Goal: Task Accomplishment & Management: Use online tool/utility

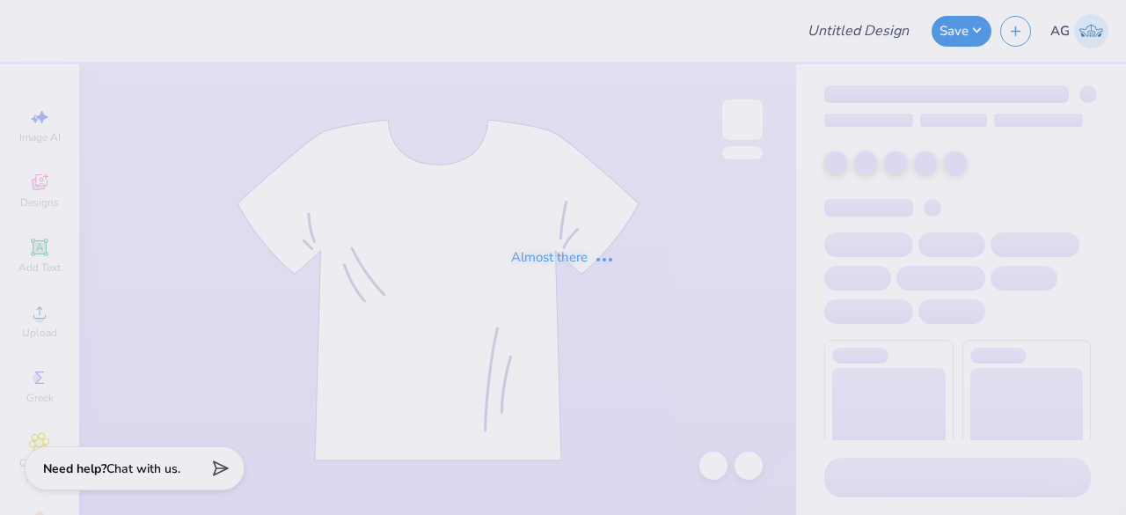
type input "chorale shirt"
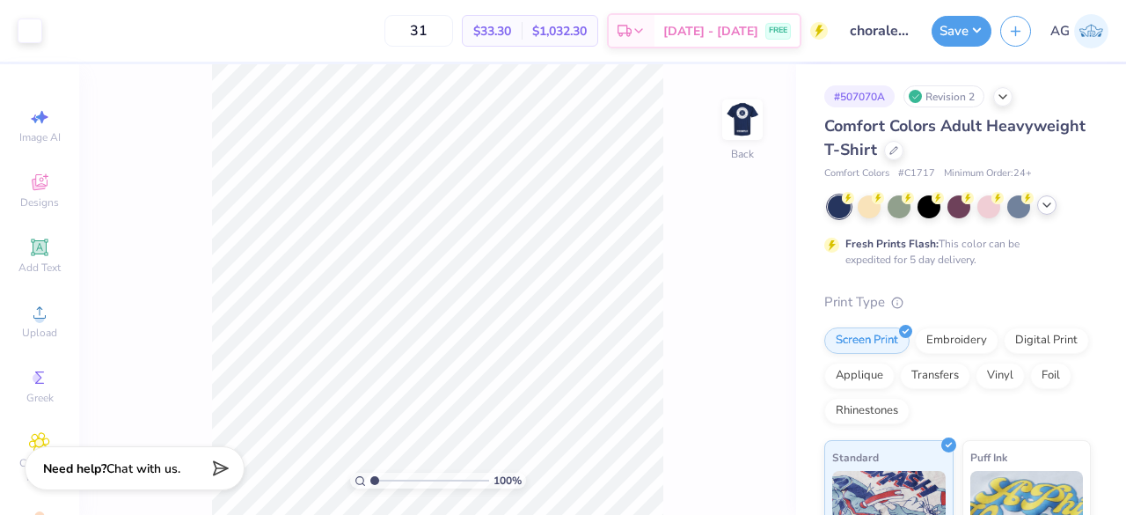
click at [1051, 213] on div at bounding box center [959, 206] width 263 height 23
click at [1045, 201] on icon at bounding box center [1047, 205] width 14 height 14
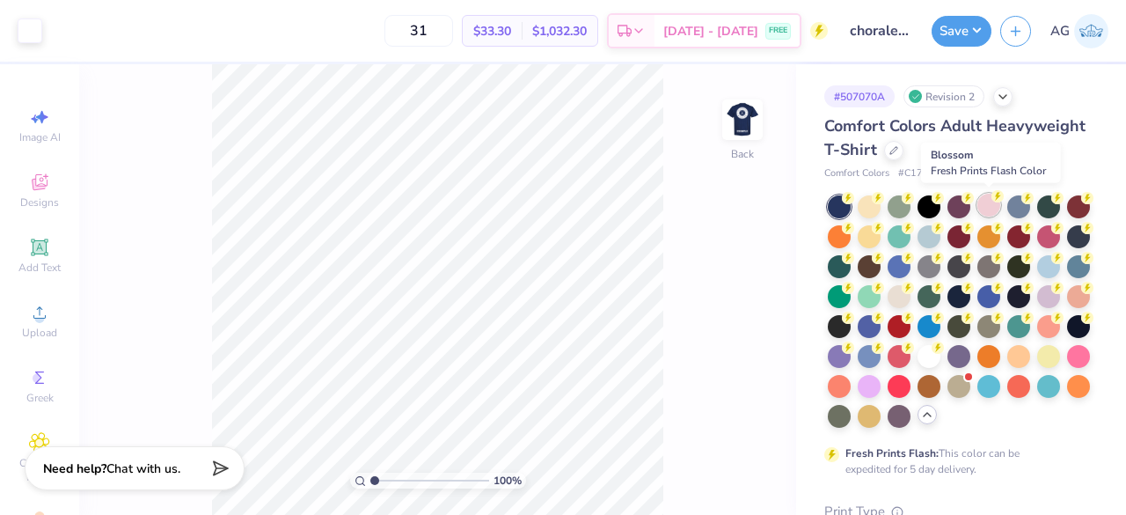
click at [984, 208] on div at bounding box center [988, 205] width 23 height 23
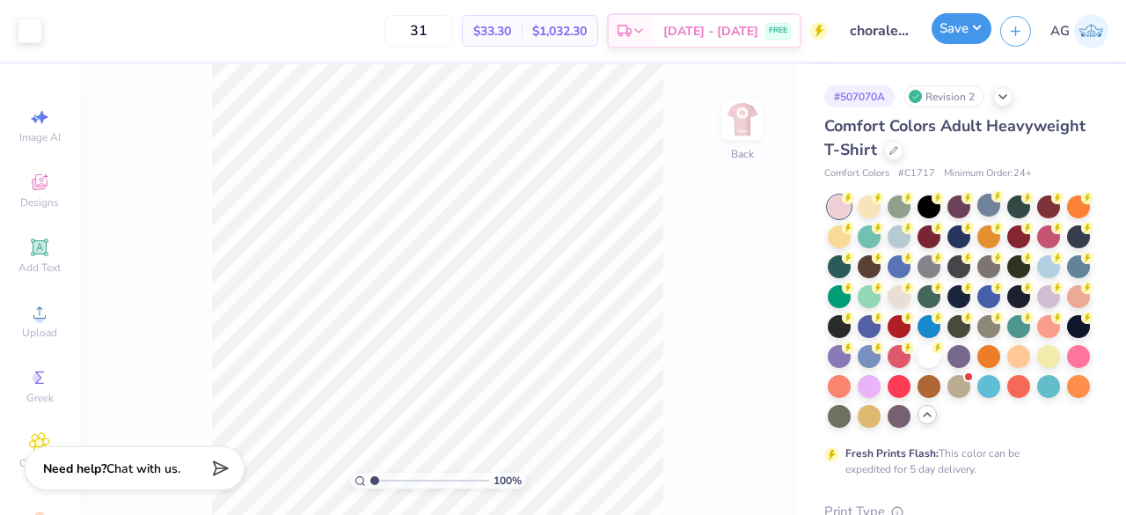
click at [947, 20] on button "Save" at bounding box center [962, 28] width 60 height 31
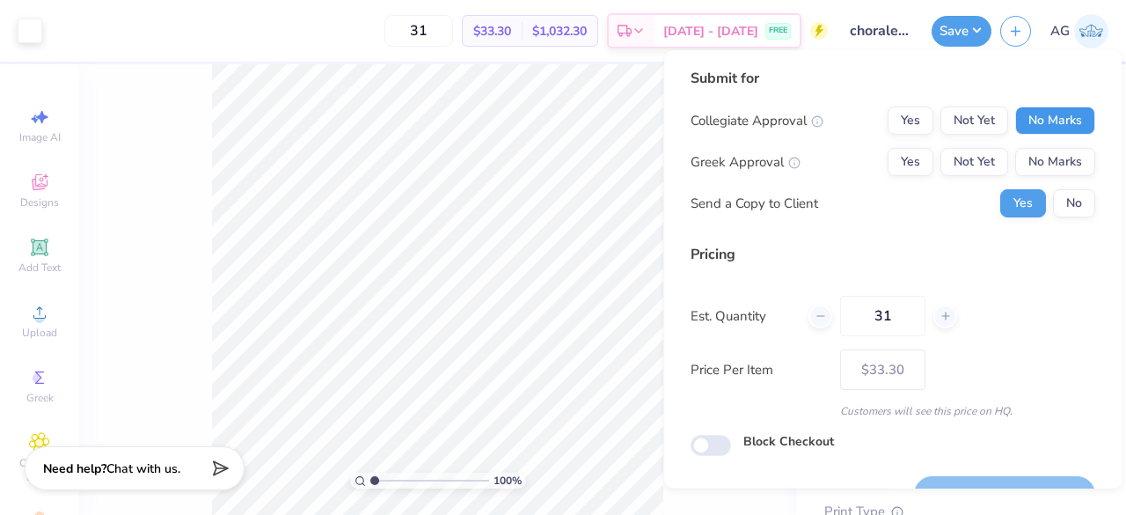
click at [1046, 119] on button "No Marks" at bounding box center [1055, 120] width 80 height 28
click at [1035, 156] on button "No Marks" at bounding box center [1055, 162] width 80 height 28
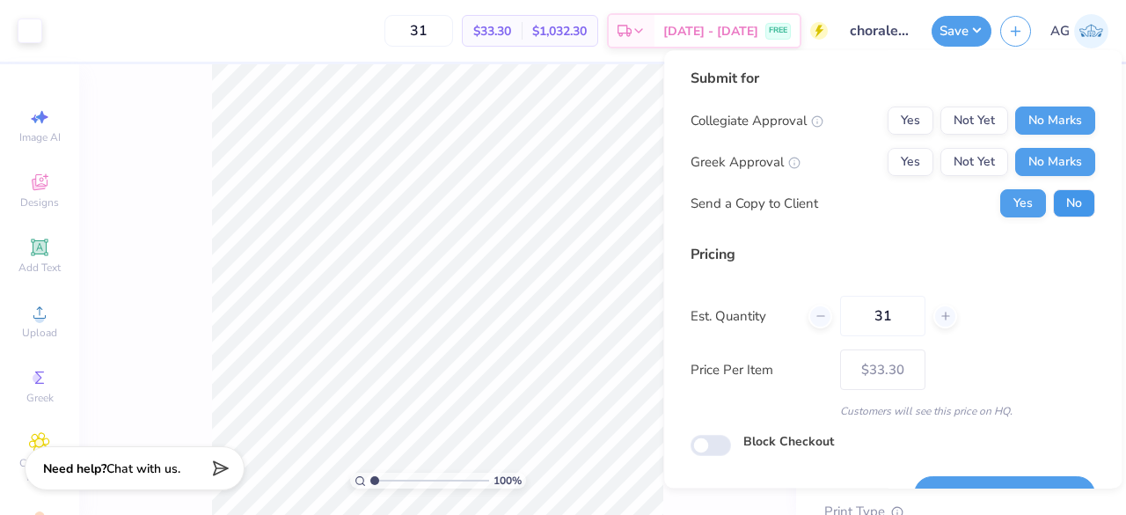
click at [1056, 189] on button "No" at bounding box center [1074, 203] width 42 height 28
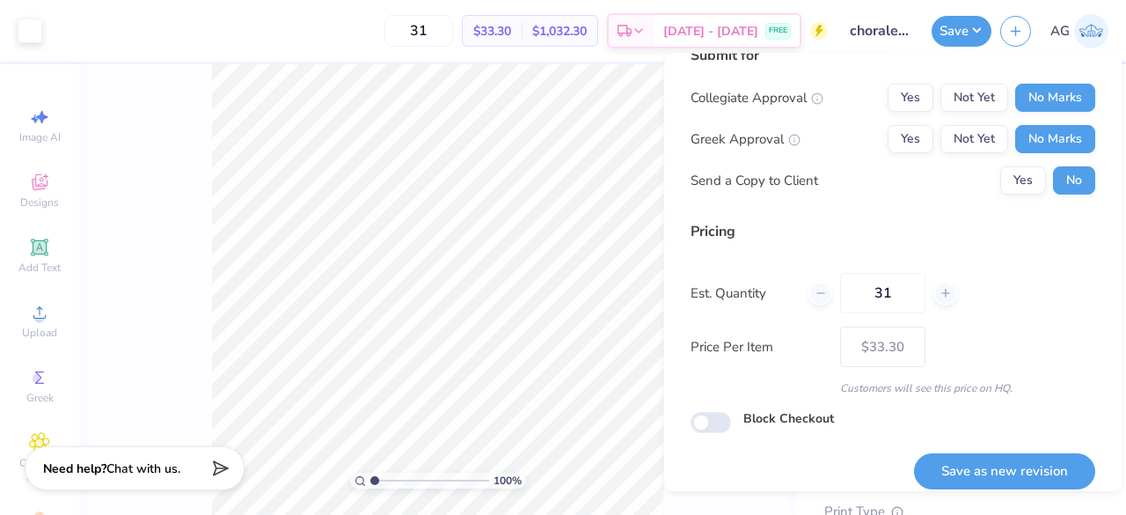
scroll to position [40, 0]
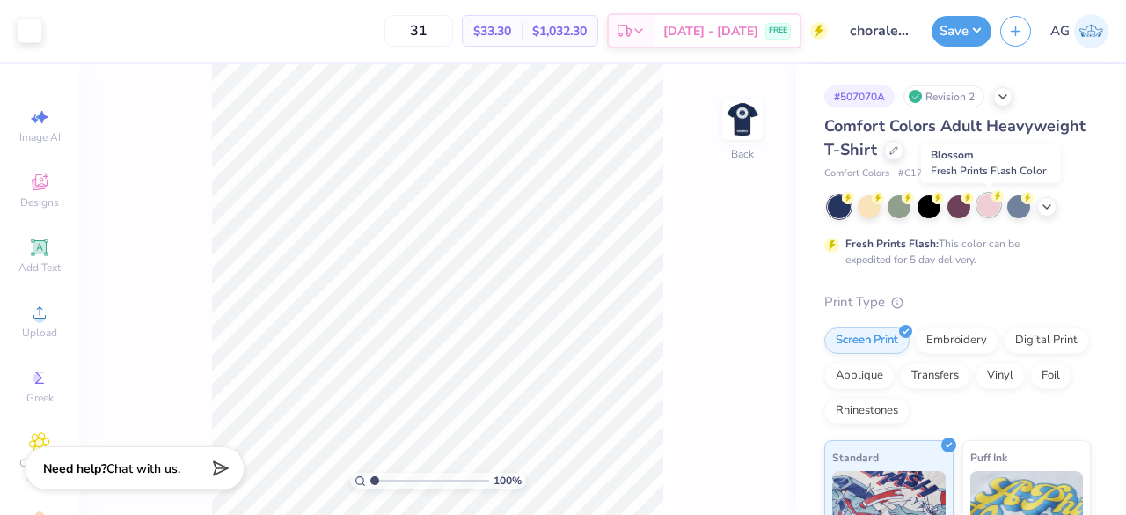
click at [982, 207] on div at bounding box center [988, 205] width 23 height 23
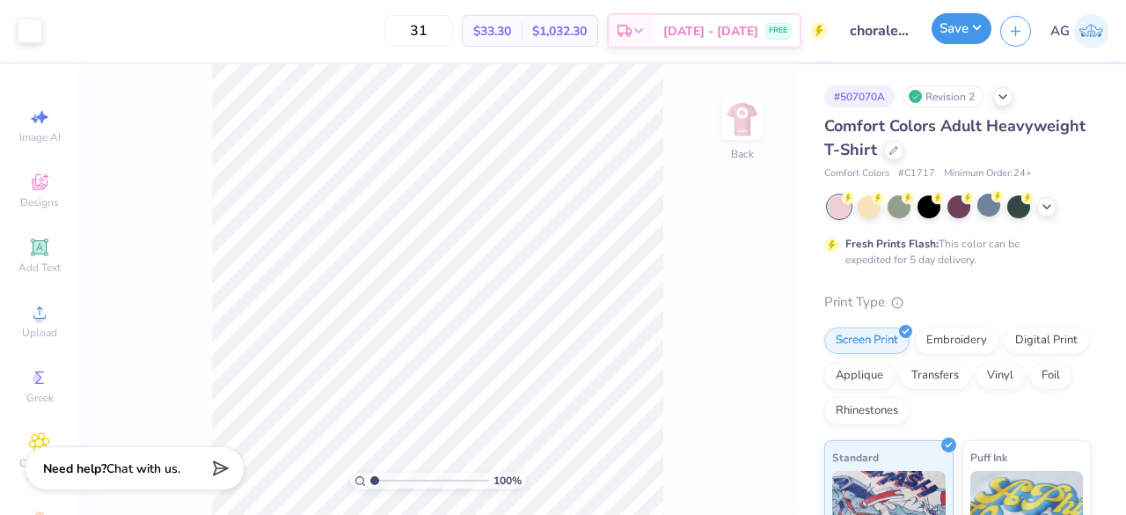
click at [971, 23] on button "Save" at bounding box center [962, 28] width 60 height 31
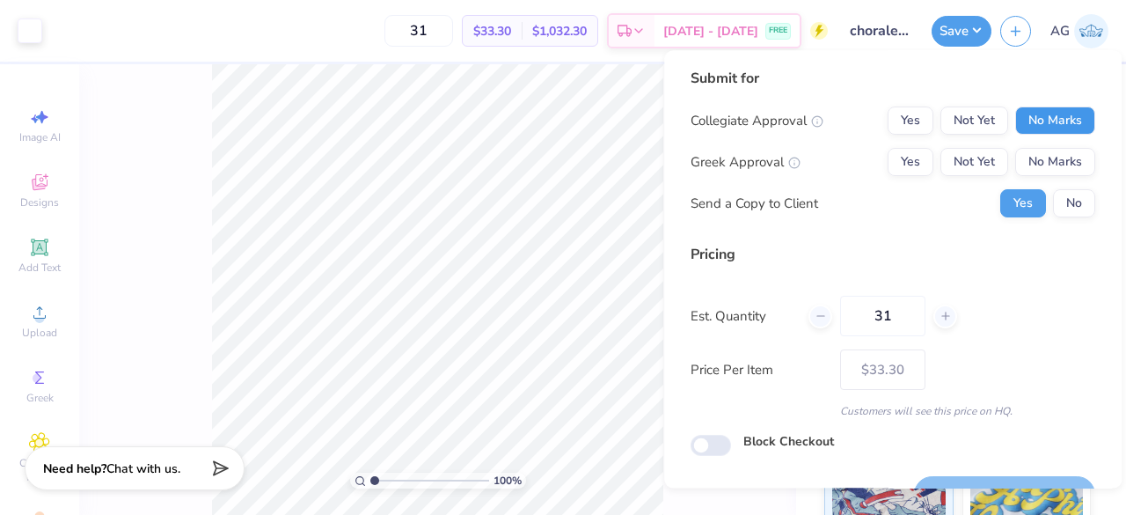
click at [1015, 108] on button "No Marks" at bounding box center [1055, 120] width 80 height 28
click at [1038, 159] on button "No Marks" at bounding box center [1055, 162] width 80 height 28
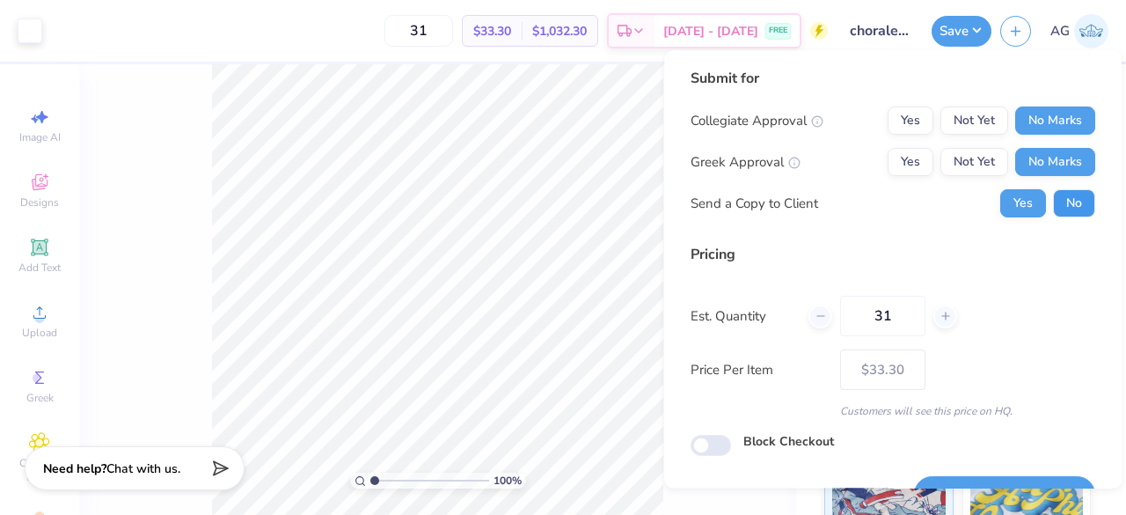
click at [1066, 203] on button "No" at bounding box center [1074, 203] width 42 height 28
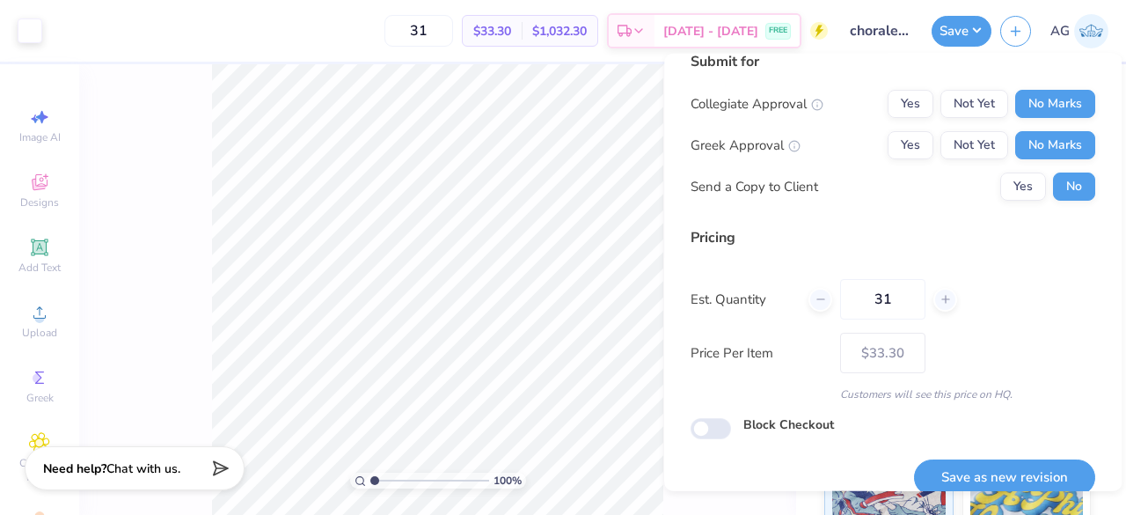
scroll to position [40, 0]
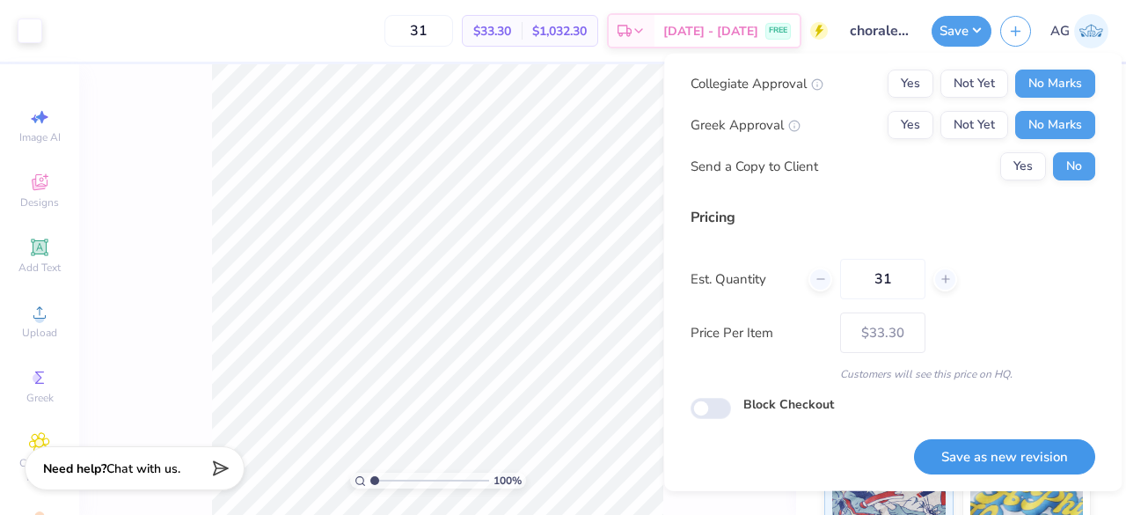
click at [984, 449] on button "Save as new revision" at bounding box center [1004, 456] width 181 height 36
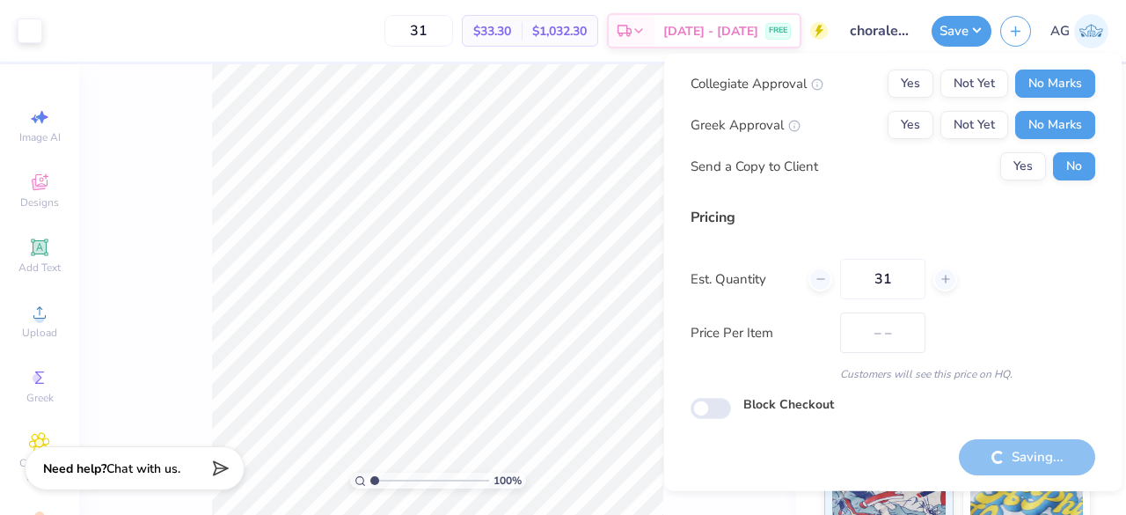
type input "$33.30"
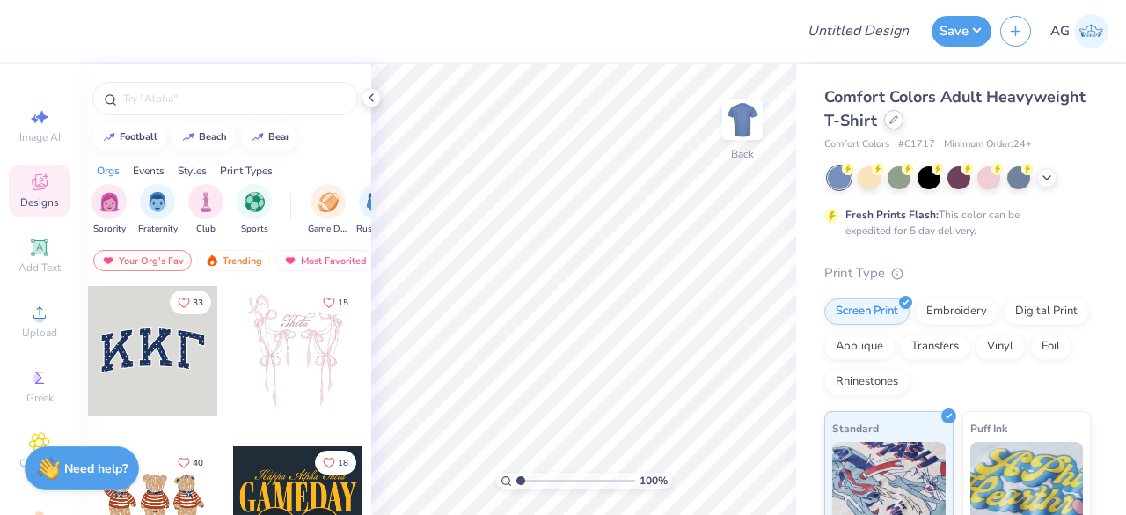
click at [903, 124] on div at bounding box center [893, 119] width 19 height 19
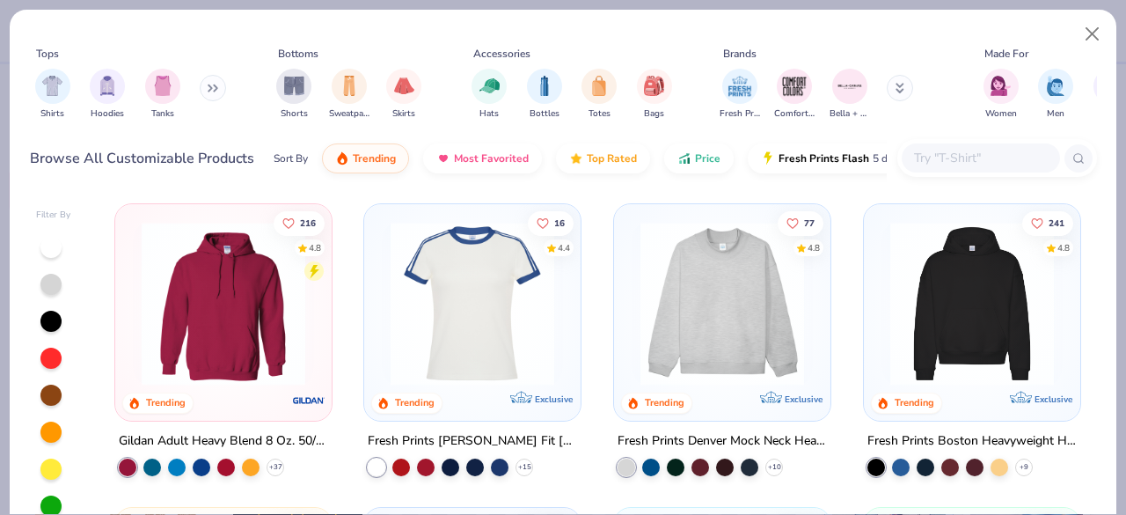
click at [942, 149] on input "text" at bounding box center [979, 158] width 135 height 20
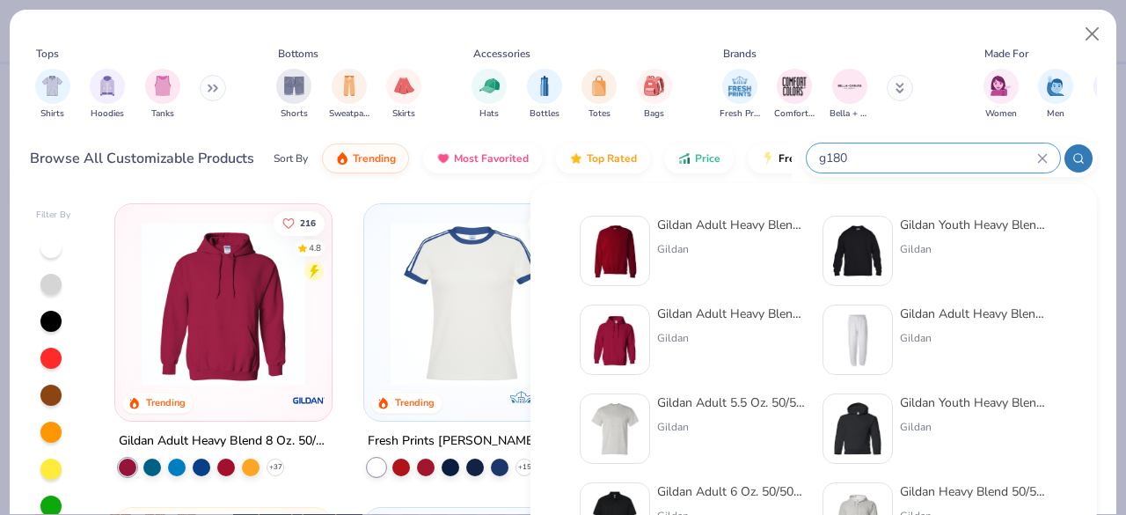
type input "g180"
click at [720, 228] on div "Gildan Adult Heavy Blend Adult 8 Oz. 50/50 Fleece Crew" at bounding box center [731, 225] width 148 height 18
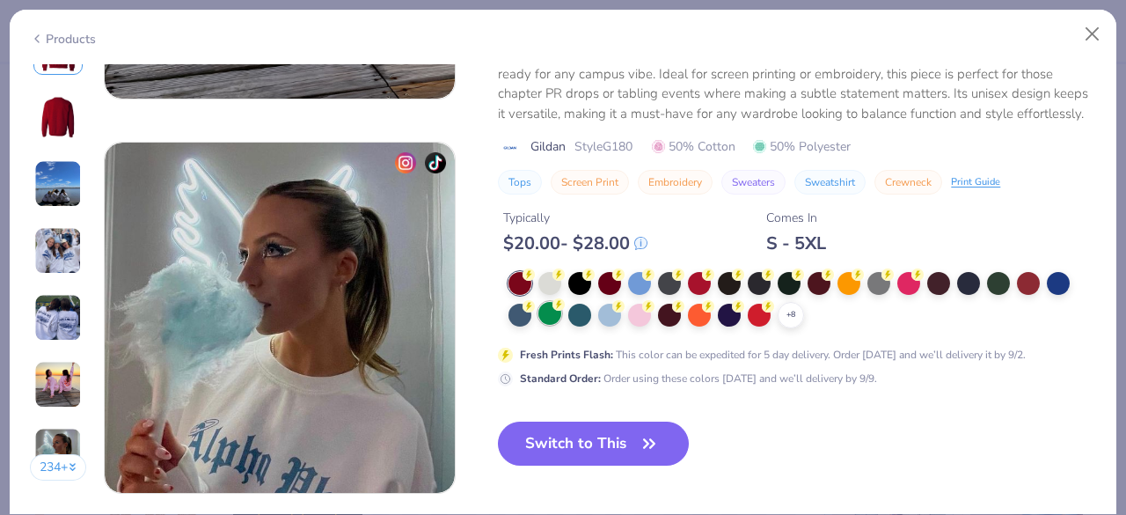
scroll to position [2287, 0]
drag, startPoint x: 547, startPoint y: 279, endPoint x: 621, endPoint y: 431, distance: 169.2
click at [547, 279] on div at bounding box center [549, 283] width 23 height 23
click at [621, 431] on button "Switch to This" at bounding box center [593, 443] width 191 height 44
click at [601, 446] on button "Switch to This" at bounding box center [593, 443] width 191 height 44
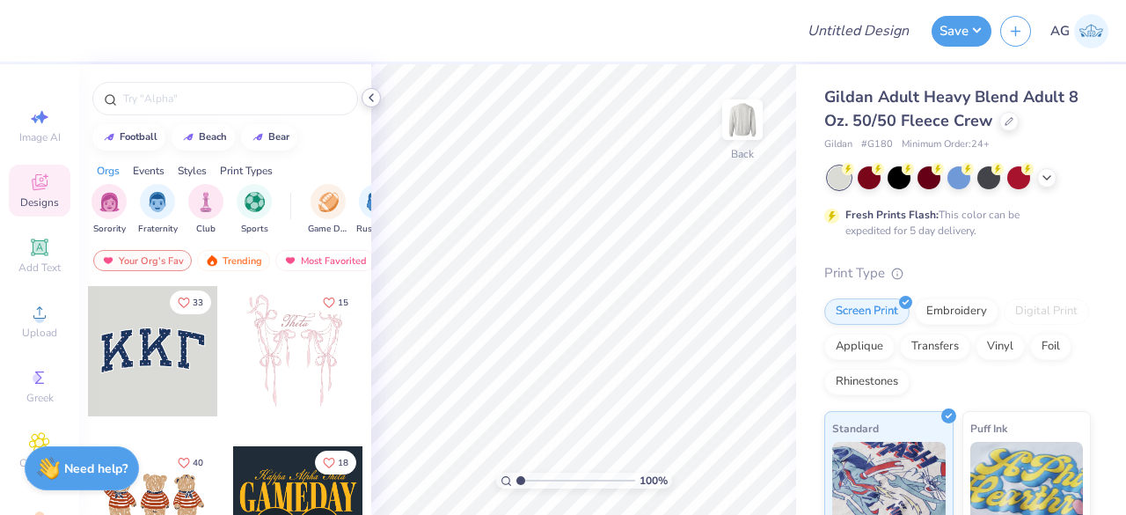
click at [375, 104] on icon at bounding box center [371, 98] width 14 height 14
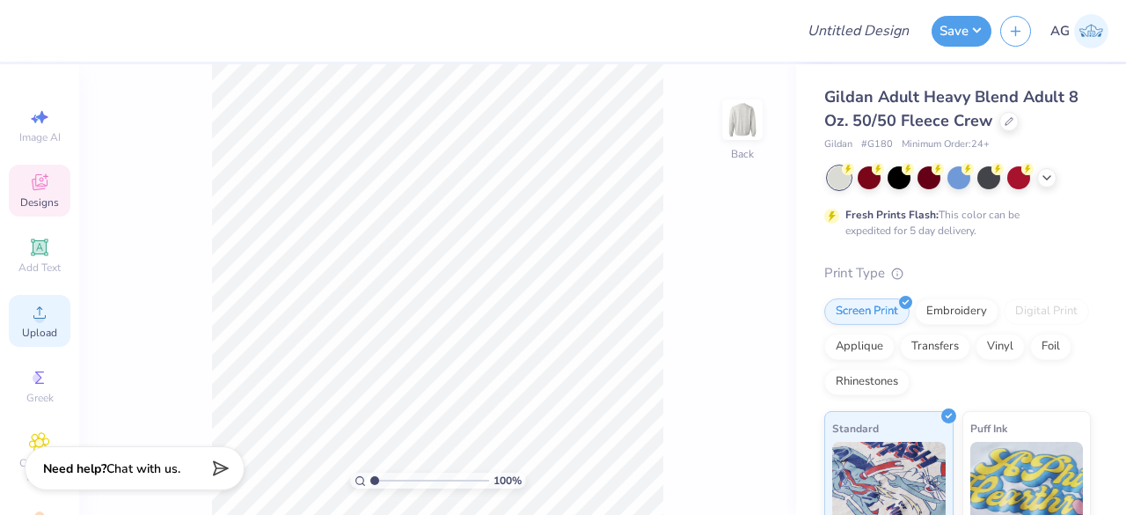
click at [23, 325] on div "Upload" at bounding box center [40, 321] width 62 height 52
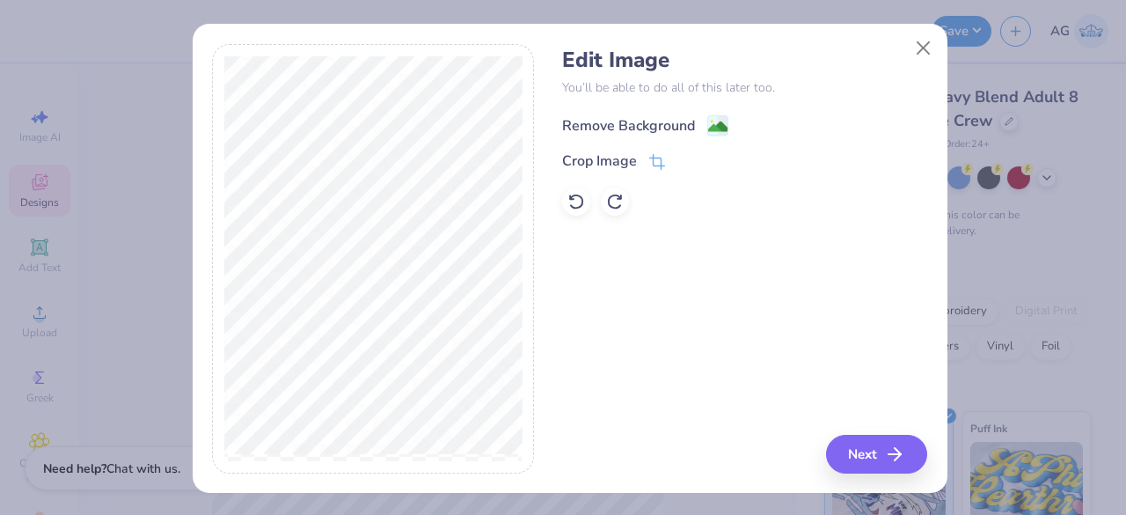
click at [627, 131] on div "Remove Background" at bounding box center [628, 125] width 133 height 21
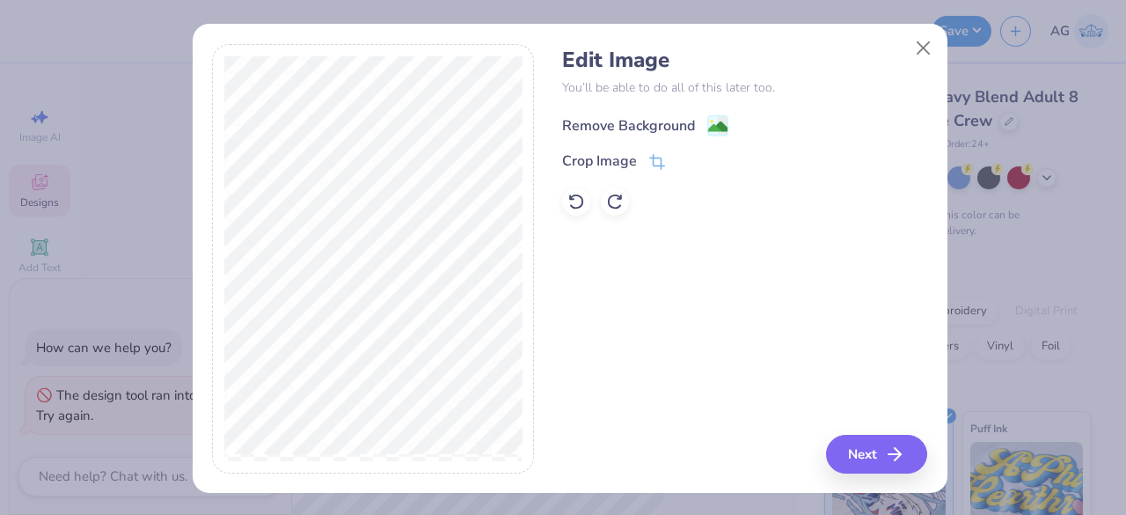
click at [713, 129] on image at bounding box center [717, 126] width 19 height 19
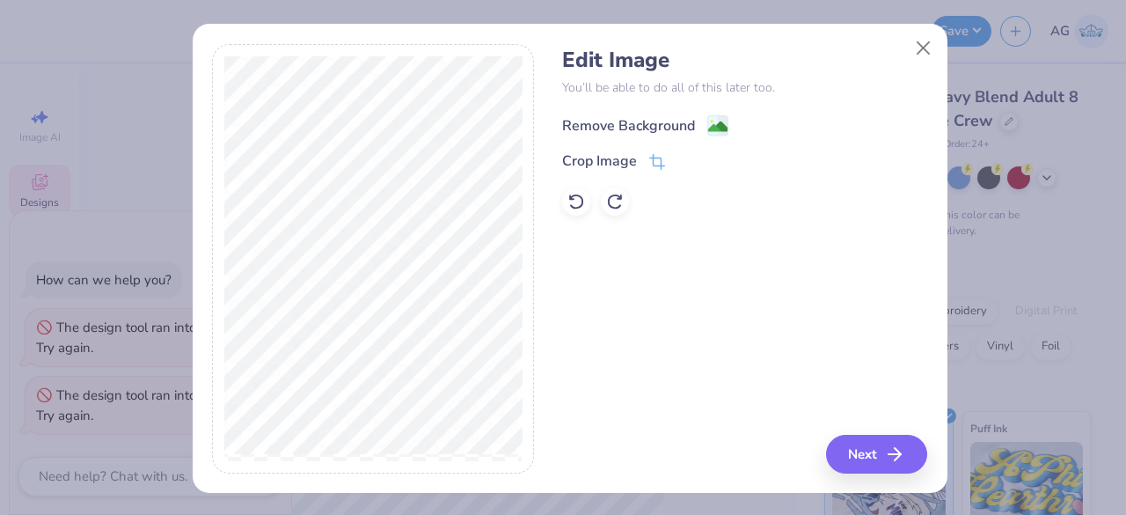
click at [707, 114] on span at bounding box center [717, 125] width 21 height 22
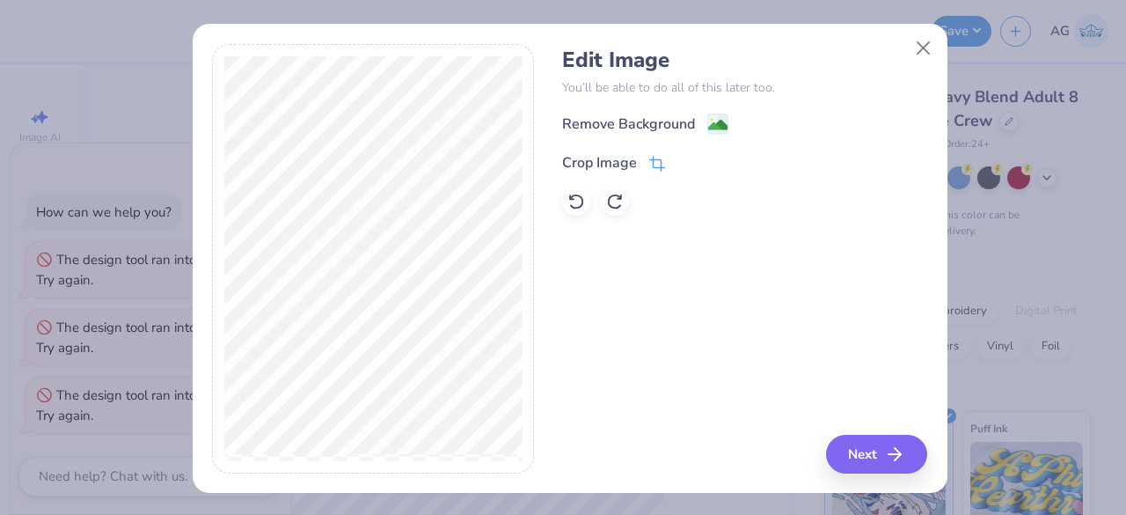
click at [650, 160] on icon at bounding box center [655, 165] width 11 height 11
click at [681, 163] on icon at bounding box center [686, 161] width 11 height 11
click at [708, 119] on image at bounding box center [717, 126] width 19 height 19
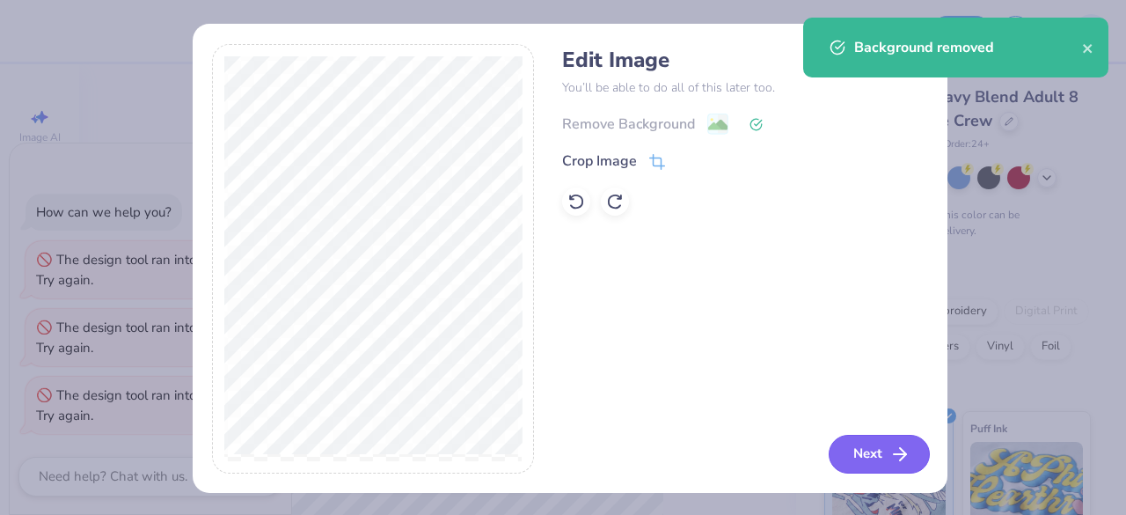
click at [900, 458] on polyline "button" at bounding box center [903, 454] width 6 height 12
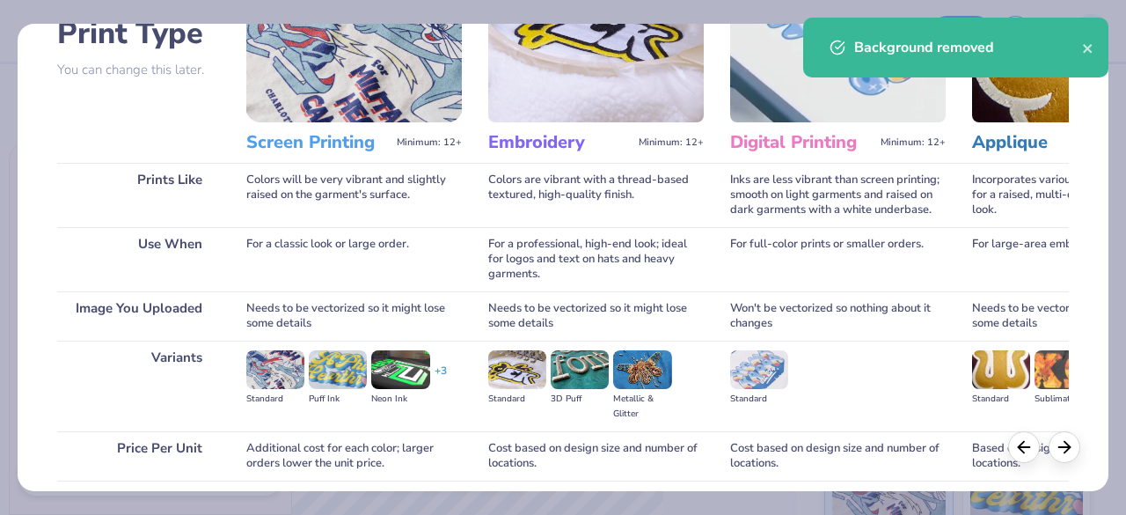
scroll to position [274, 0]
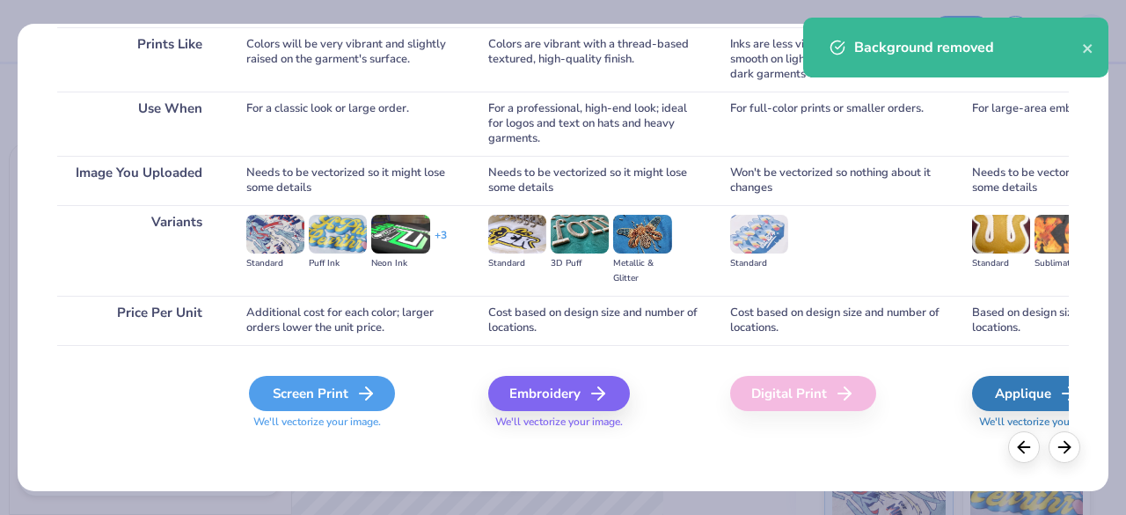
click at [352, 395] on div "Screen Print" at bounding box center [322, 393] width 146 height 35
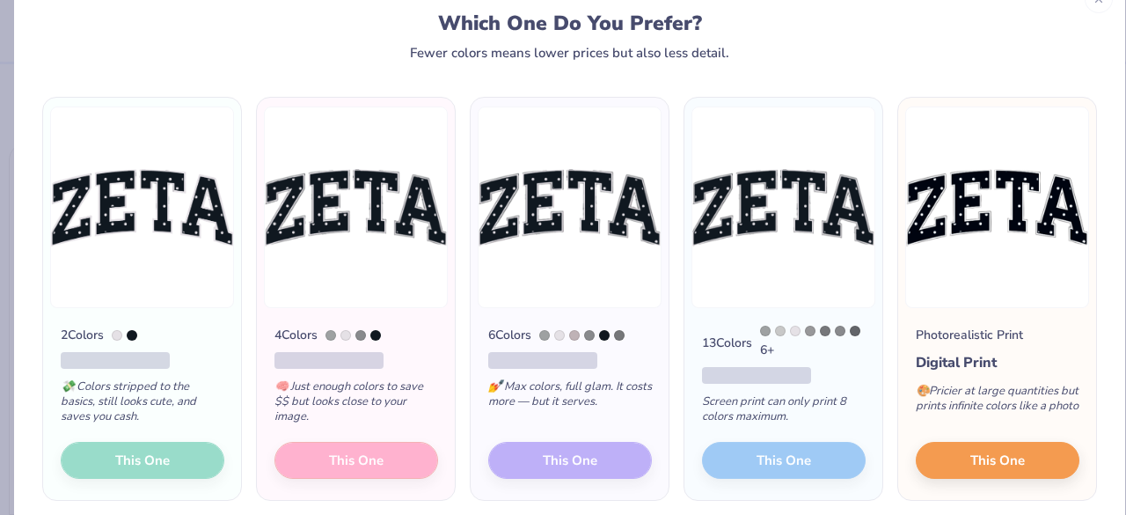
scroll to position [88, 0]
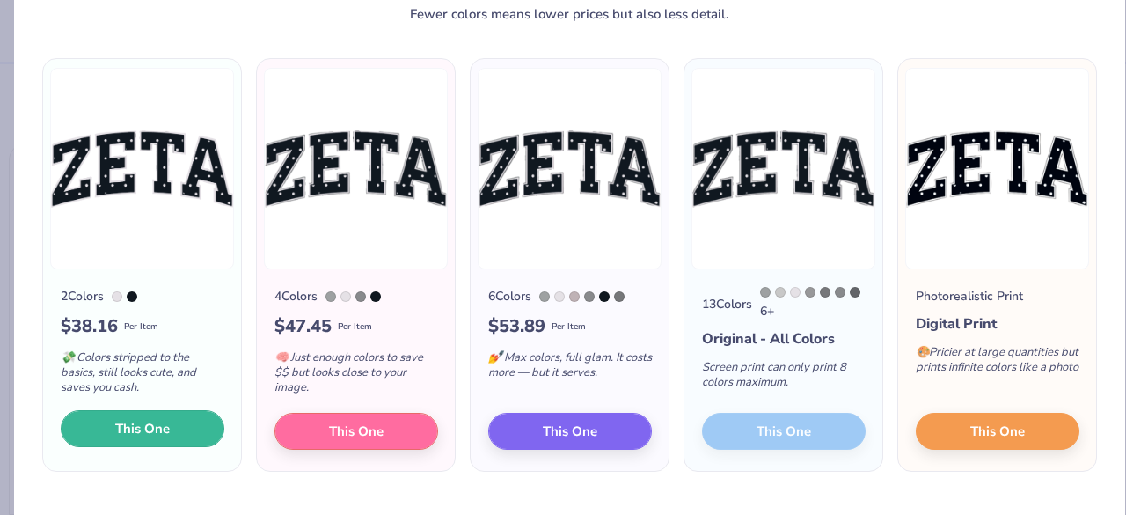
click at [179, 430] on button "This One" at bounding box center [143, 428] width 164 height 37
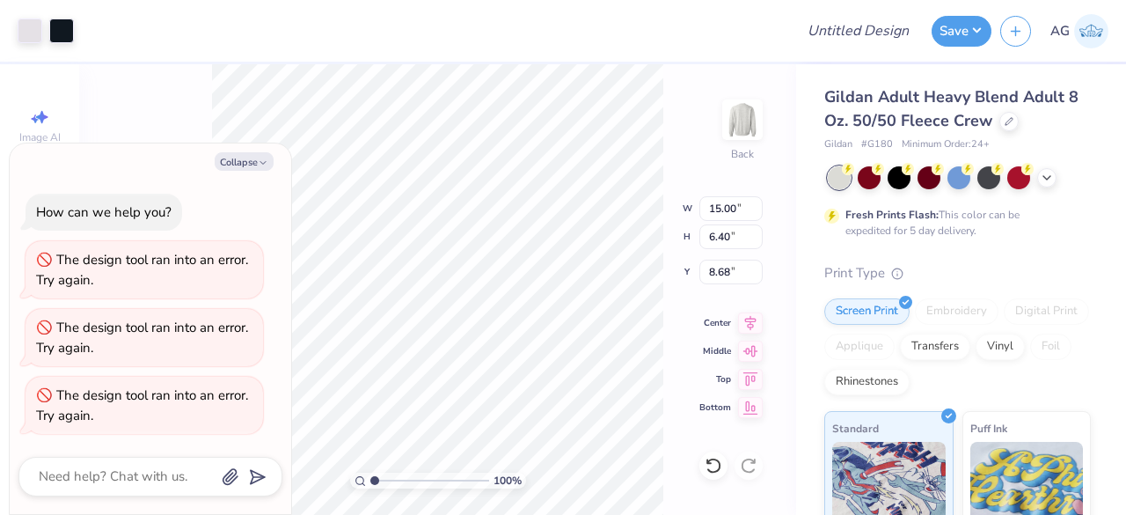
type textarea "x"
type input "10.70"
type input "4.56"
type textarea "x"
type input "3.00"
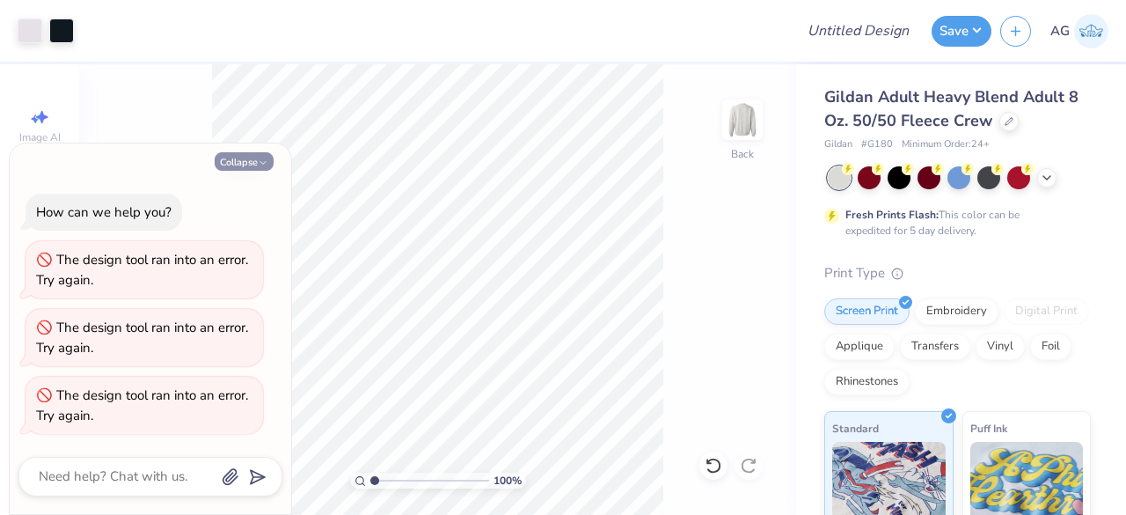
click at [258, 165] on icon "button" at bounding box center [263, 162] width 11 height 11
type textarea "x"
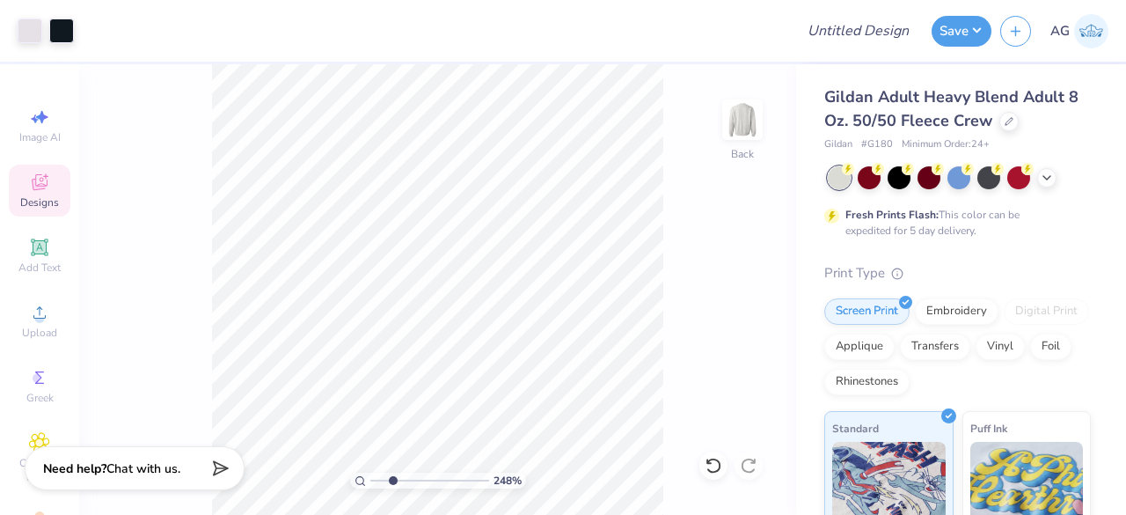
click at [392, 478] on input "range" at bounding box center [429, 480] width 119 height 16
click at [378, 478] on input "range" at bounding box center [429, 480] width 119 height 16
click at [412, 481] on input "range" at bounding box center [429, 480] width 119 height 16
click at [389, 478] on input "range" at bounding box center [429, 480] width 119 height 16
click at [421, 478] on input "range" at bounding box center [429, 480] width 119 height 16
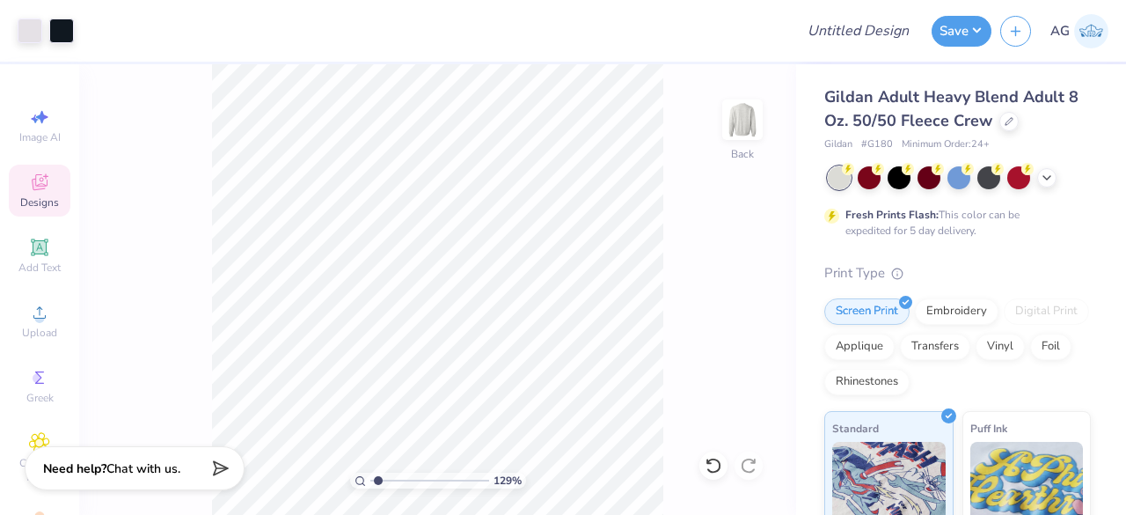
type input "1.29"
click at [377, 479] on input "range" at bounding box center [429, 480] width 119 height 16
click at [38, 326] on span "Upload" at bounding box center [39, 332] width 35 height 14
click at [39, 140] on span "Image AI" at bounding box center [39, 137] width 41 height 14
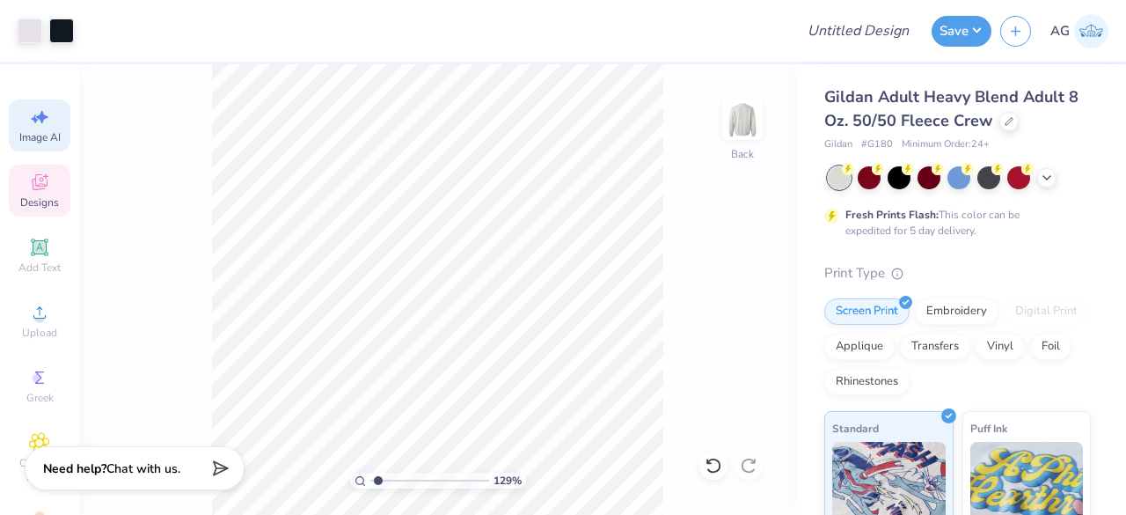
select select "4"
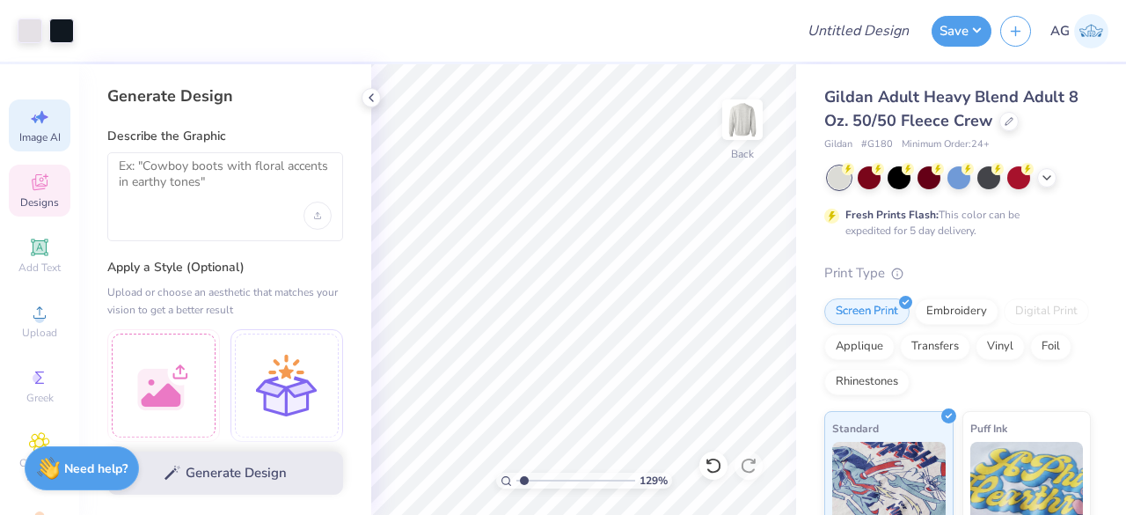
click at [40, 189] on icon at bounding box center [39, 182] width 21 height 21
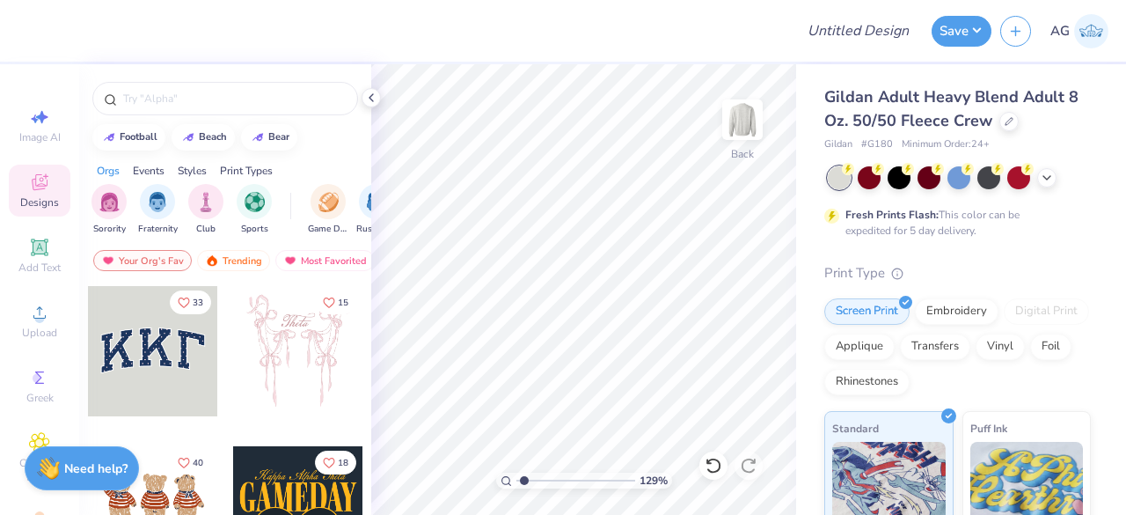
click at [134, 343] on div at bounding box center [153, 351] width 130 height 130
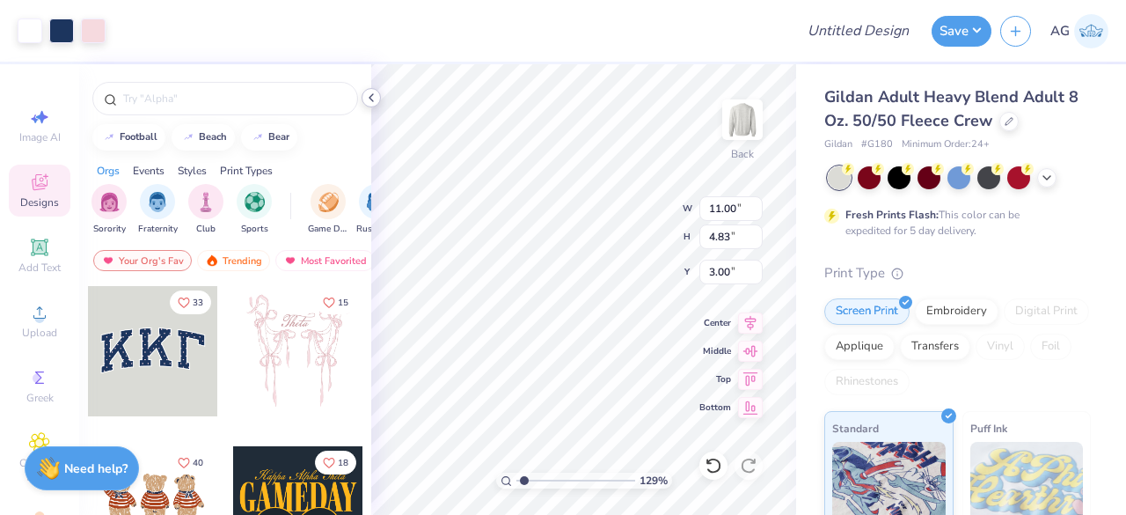
click at [375, 89] on div at bounding box center [371, 97] width 19 height 19
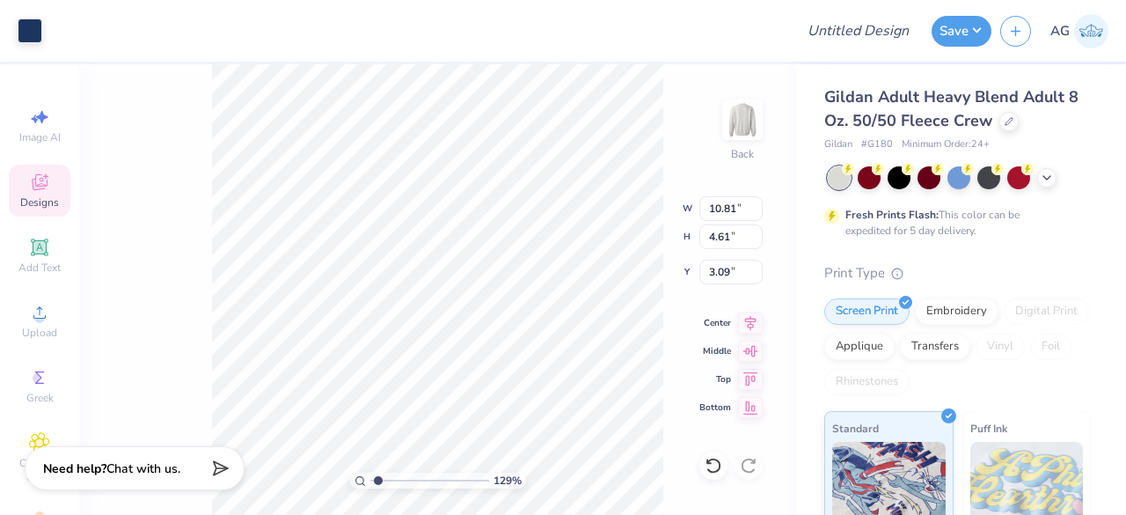
type input "3.00"
type input "10.81"
type input "4.61"
type input "11.00"
type input "4.83"
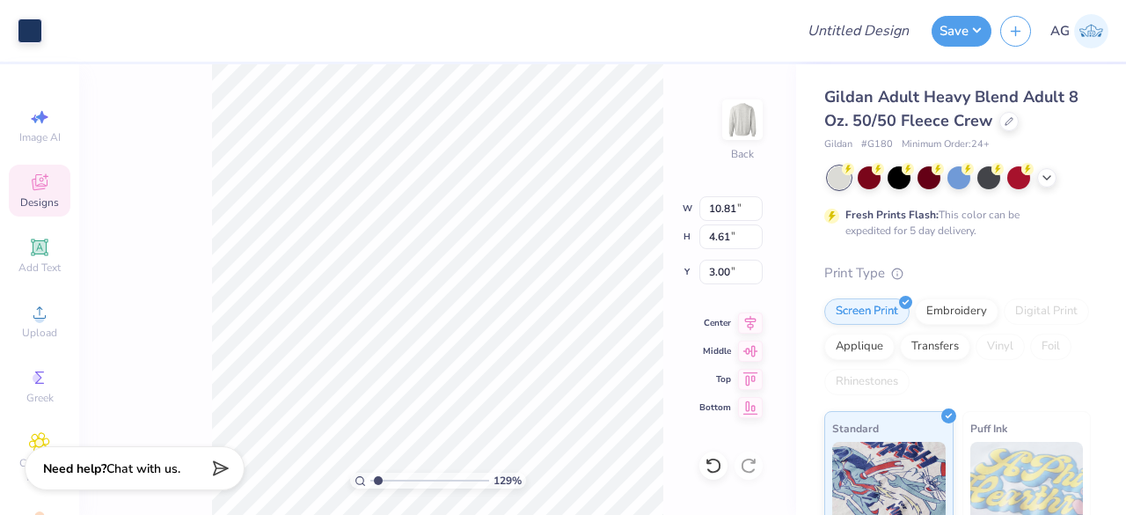
type input "11.00"
type input "4.83"
type input "10.81"
type input "4.61"
type input "3.00"
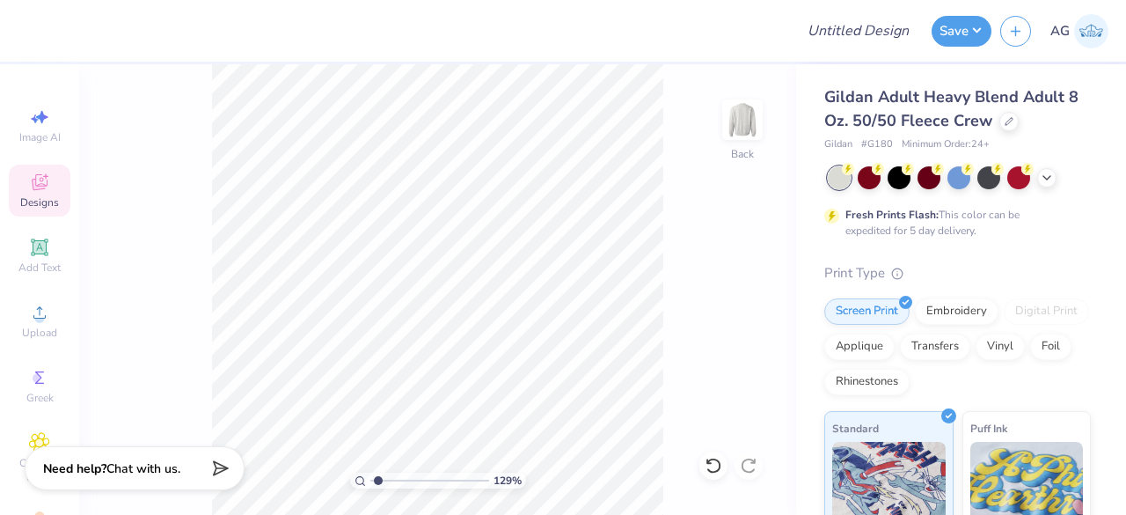
click at [35, 184] on icon at bounding box center [39, 182] width 21 height 21
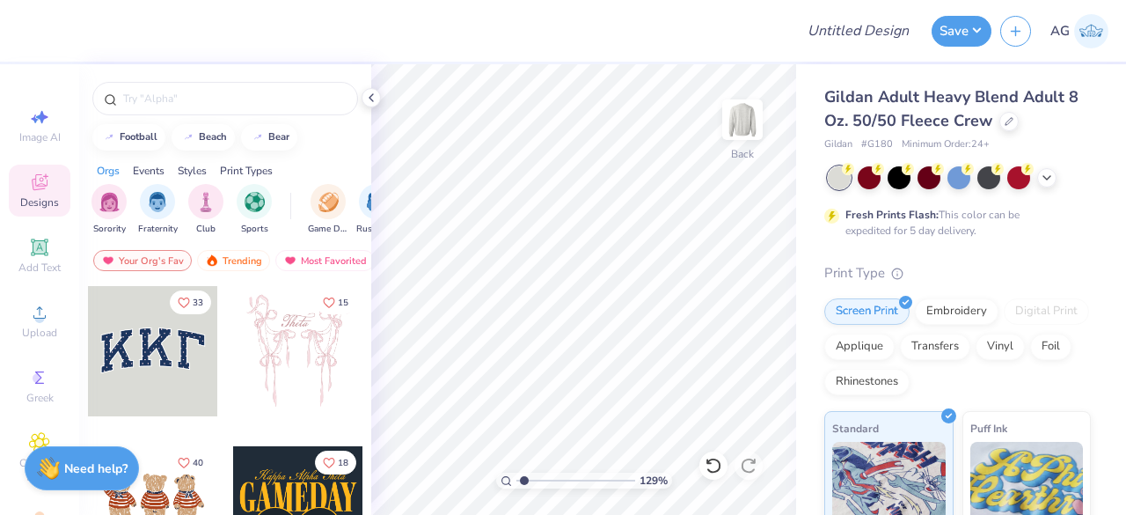
click at [150, 335] on div at bounding box center [153, 351] width 130 height 130
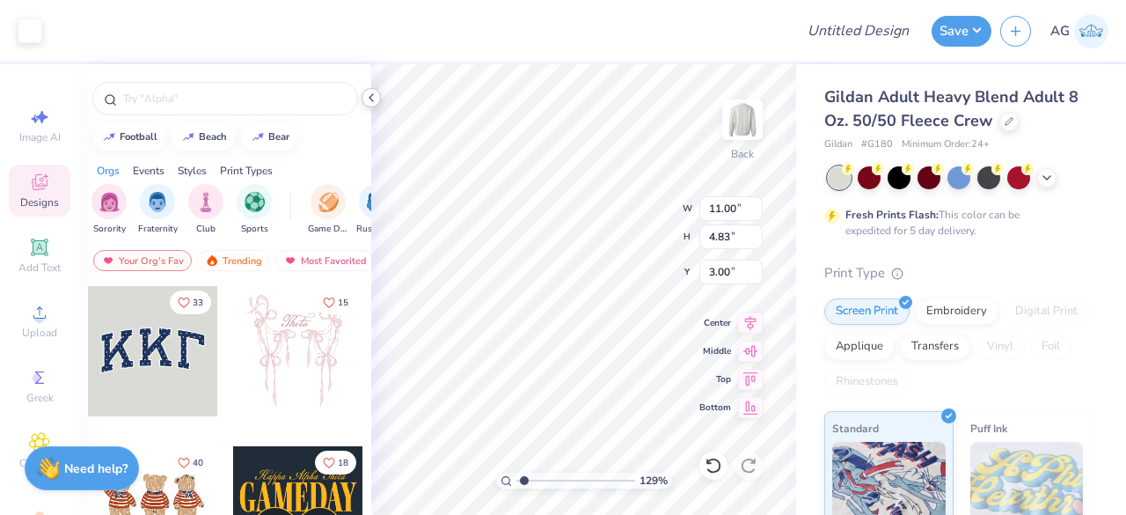
click at [372, 98] on icon at bounding box center [371, 98] width 14 height 14
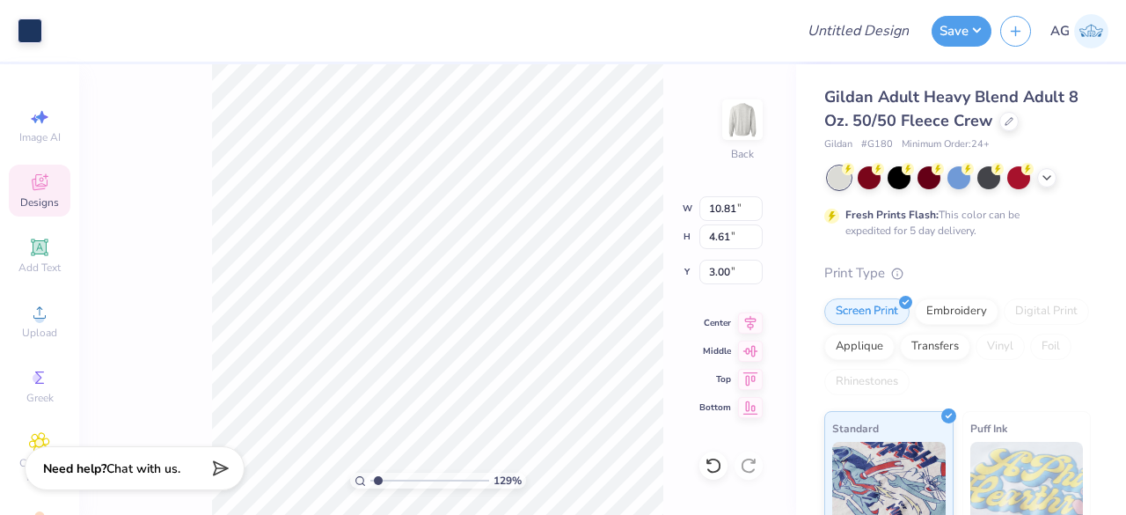
type input "3.00"
type input "10.81"
type input "4.61"
type input "3.00"
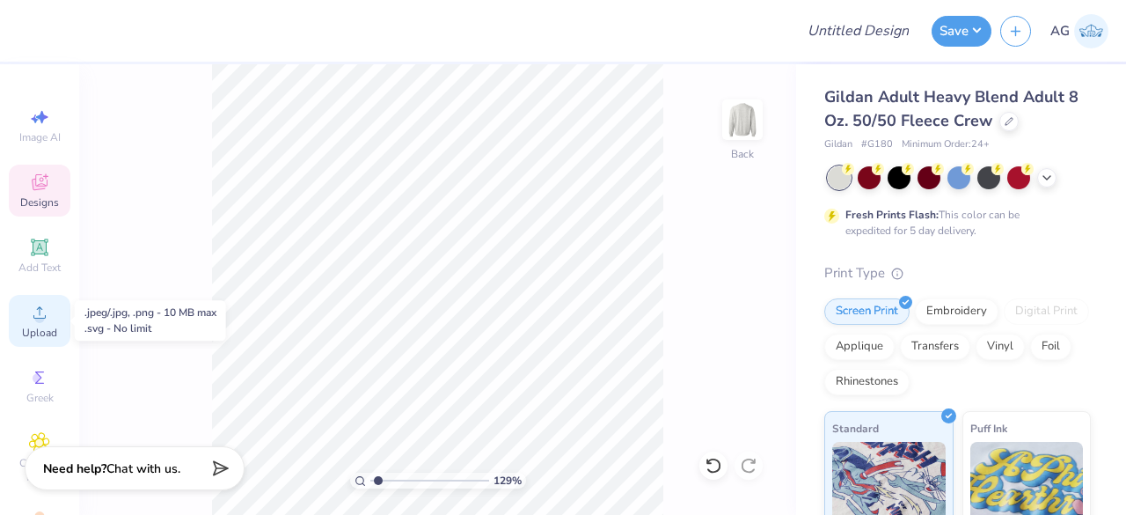
click at [48, 295] on div "Upload" at bounding box center [40, 321] width 62 height 52
click at [44, 309] on div "Upload" at bounding box center [40, 321] width 62 height 52
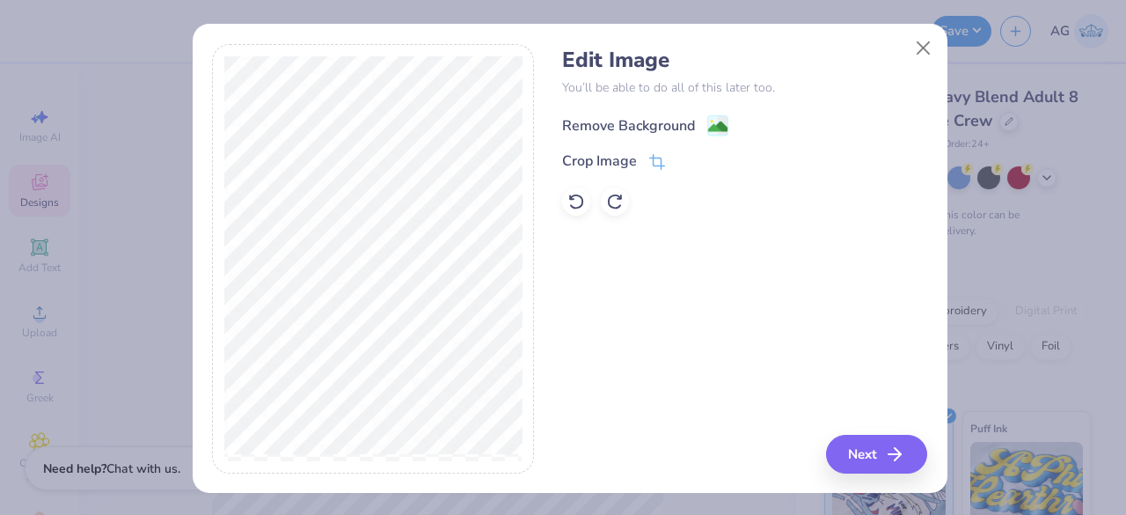
click at [644, 131] on div "Remove Background" at bounding box center [628, 125] width 133 height 21
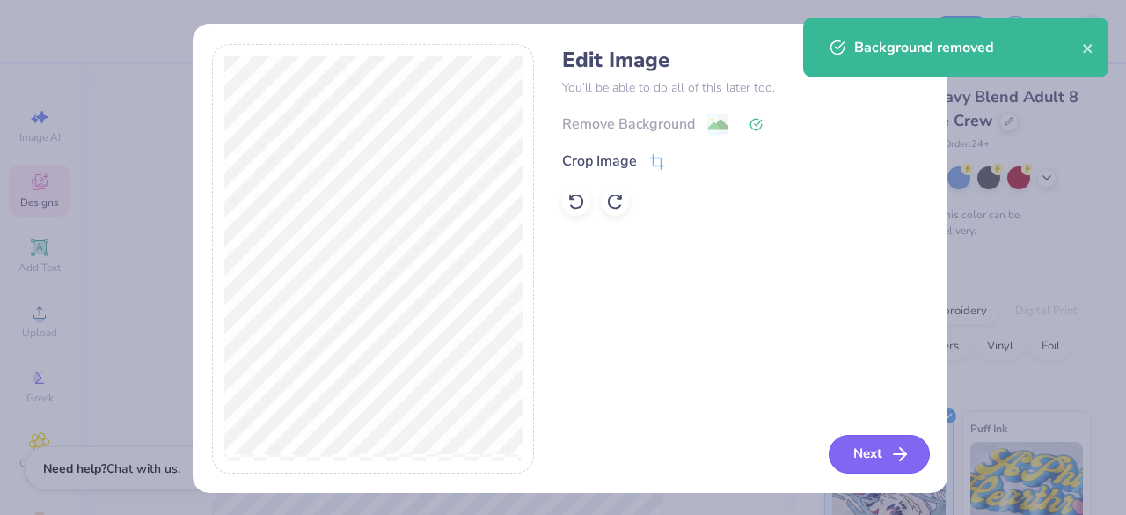
click at [871, 453] on button "Next" at bounding box center [879, 454] width 101 height 39
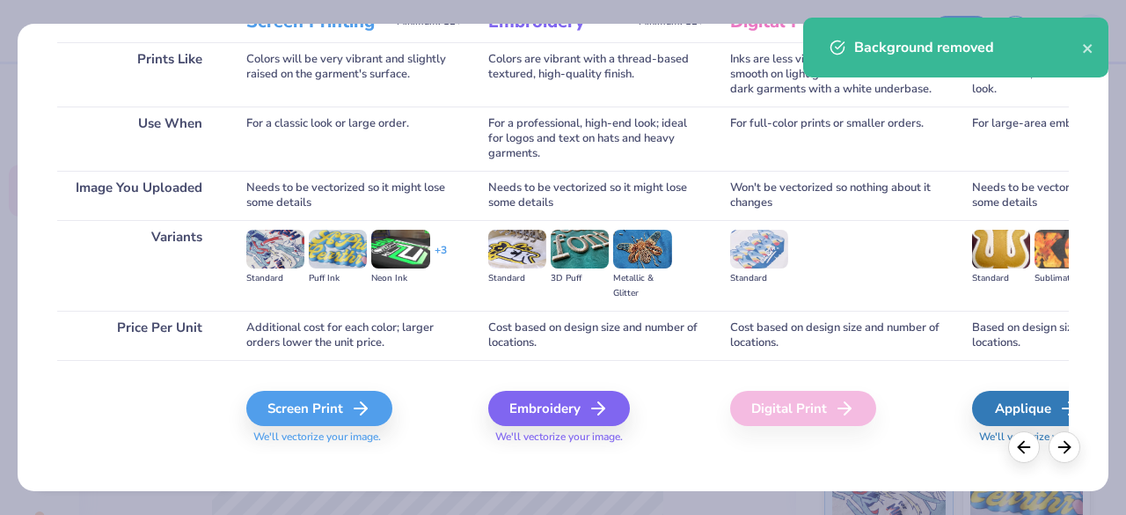
scroll to position [274, 0]
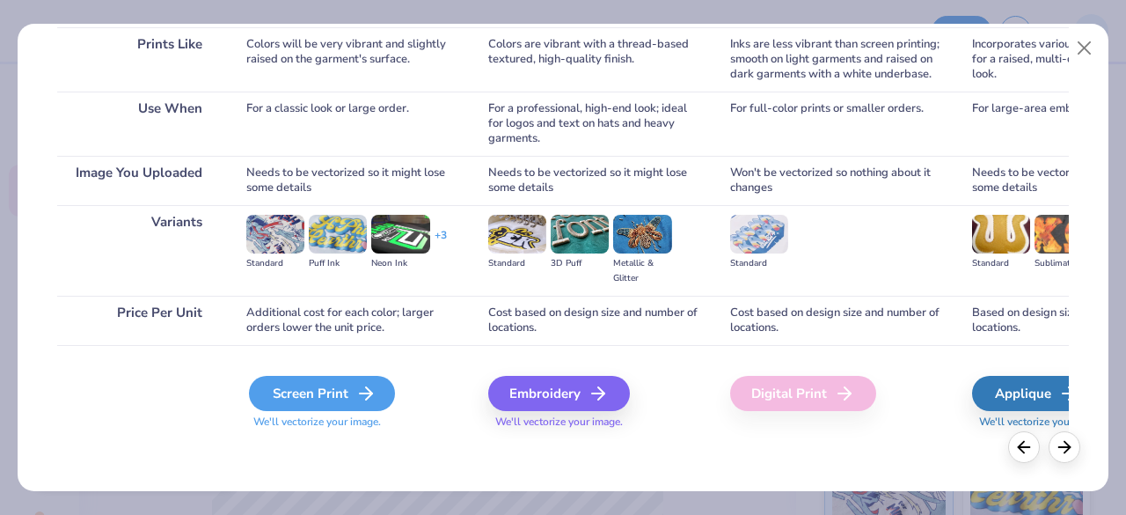
click at [320, 383] on div "Screen Print" at bounding box center [322, 393] width 146 height 35
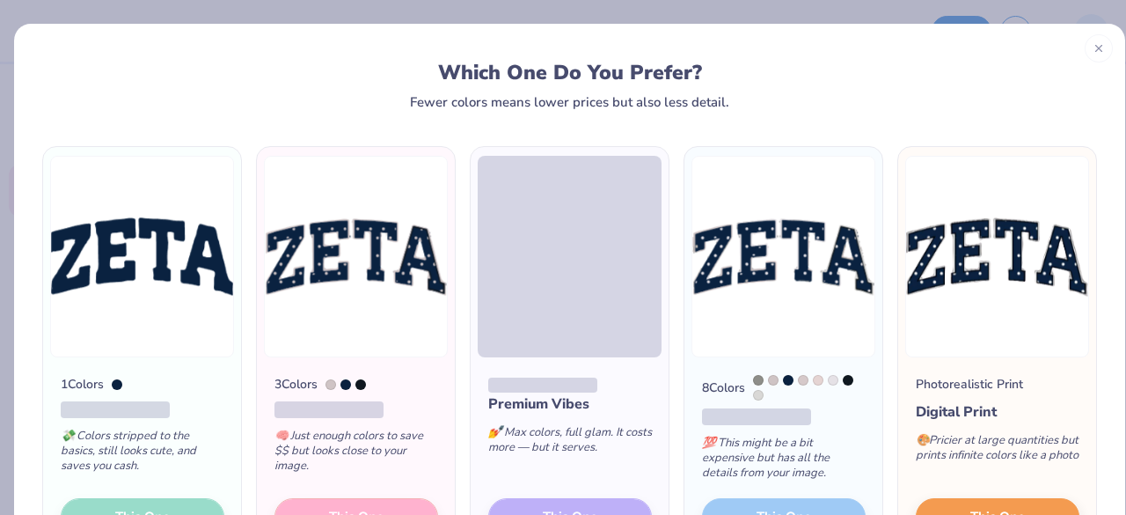
scroll to position [134, 0]
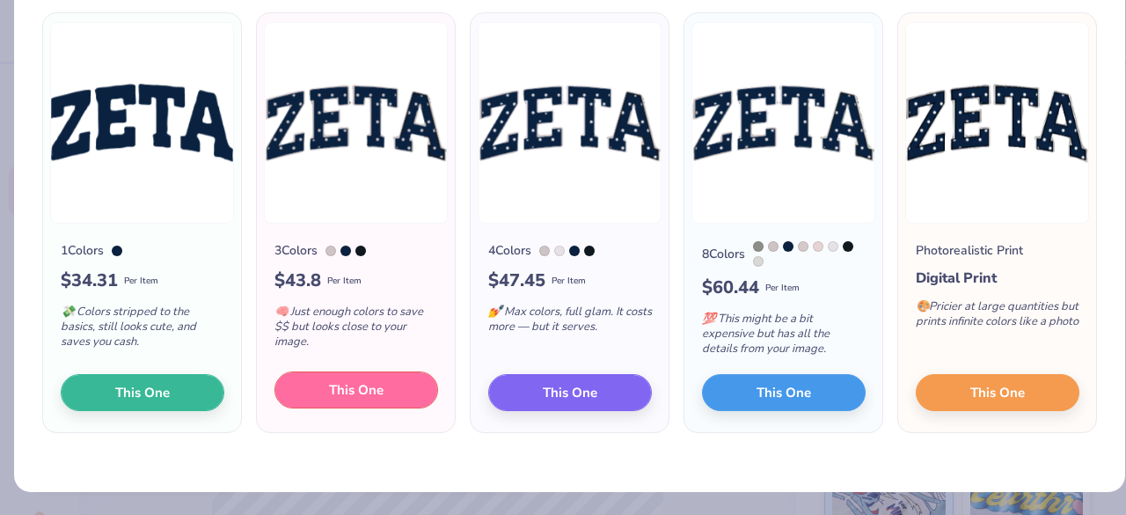
click at [389, 399] on button "This One" at bounding box center [356, 389] width 164 height 37
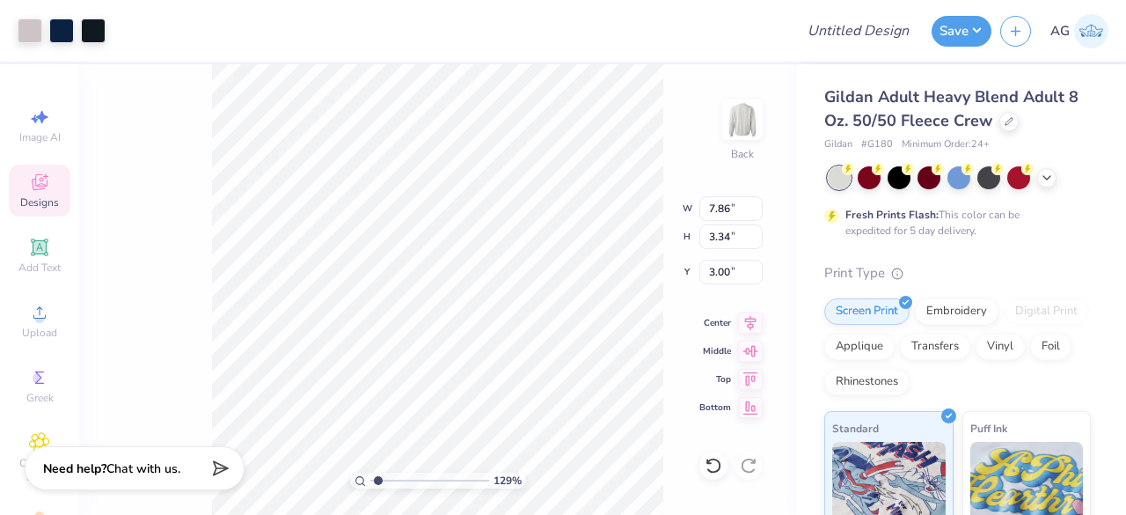
type input "3.00"
type input "5.42"
type input "9.74"
type input "4.14"
type input "3.00"
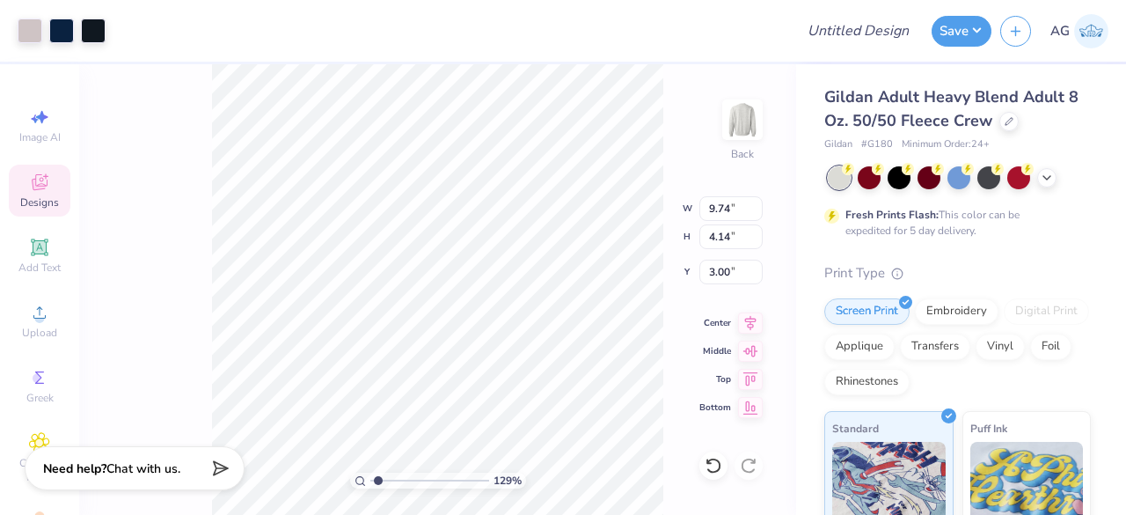
type input "10.51"
type input "4.46"
click at [426, 485] on input "range" at bounding box center [429, 480] width 119 height 16
click at [393, 483] on input "range" at bounding box center [429, 480] width 119 height 16
type input "1.04"
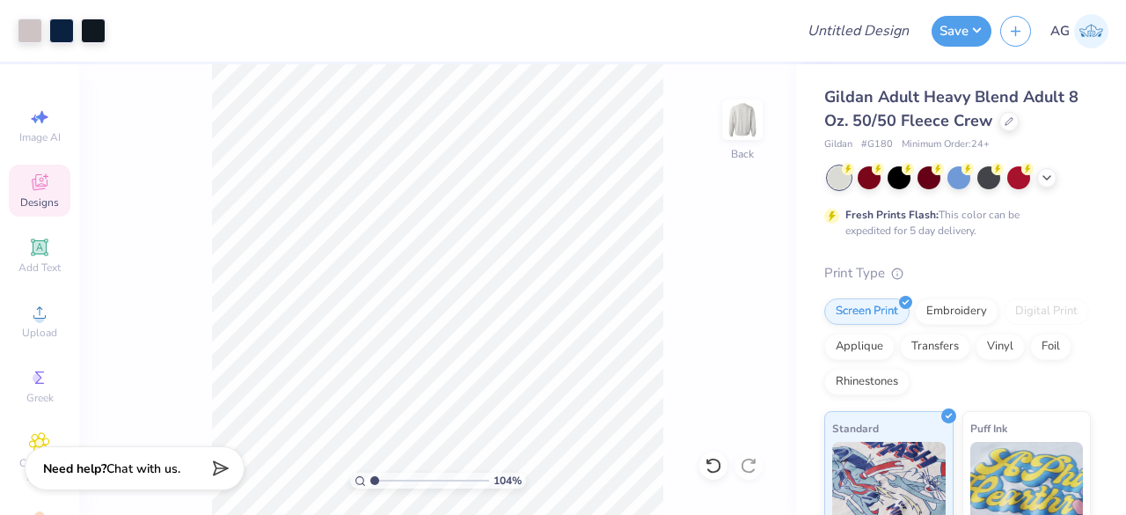
click at [375, 478] on input "range" at bounding box center [429, 480] width 119 height 16
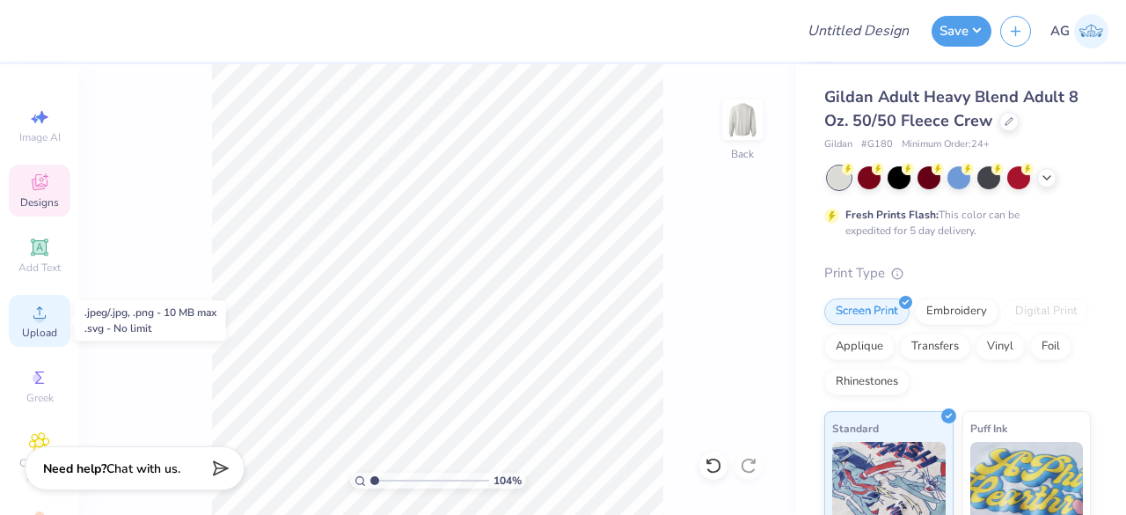
click at [41, 325] on span "Upload" at bounding box center [39, 332] width 35 height 14
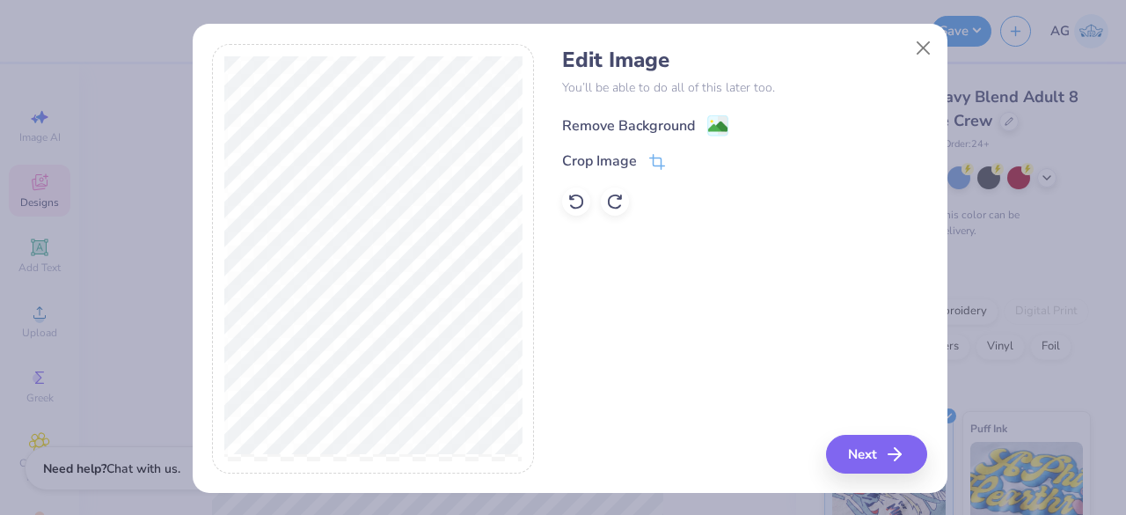
click at [708, 121] on image at bounding box center [717, 126] width 19 height 19
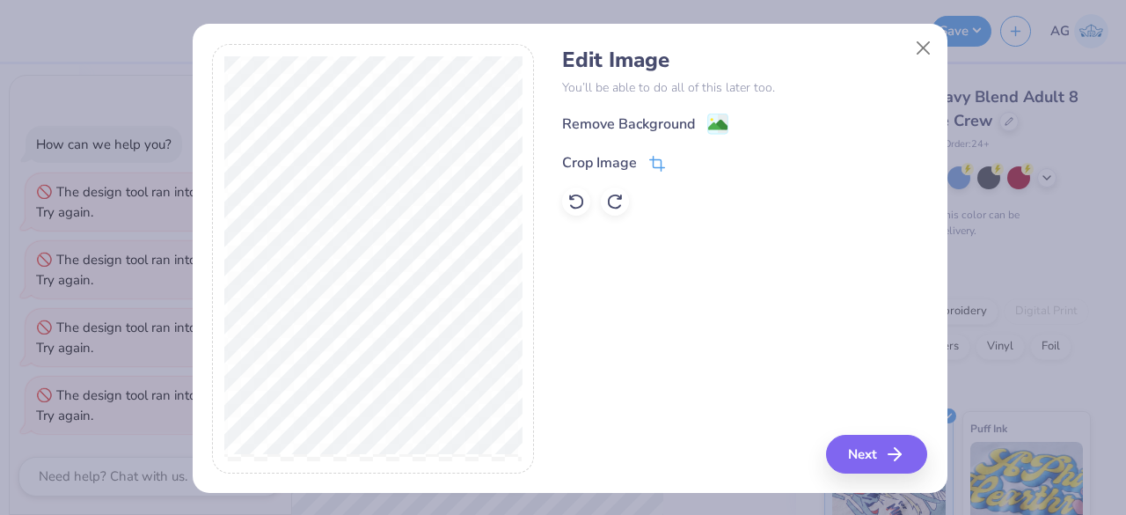
click at [649, 156] on icon at bounding box center [657, 164] width 16 height 16
click at [841, 455] on div "Edit Image You’ll be able to do all of this later too. Remove Background Crop I…" at bounding box center [744, 258] width 365 height 429
click at [681, 157] on icon at bounding box center [686, 161] width 11 height 11
click at [870, 442] on button "Next" at bounding box center [879, 454] width 101 height 39
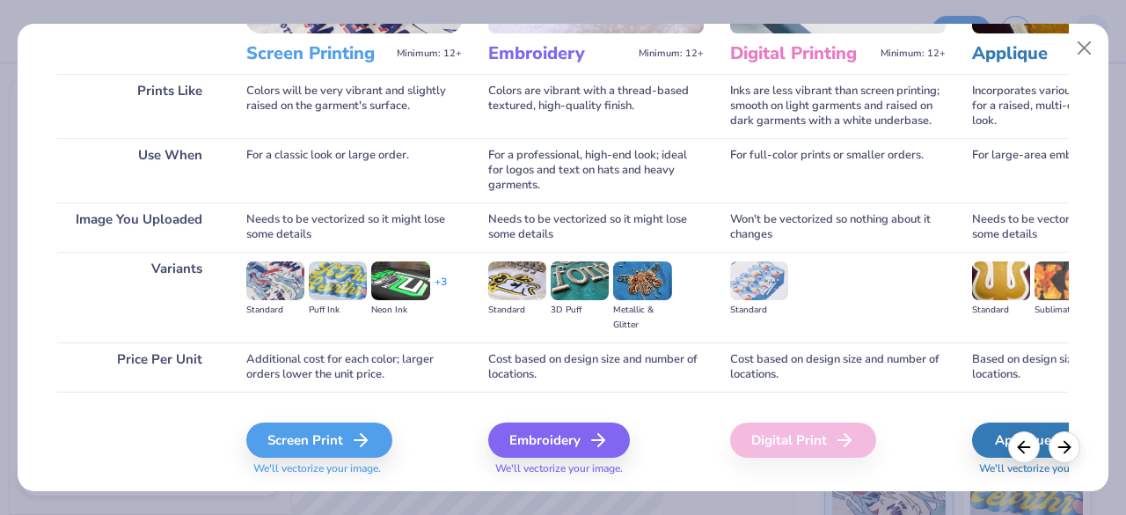
scroll to position [274, 0]
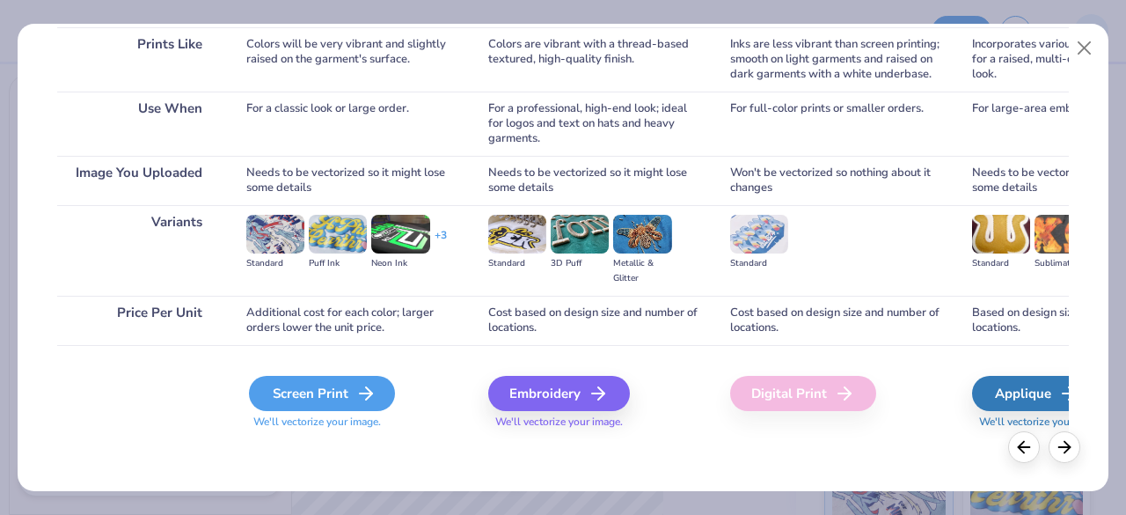
click at [312, 386] on div "Screen Print" at bounding box center [322, 393] width 146 height 35
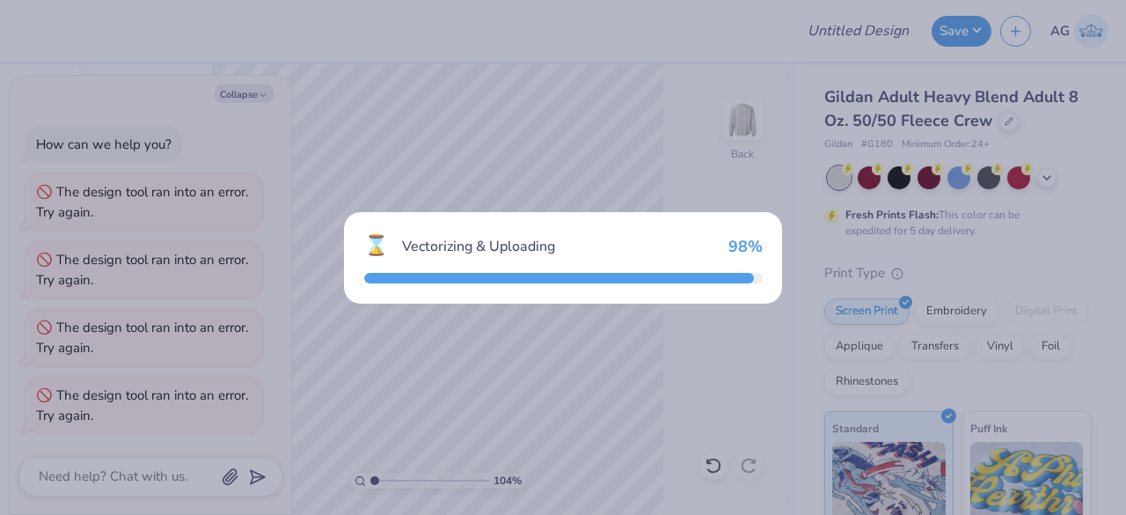
type textarea "x"
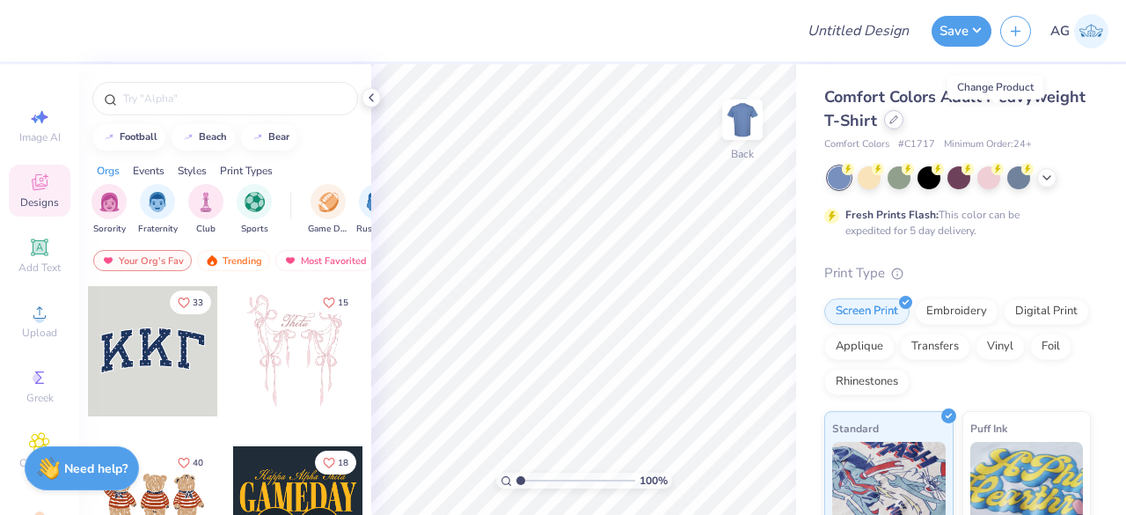
click at [903, 115] on div at bounding box center [893, 119] width 19 height 19
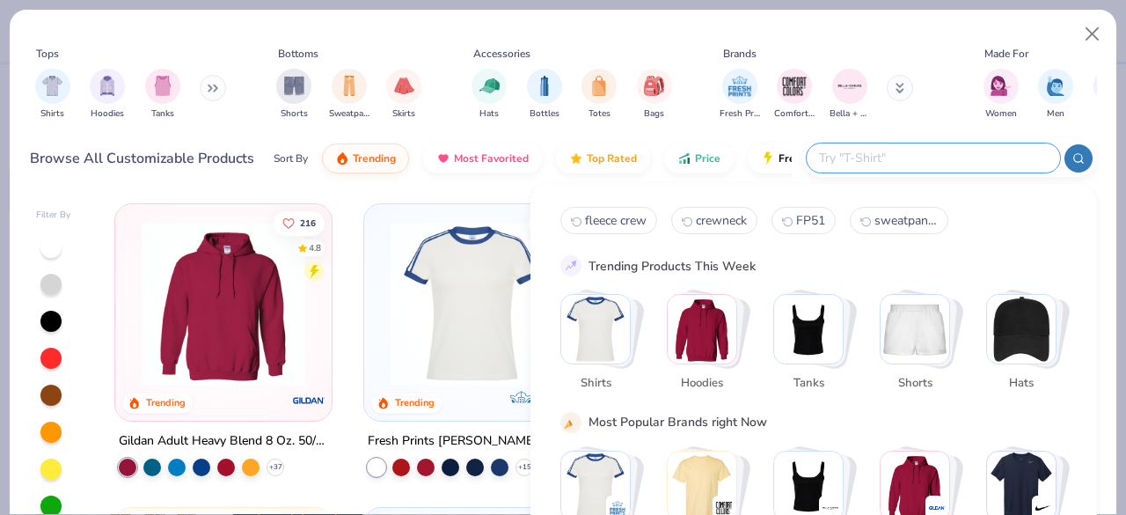
click at [940, 159] on input "text" at bounding box center [932, 158] width 230 height 20
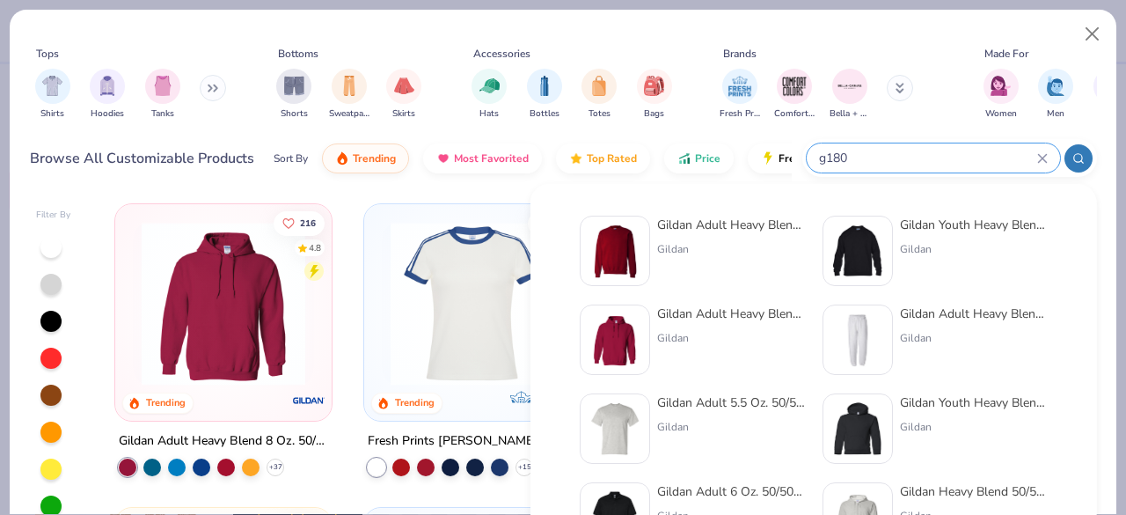
type input "g180"
click at [628, 236] on img at bounding box center [615, 250] width 55 height 55
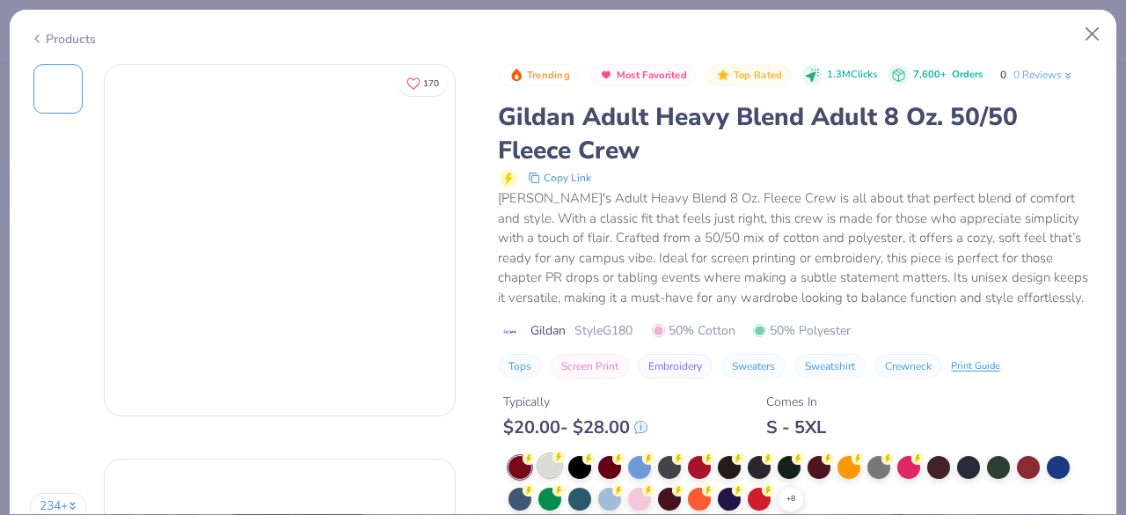
click at [551, 464] on div at bounding box center [549, 465] width 23 height 23
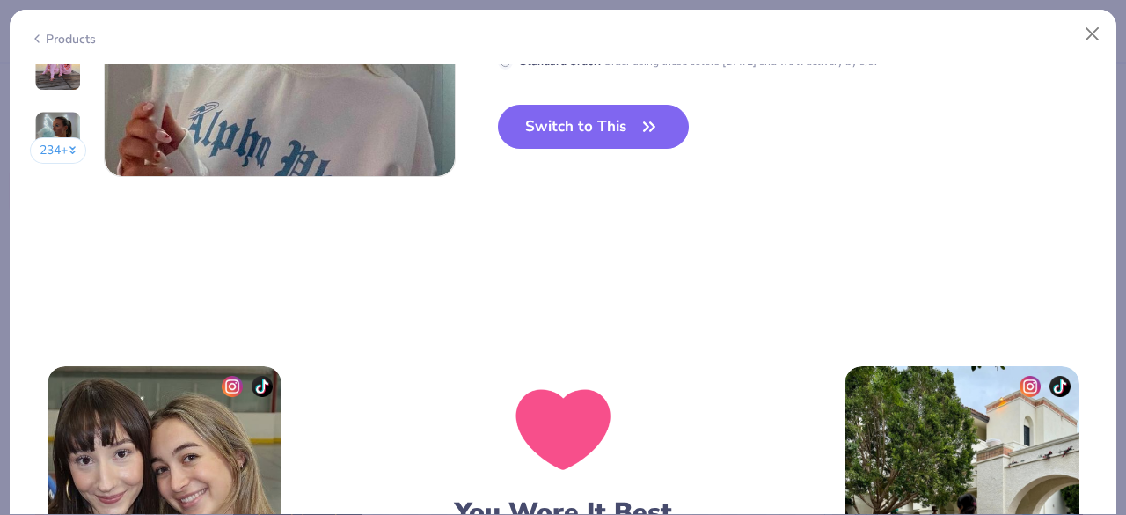
scroll to position [2463, 0]
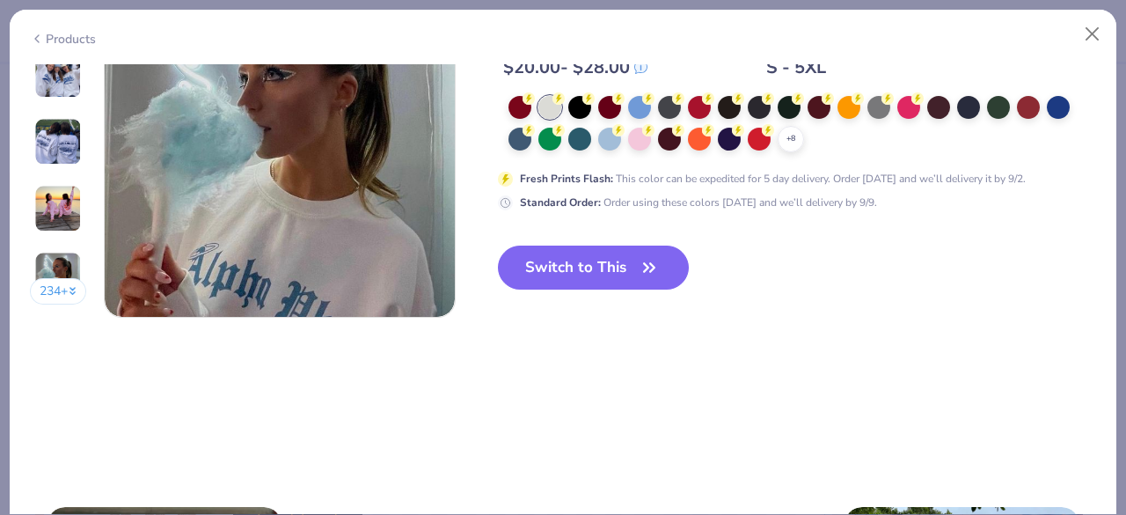
click at [647, 272] on icon "button" at bounding box center [649, 267] width 25 height 25
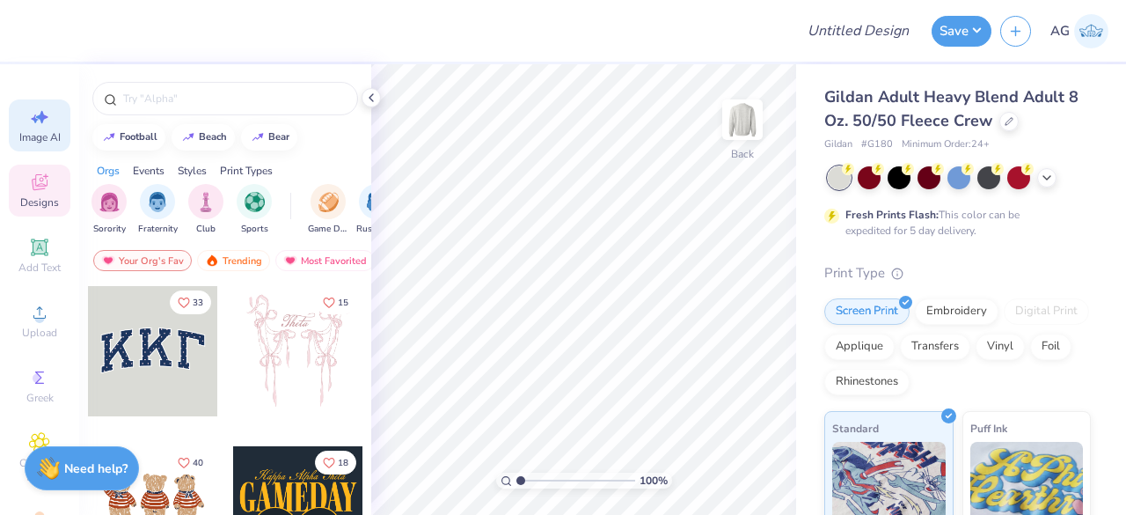
click at [40, 119] on icon at bounding box center [39, 116] width 21 height 21
select select "4"
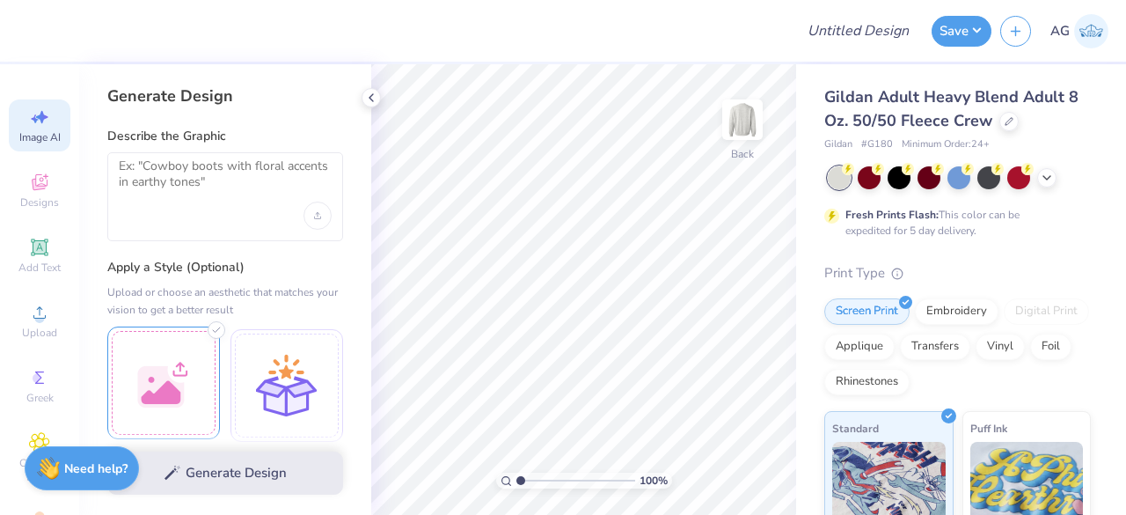
click at [197, 369] on div at bounding box center [163, 382] width 113 height 113
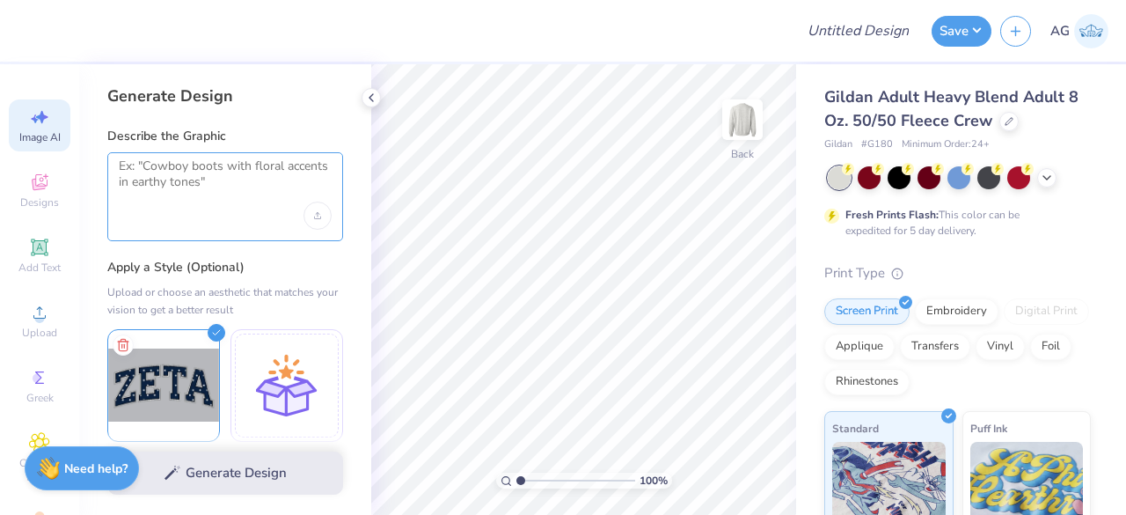
click at [197, 173] on textarea at bounding box center [225, 180] width 213 height 44
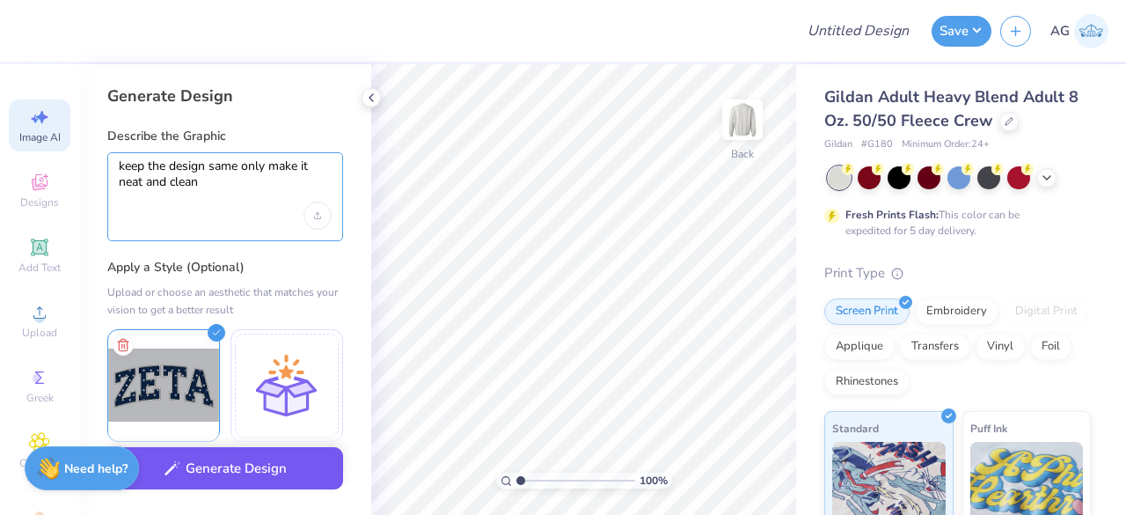
type textarea "keep the design same only make it neat and clean"
click at [187, 464] on button "Generate Design" at bounding box center [225, 468] width 236 height 43
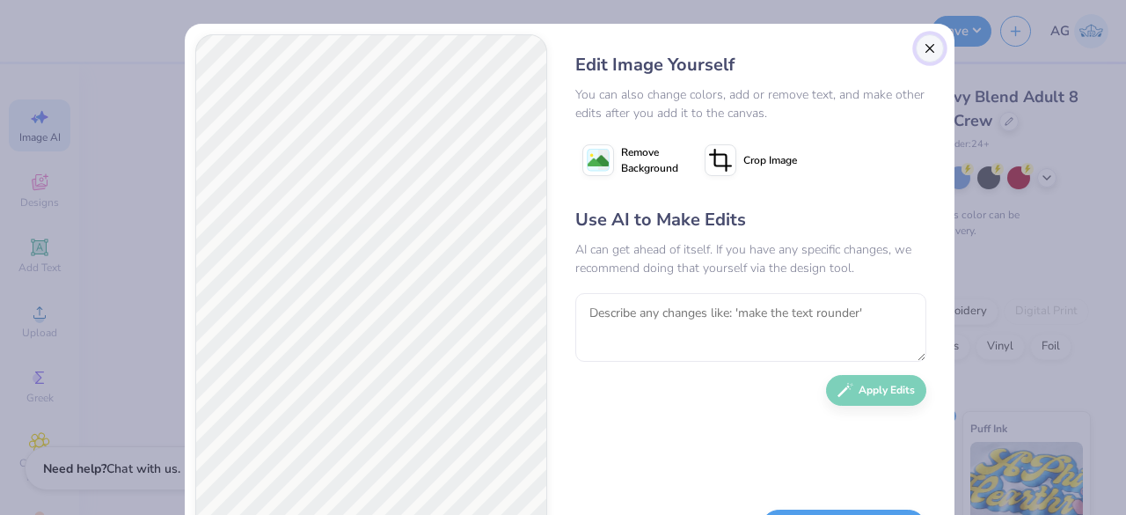
click at [927, 45] on button "Close" at bounding box center [930, 48] width 28 height 28
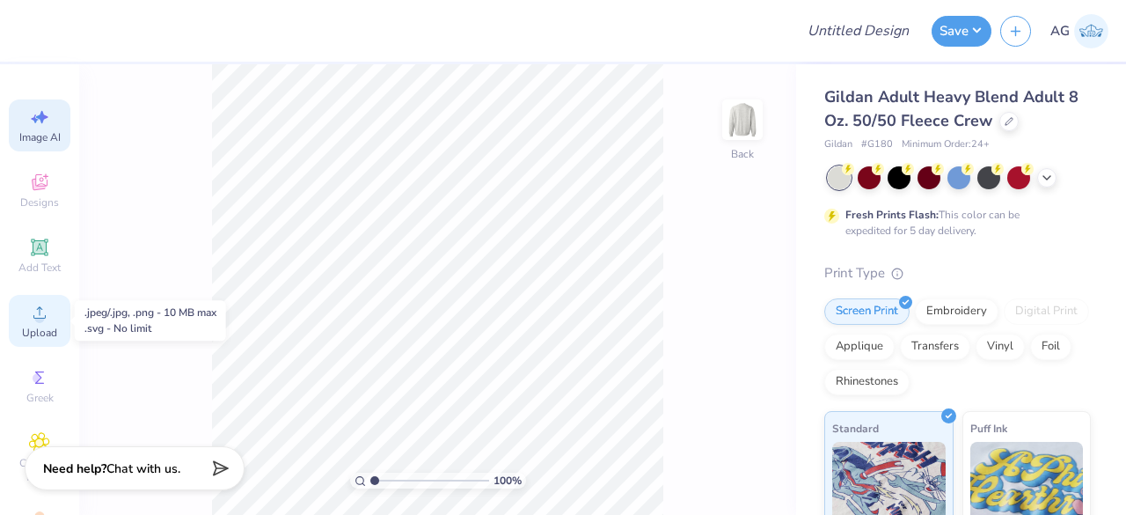
click at [49, 328] on span "Upload" at bounding box center [39, 332] width 35 height 14
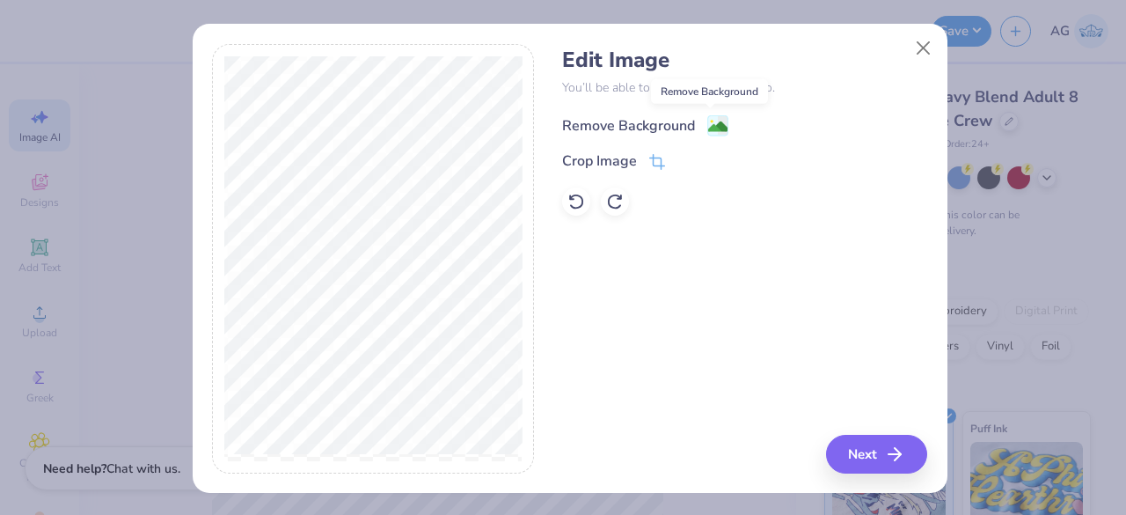
click at [708, 128] on image at bounding box center [717, 126] width 19 height 19
click at [655, 167] on icon at bounding box center [658, 162] width 11 height 11
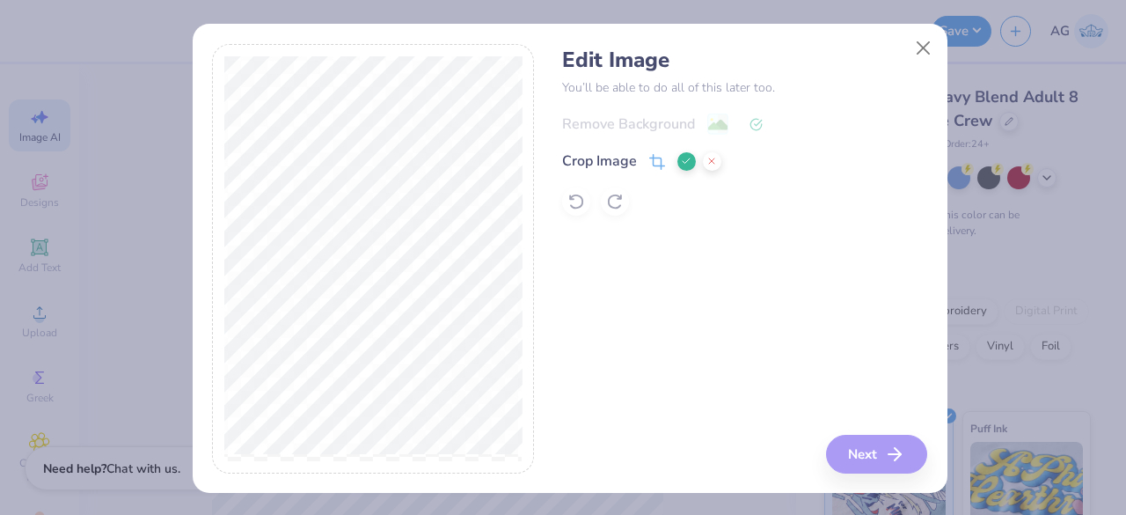
click at [718, 193] on div "Remove Background Crop Image" at bounding box center [744, 164] width 365 height 103
click at [706, 161] on icon at bounding box center [711, 161] width 11 height 11
click at [859, 444] on button "Next" at bounding box center [879, 454] width 101 height 39
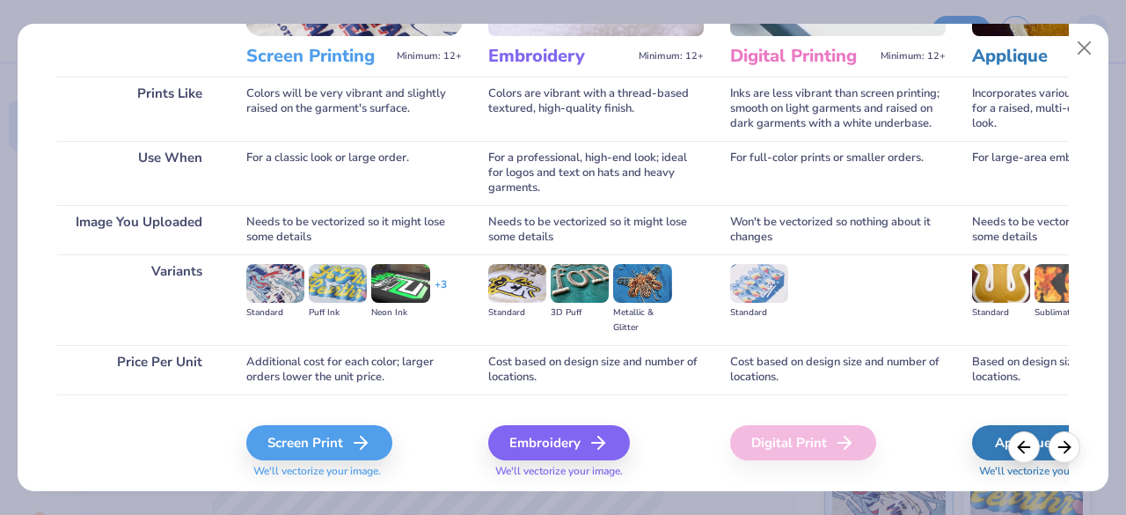
scroll to position [274, 0]
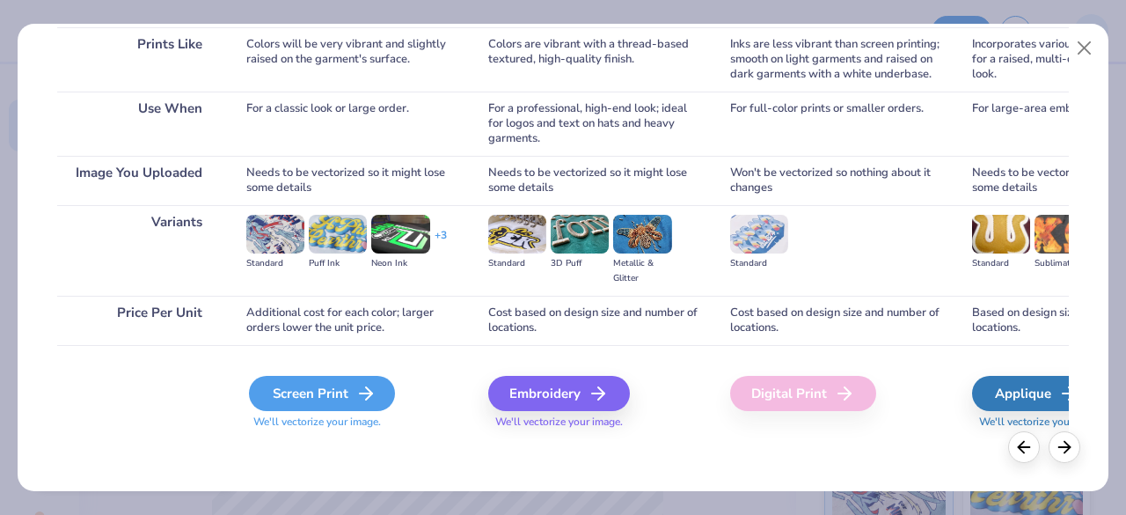
click at [355, 386] on icon at bounding box center [365, 393] width 21 height 21
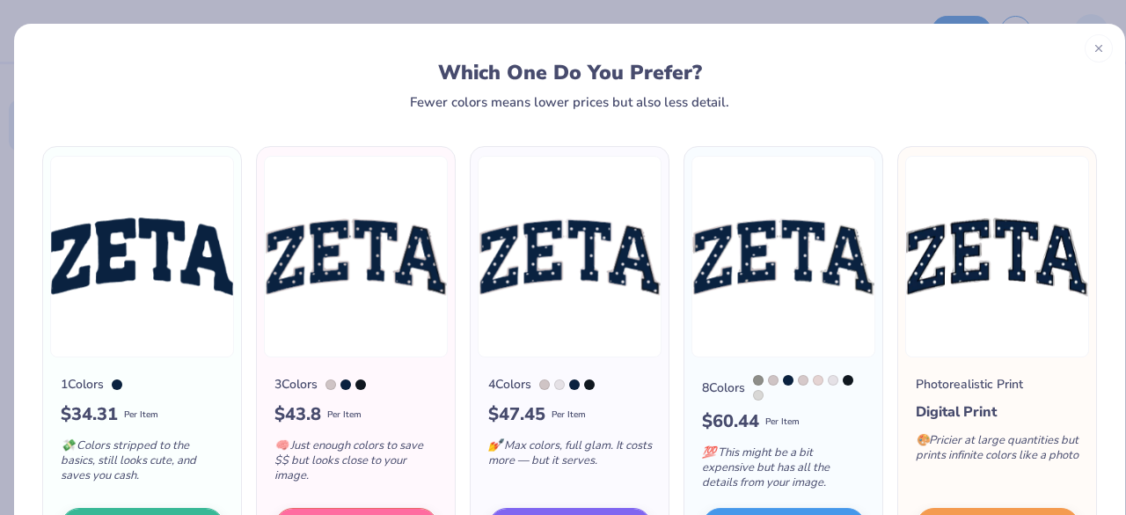
scroll to position [144, 0]
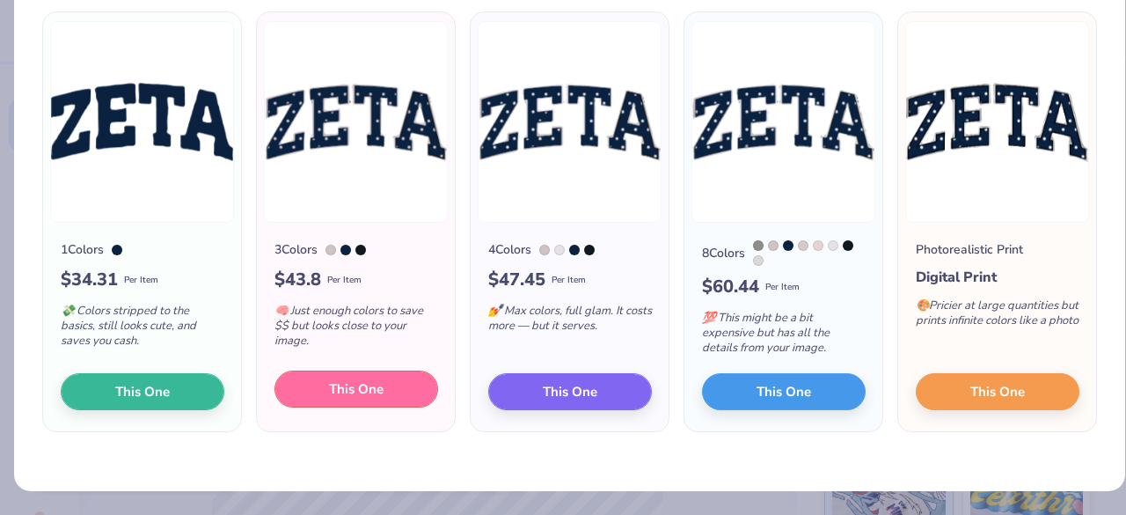
click at [352, 403] on button "This One" at bounding box center [356, 388] width 164 height 37
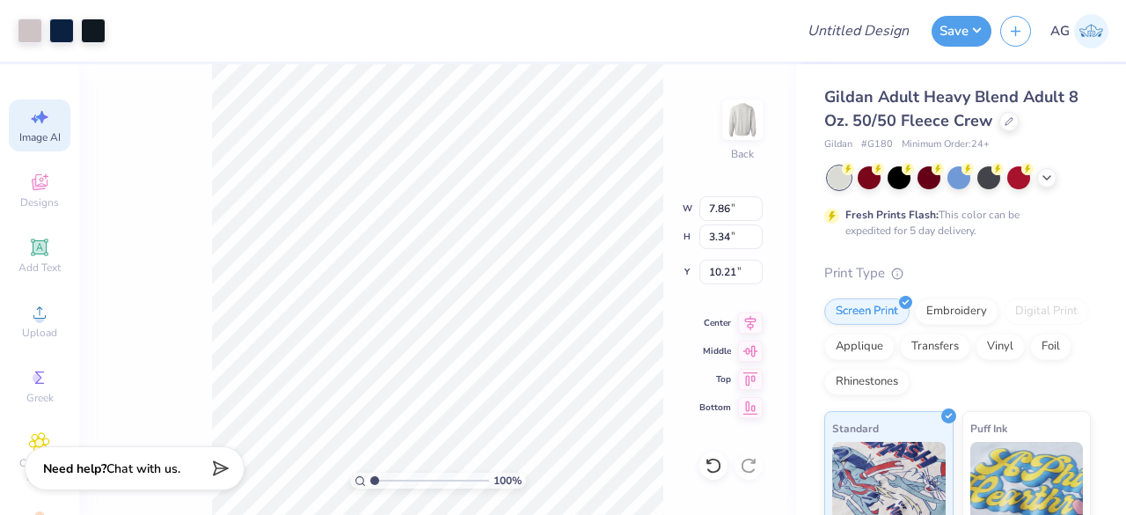
type input "2.62"
click at [419, 479] on input "range" at bounding box center [429, 480] width 119 height 16
type input "1.24"
click at [377, 484] on input "range" at bounding box center [429, 480] width 119 height 16
type input "8.00"
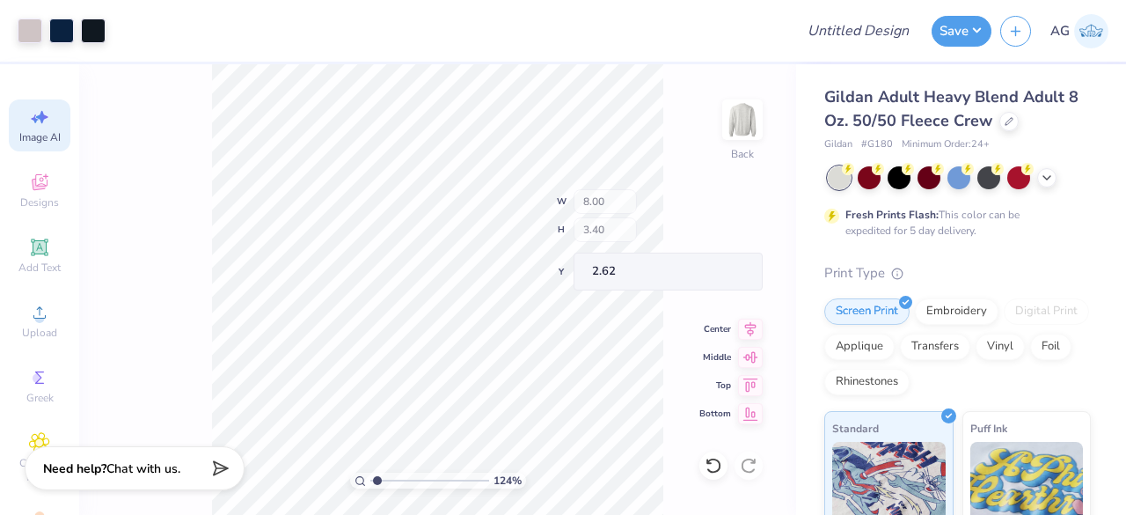
type input "3.40"
type input "10.27"
type input "4.36"
type input "3.00"
type input "11.04"
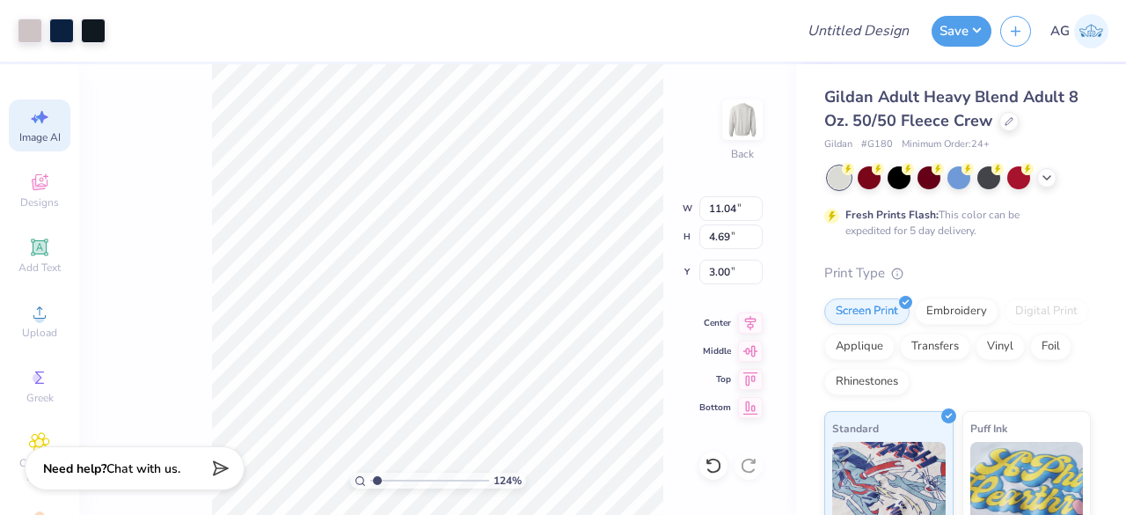
type input "4.69"
click at [406, 475] on input "range" at bounding box center [429, 480] width 119 height 16
click at [379, 473] on input "range" at bounding box center [429, 480] width 119 height 16
drag, startPoint x: 380, startPoint y: 480, endPoint x: 355, endPoint y: 479, distance: 24.6
type input "1"
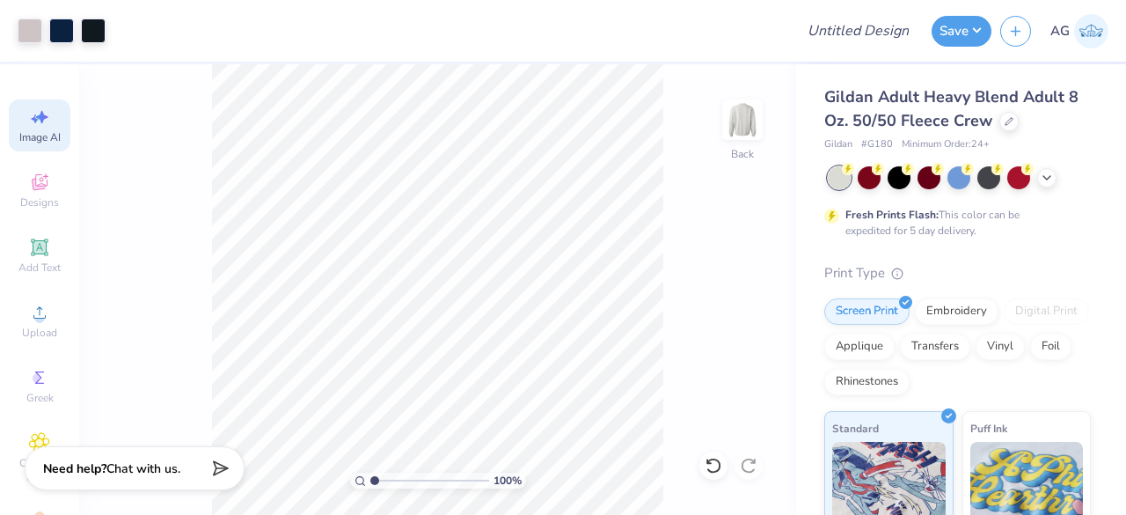
click at [370, 479] on input "range" at bounding box center [429, 480] width 119 height 16
click at [971, 26] on button "Save" at bounding box center [962, 28] width 60 height 31
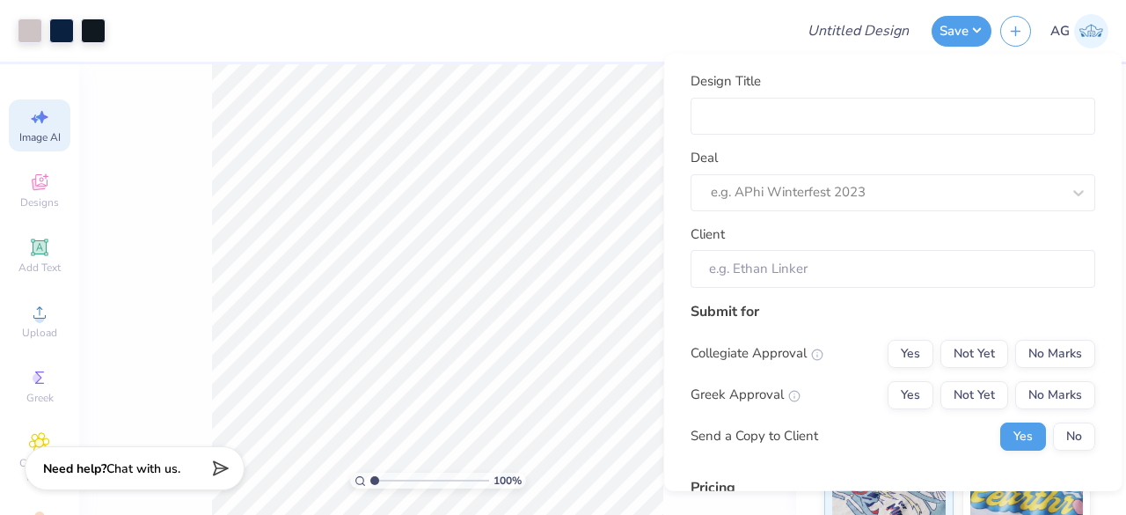
scroll to position [268, 0]
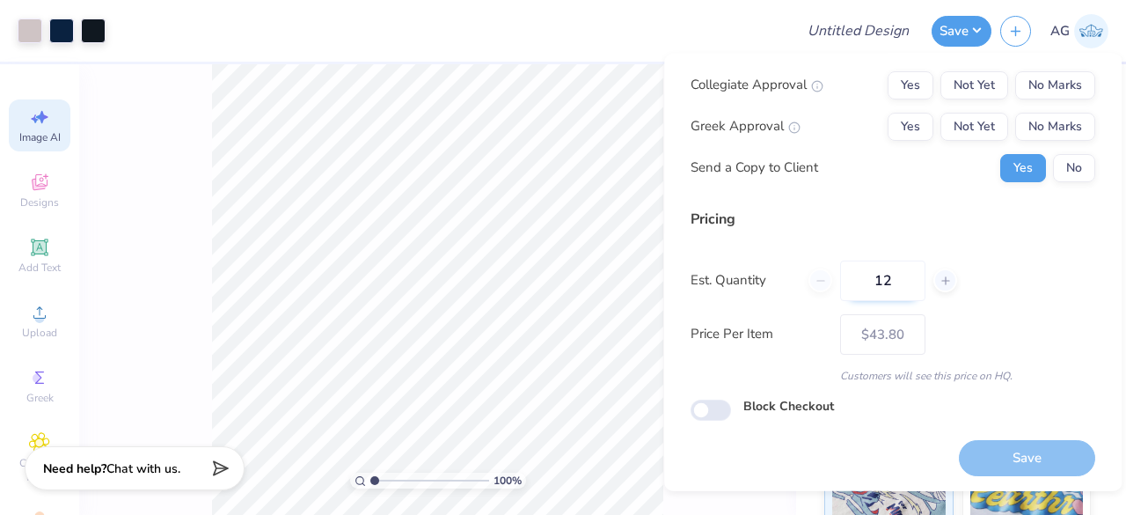
click at [889, 281] on input "12" at bounding box center [882, 280] width 85 height 40
type input "1"
type input "036"
type input "$24.97"
click at [878, 272] on input "036" at bounding box center [882, 280] width 85 height 40
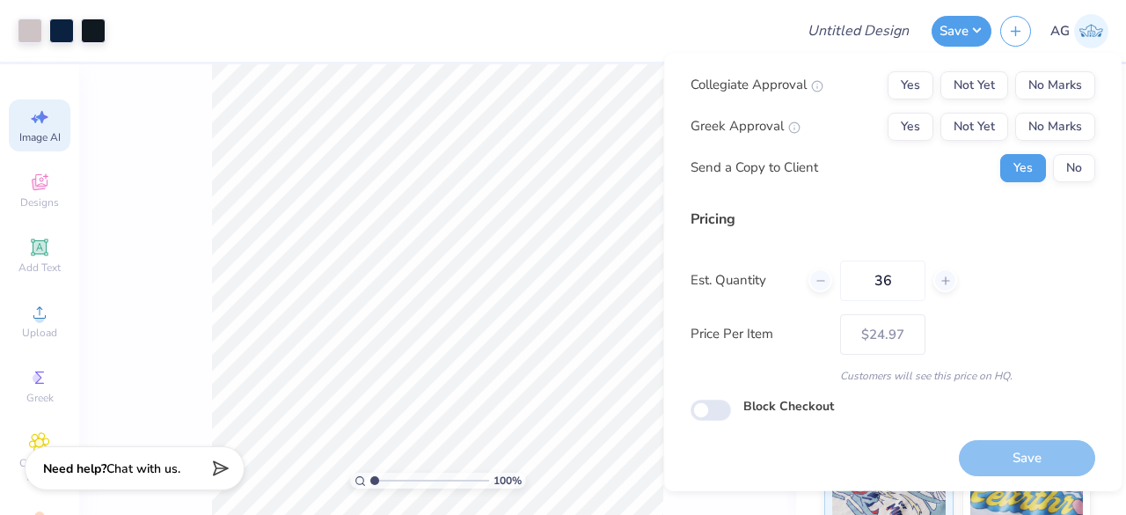
type input "36"
click at [1024, 318] on div "Price Per Item $24.97" at bounding box center [893, 333] width 405 height 40
click at [899, 117] on button "Yes" at bounding box center [911, 126] width 46 height 28
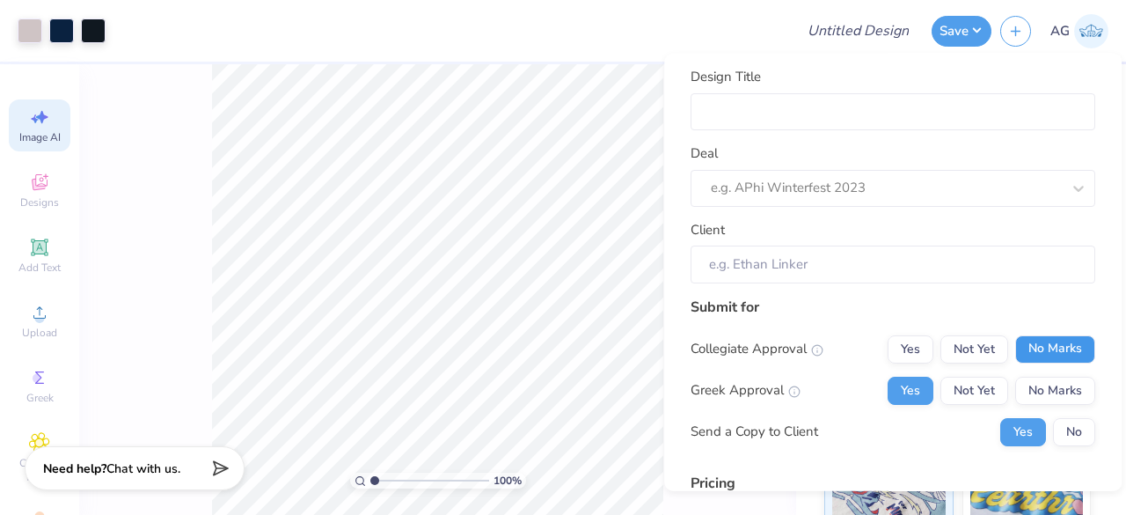
click at [1043, 344] on button "No Marks" at bounding box center [1055, 348] width 80 height 28
click at [802, 98] on input "Design Title" at bounding box center [893, 111] width 405 height 38
type input "$24.97"
type input "S"
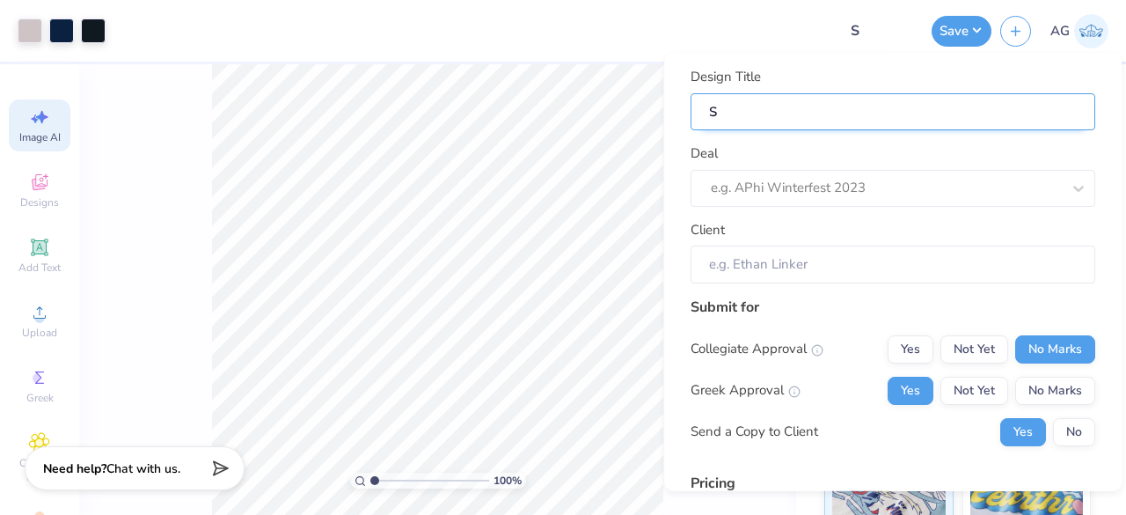
type input "Sw"
type input "S"
type input "C"
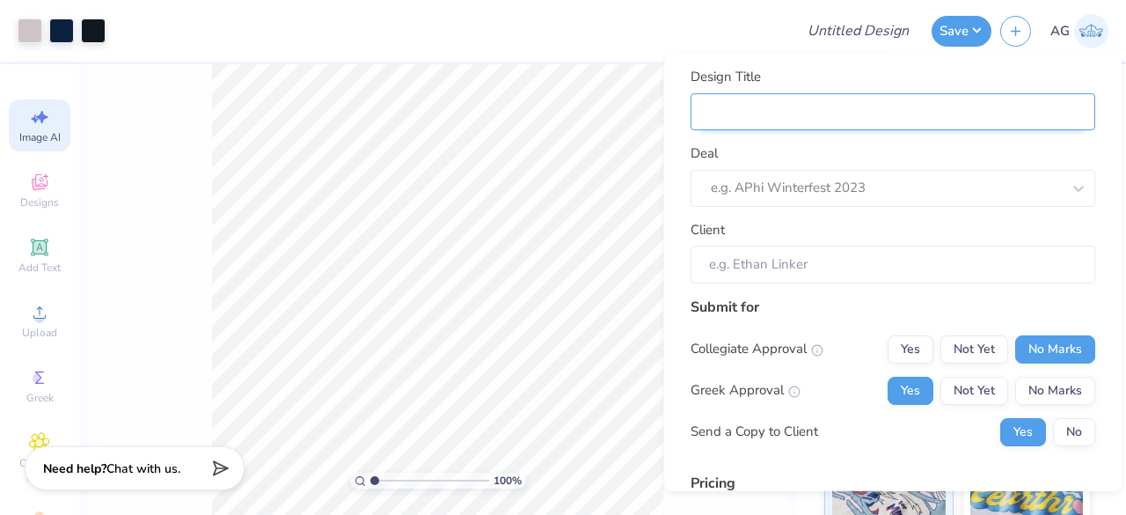
type input "C"
type input "Cr"
type input "Cre"
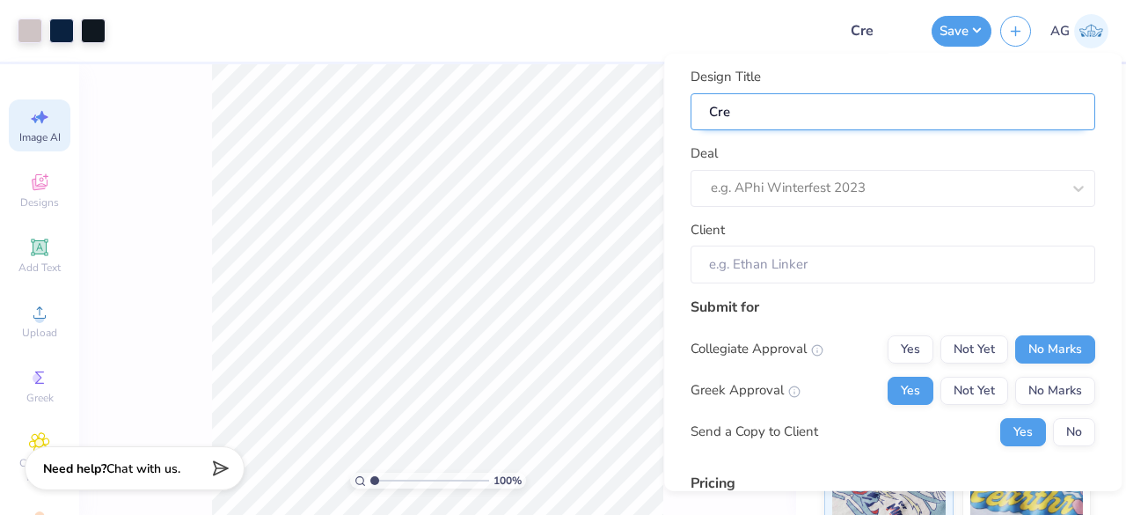
type input "Cren"
type input "Crene"
type input "Crenec"
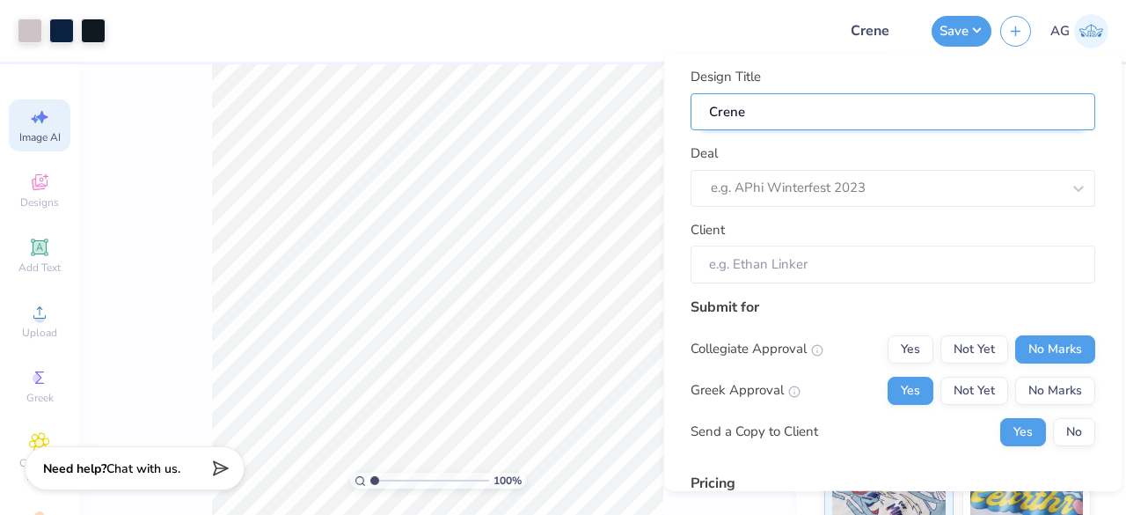
type input "Crenec"
type input "Creneck"
type input "Crenecks"
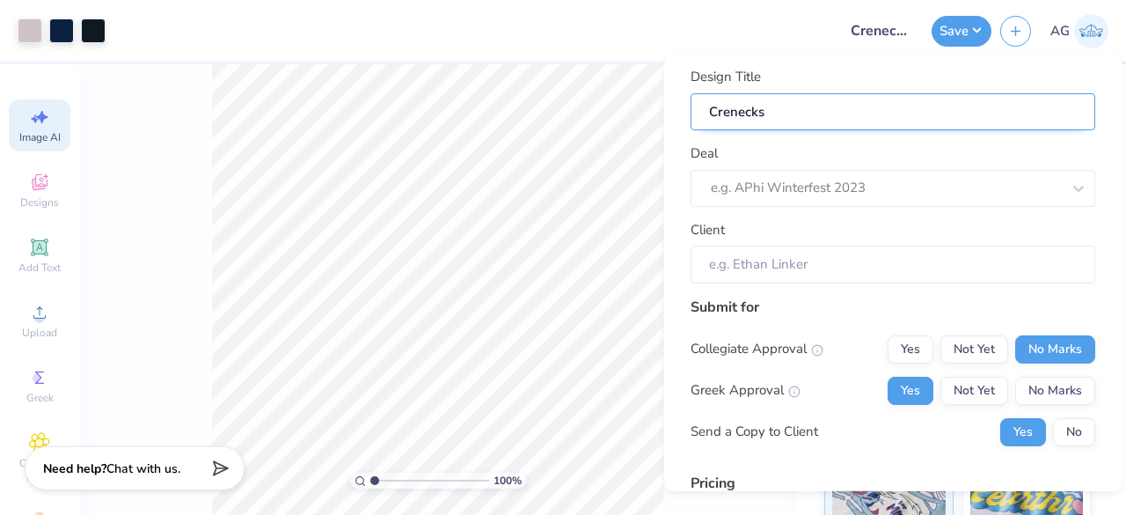
type input "Crenecks"
type input "Crenecks f"
type input "Crenecks fo"
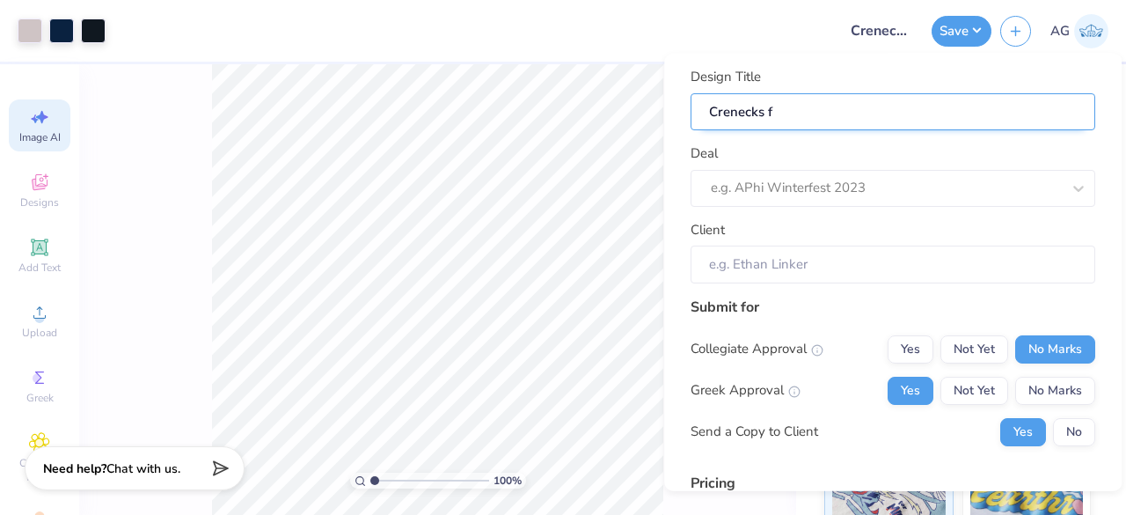
type input "Crenecks fo"
type input "Crenecks for"
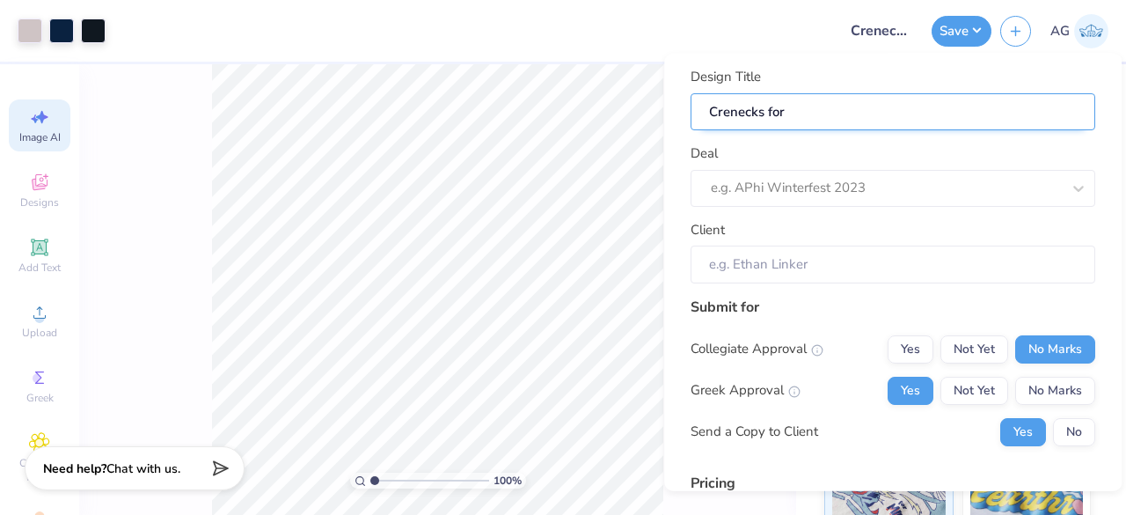
type input "Crenecks for"
type input "Crenecks fo"
type input "Crenecks f"
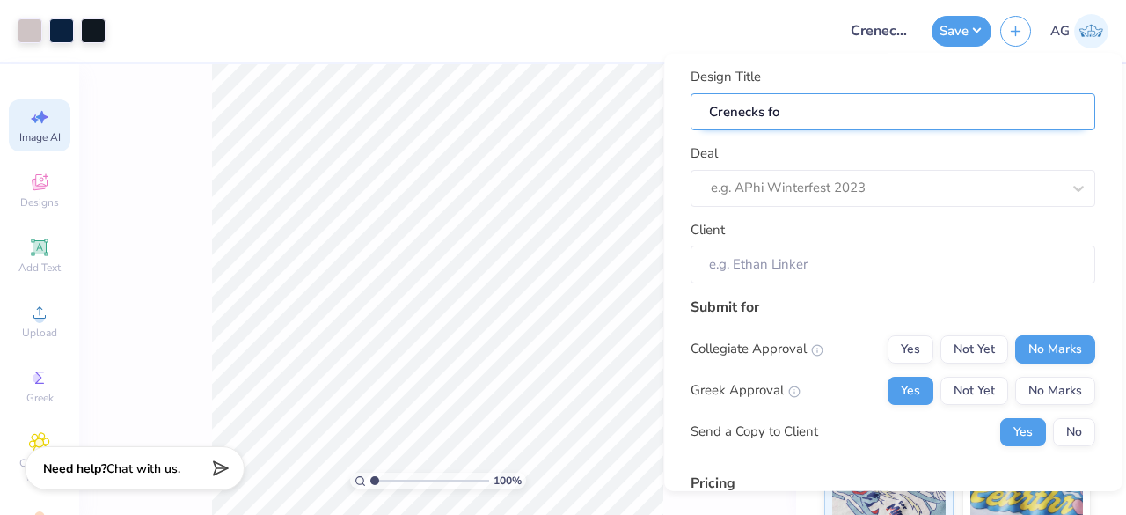
type input "Crenecks f"
type input "Crenecks"
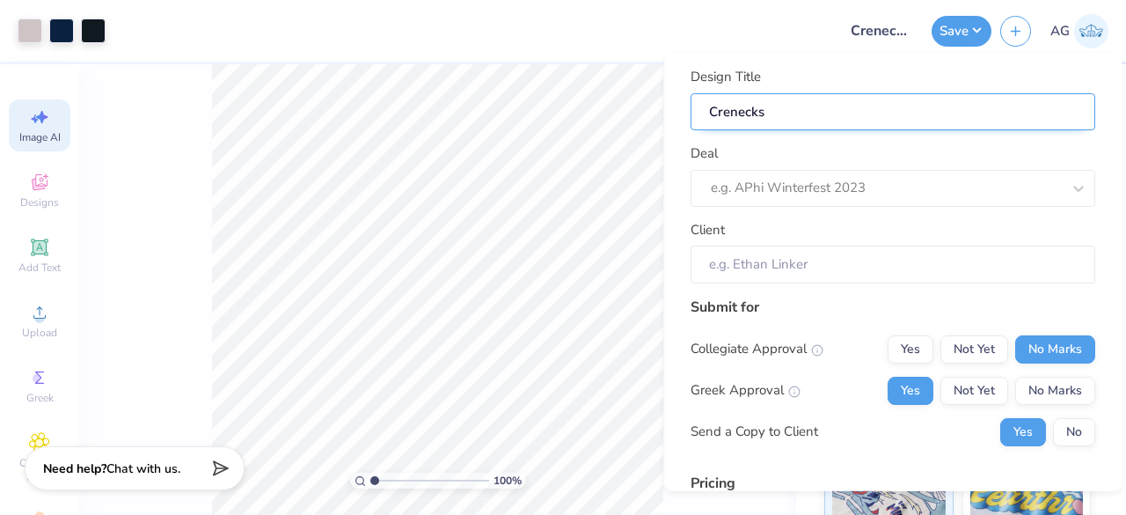
type input "Creneck"
type input "Crenec"
type input "Crene"
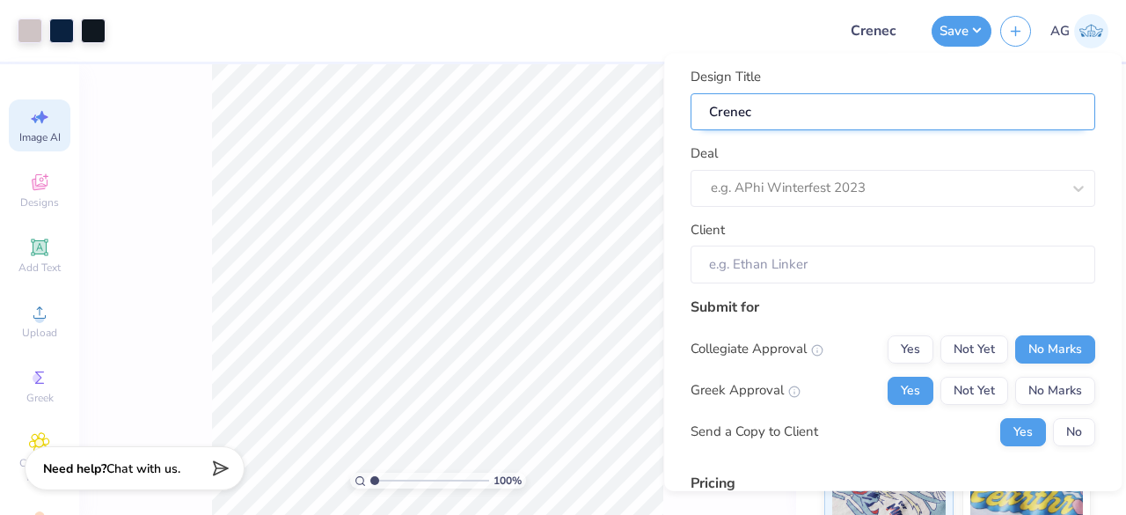
type input "Crene"
type input "Cren"
type input "Cre"
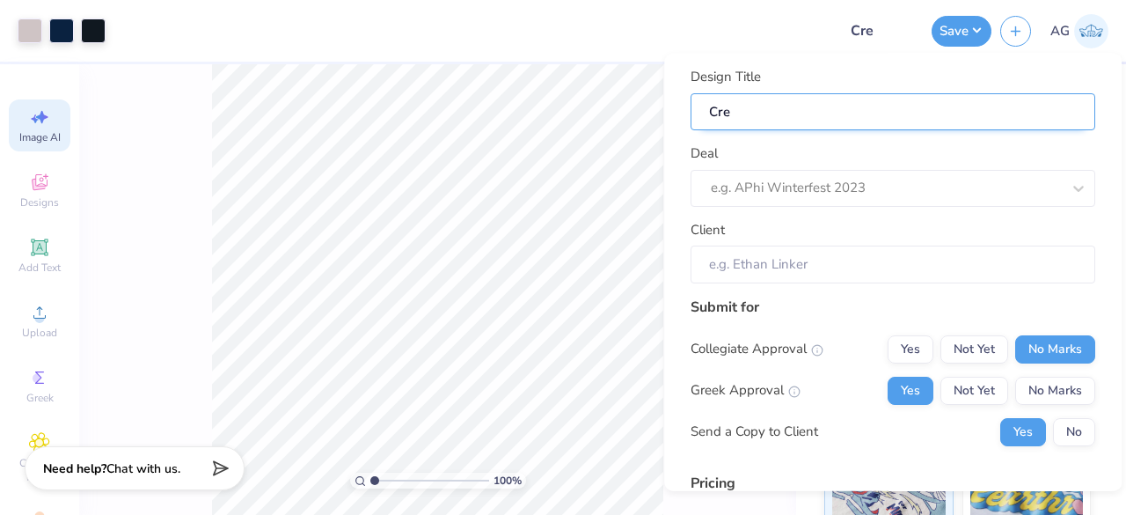
type input "Cr"
type input "C"
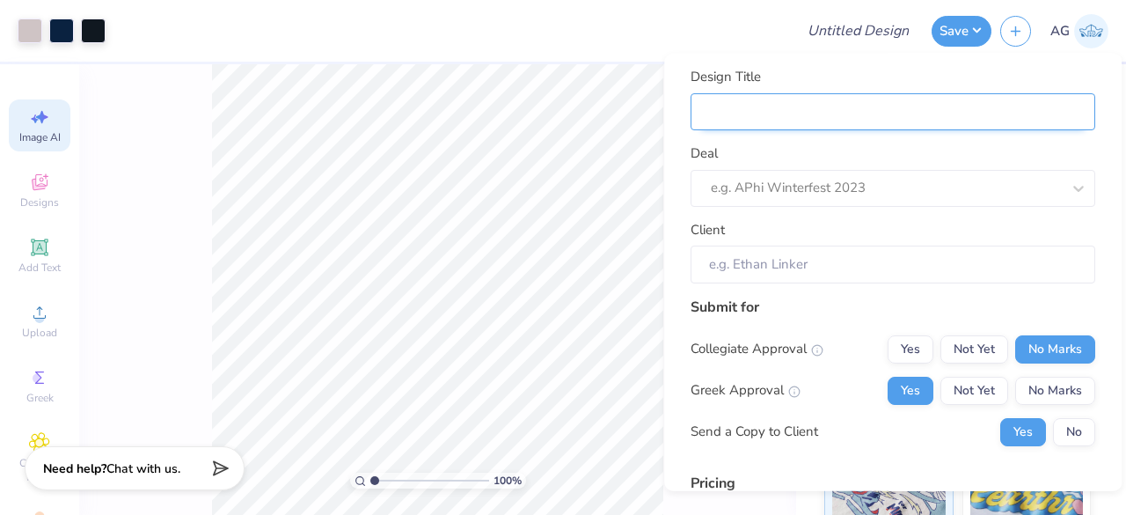
type input "C"
type input "Cr"
type input "Cre"
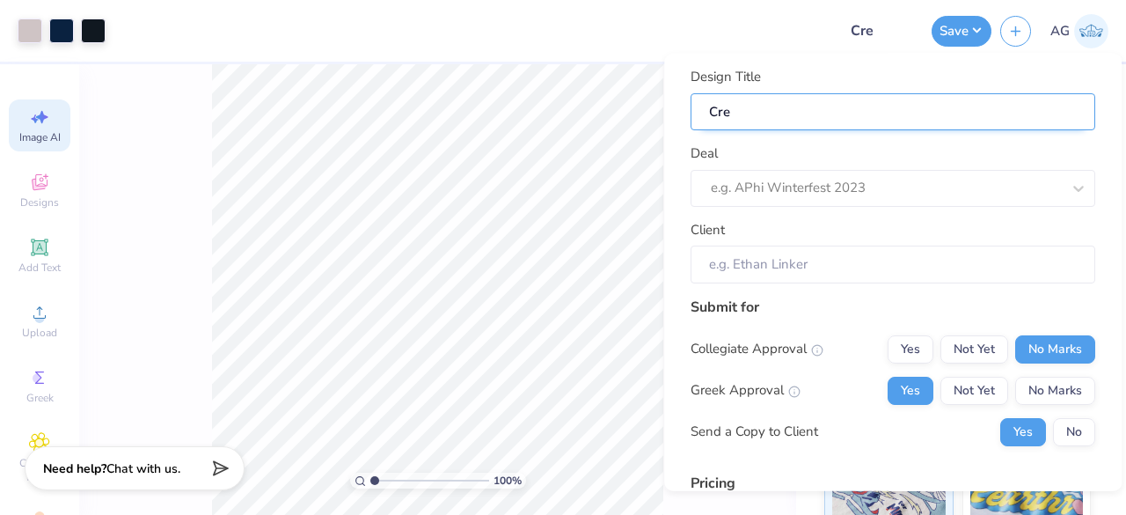
type input "Crew"
type input "Crewn"
type input "Crewne"
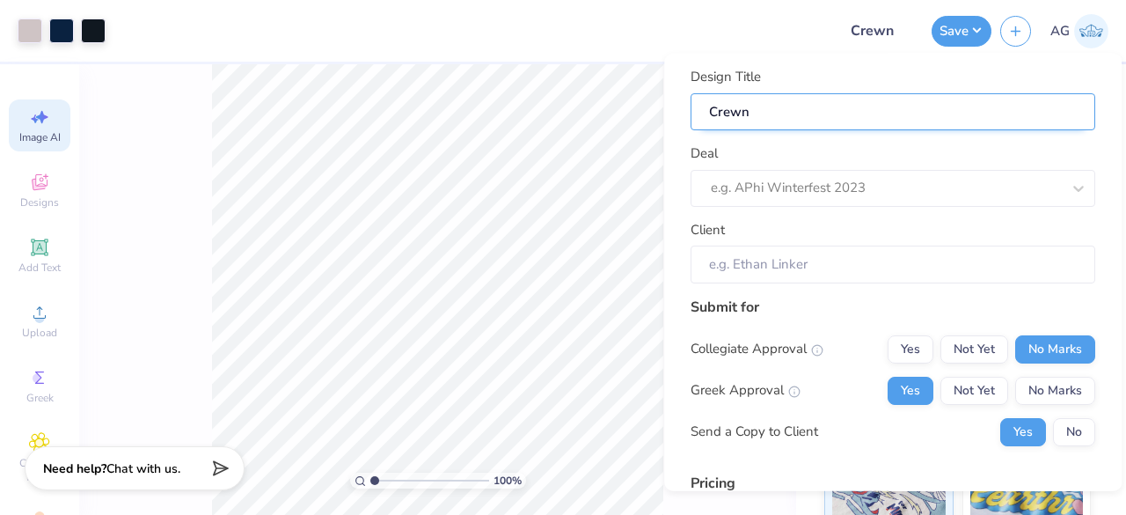
type input "Crewne"
type input "Crewnec"
type input "Crewneck"
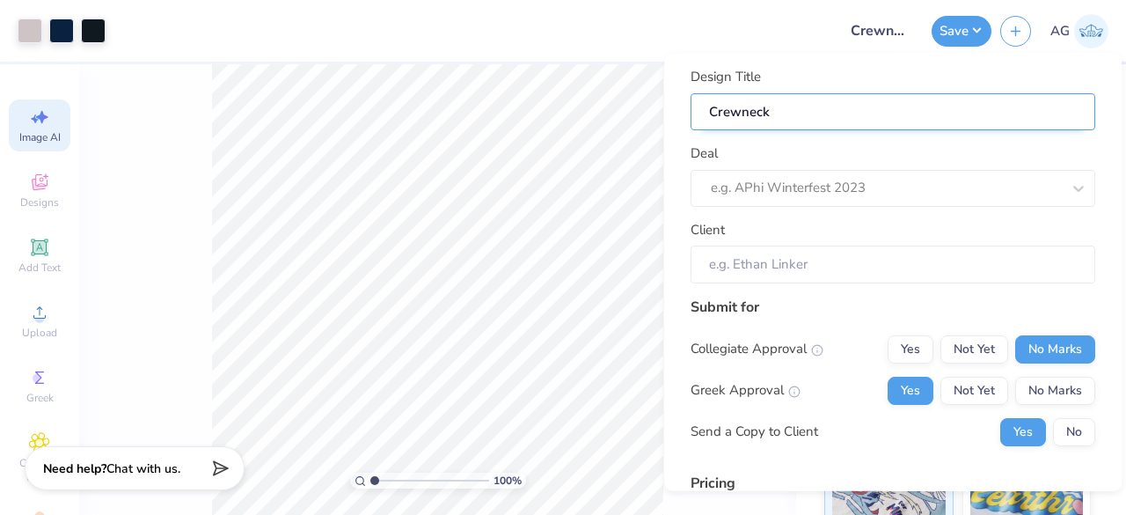
type input "Crewnecks"
type input "Crewnecks f"
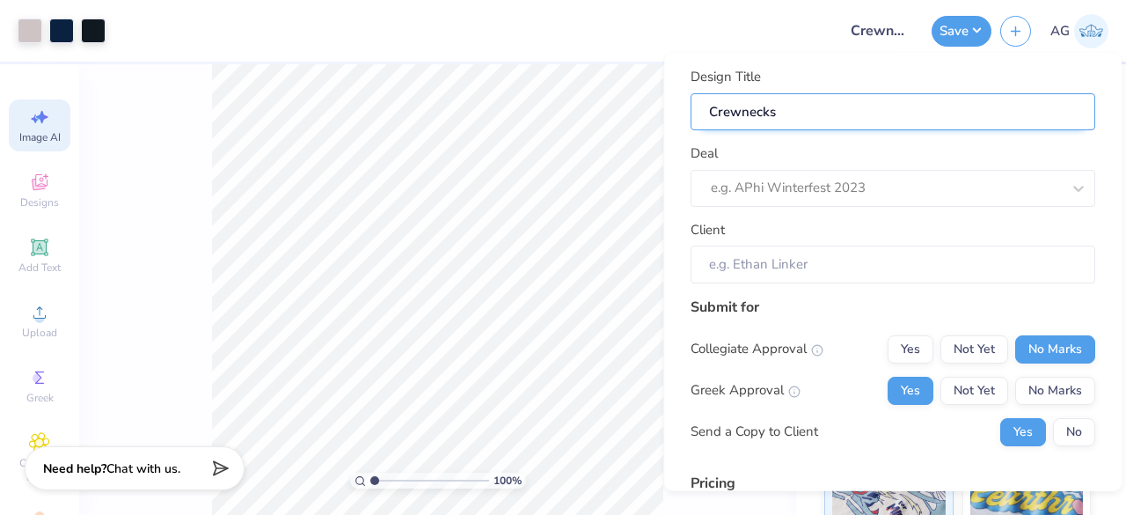
type input "Crewnecks f"
type input "Crewnecks fo"
type input "Crewnecks for"
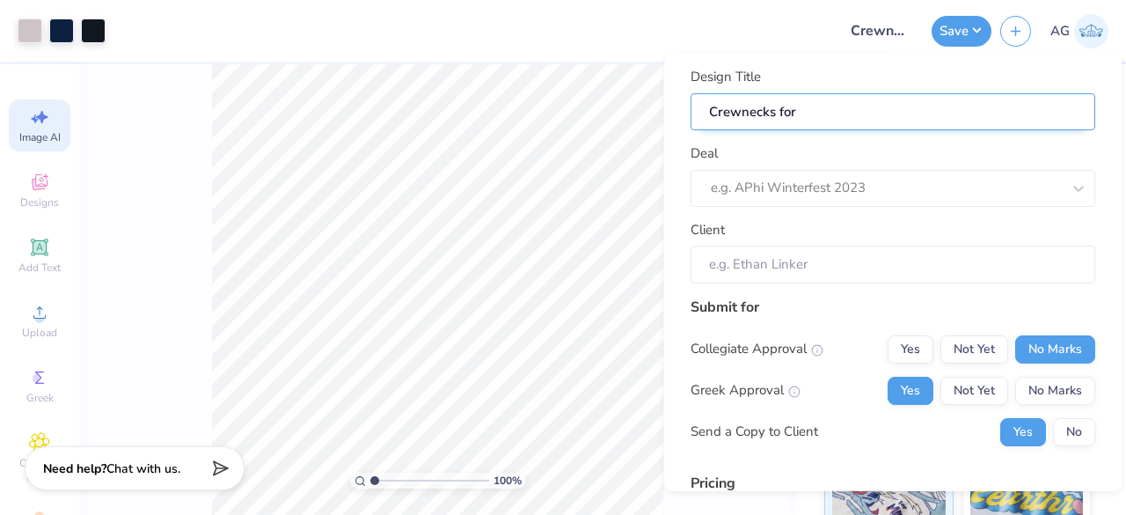
type input "Crewnecks for"
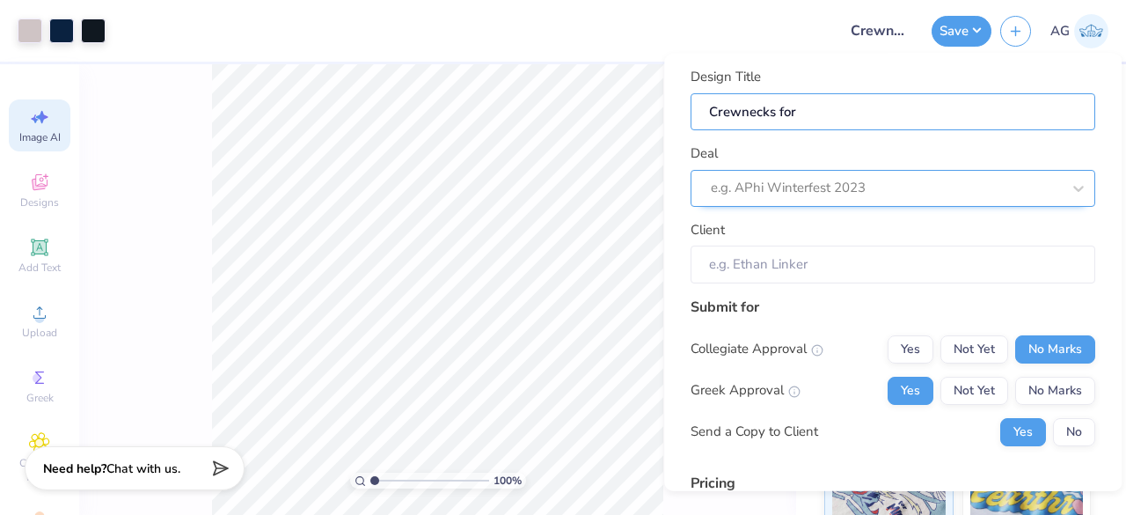
type input "Crewnecks for Z"
type input "Crewnecks for ZP"
type input "Crewnecks for ZPD"
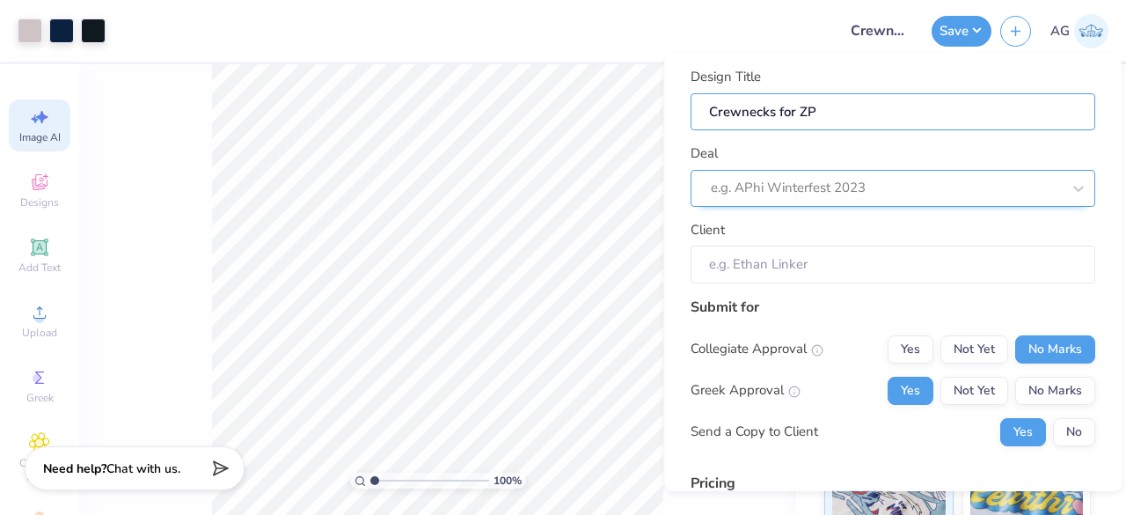
type input "Crewnecks for ZPD"
type input "Crewnecks for ZPD 2"
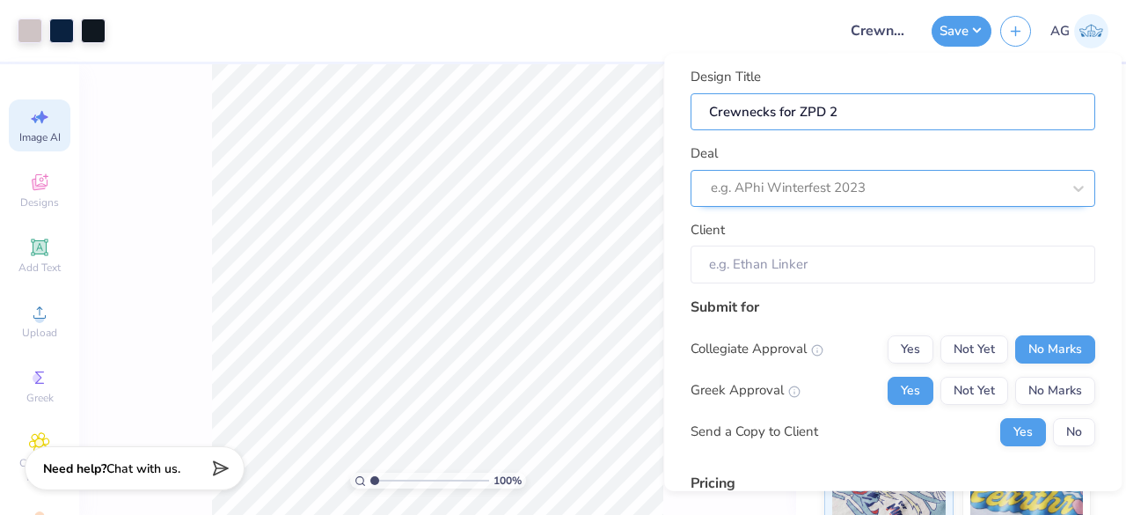
type input "Crewnecks for ZPD 25"
click at [835, 177] on div at bounding box center [886, 188] width 350 height 24
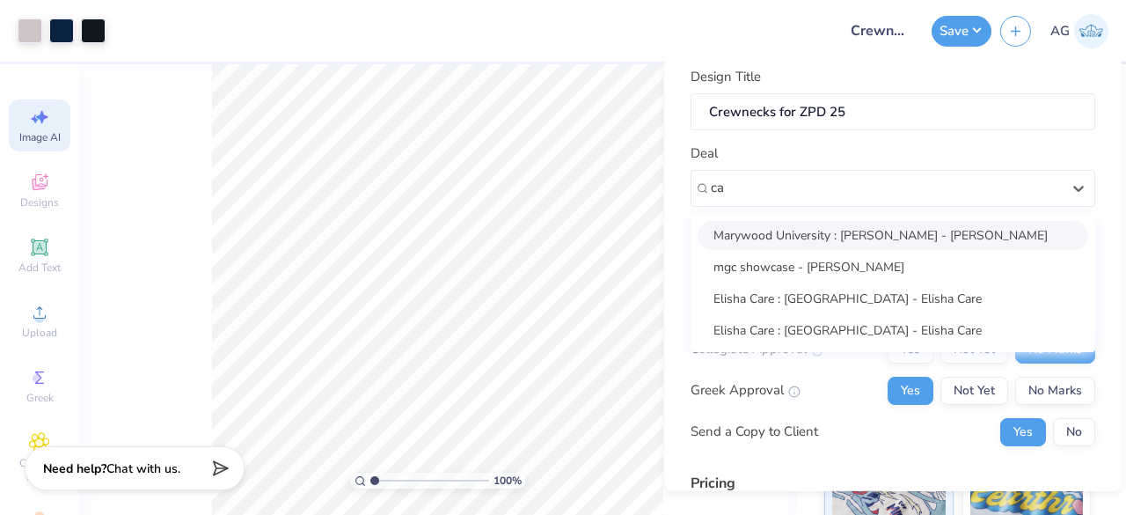
click at [844, 231] on div "Marywood University : Carly Mulroy - Carly Mulroy" at bounding box center [893, 234] width 391 height 29
type input "ca"
type input "Carly Mulroy"
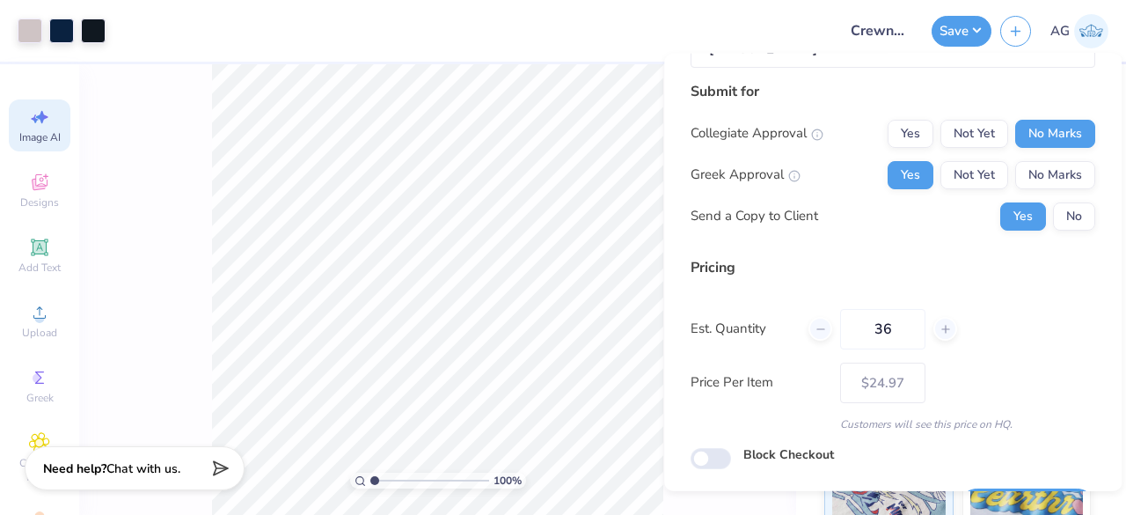
scroll to position [268, 0]
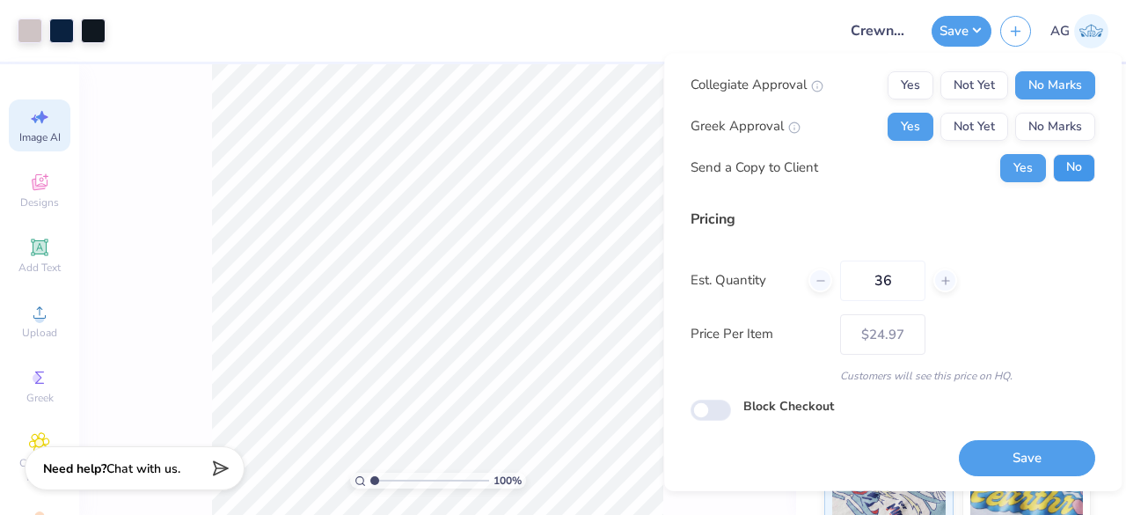
click at [1061, 163] on button "No" at bounding box center [1074, 167] width 42 height 28
click at [1024, 455] on button "Save" at bounding box center [1027, 458] width 136 height 36
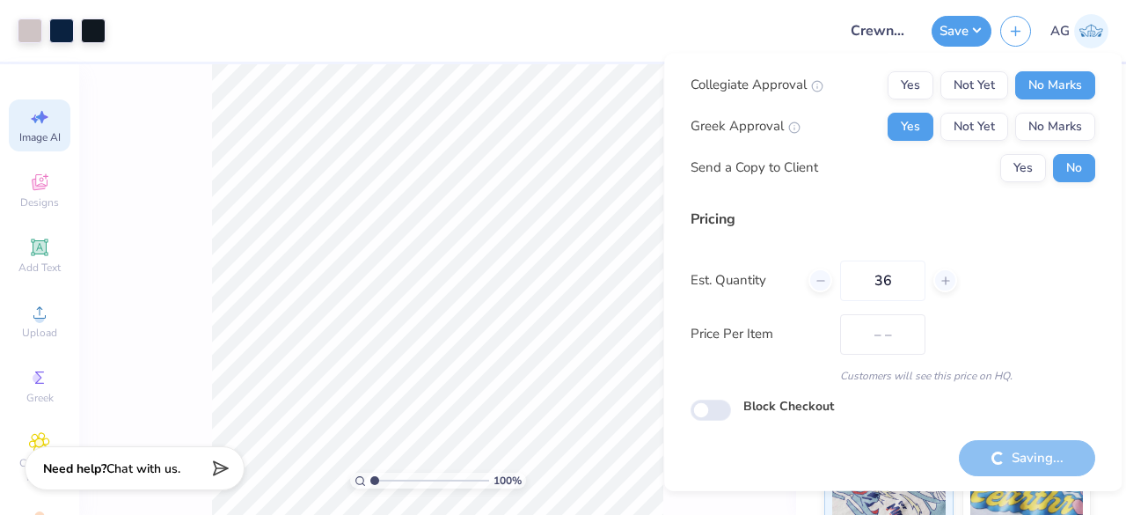
type input "$24.97"
click at [421, 475] on input "range" at bounding box center [429, 480] width 119 height 16
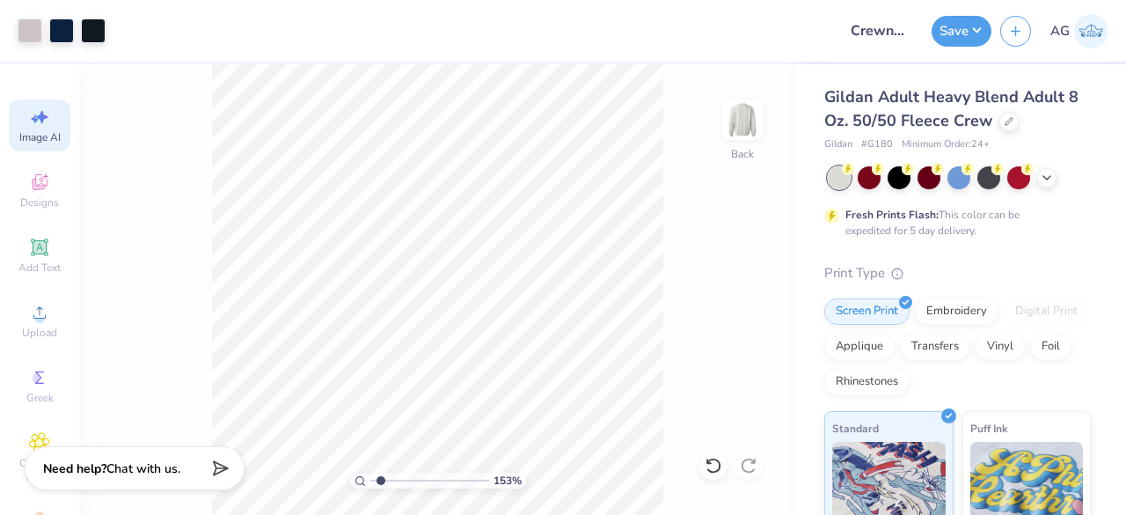
click at [380, 483] on input "range" at bounding box center [429, 480] width 119 height 16
click at [368, 483] on div "153 %" at bounding box center [438, 480] width 176 height 16
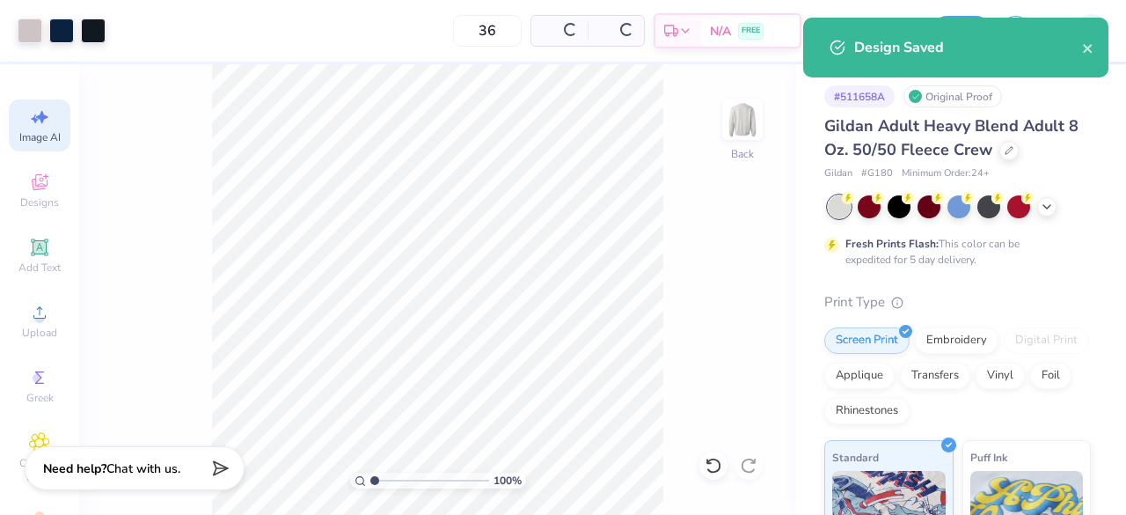
type input "1"
click at [372, 483] on input "range" at bounding box center [429, 480] width 119 height 16
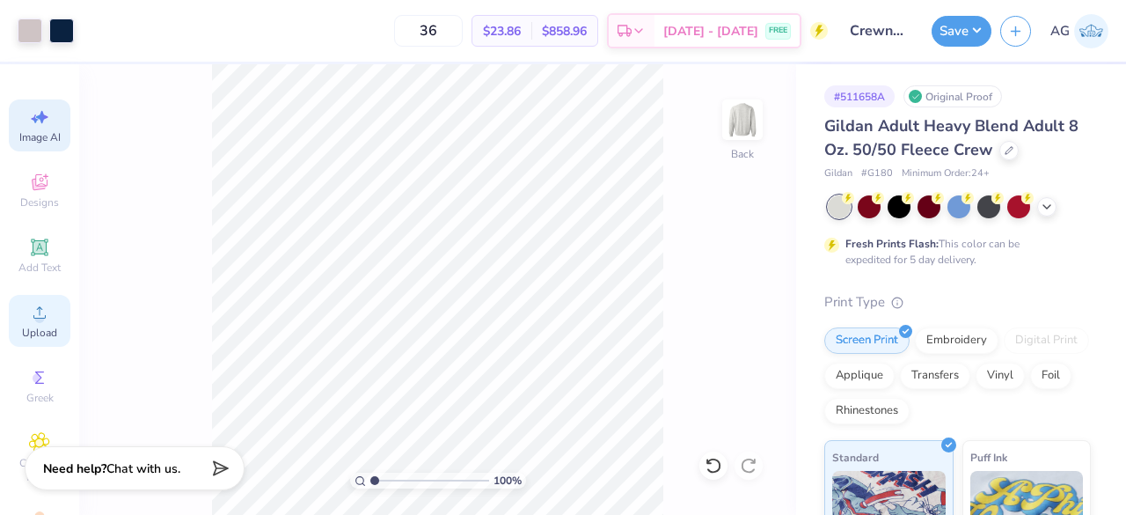
click at [23, 333] on span "Upload" at bounding box center [39, 332] width 35 height 14
click at [44, 190] on div "Designs" at bounding box center [40, 191] width 62 height 52
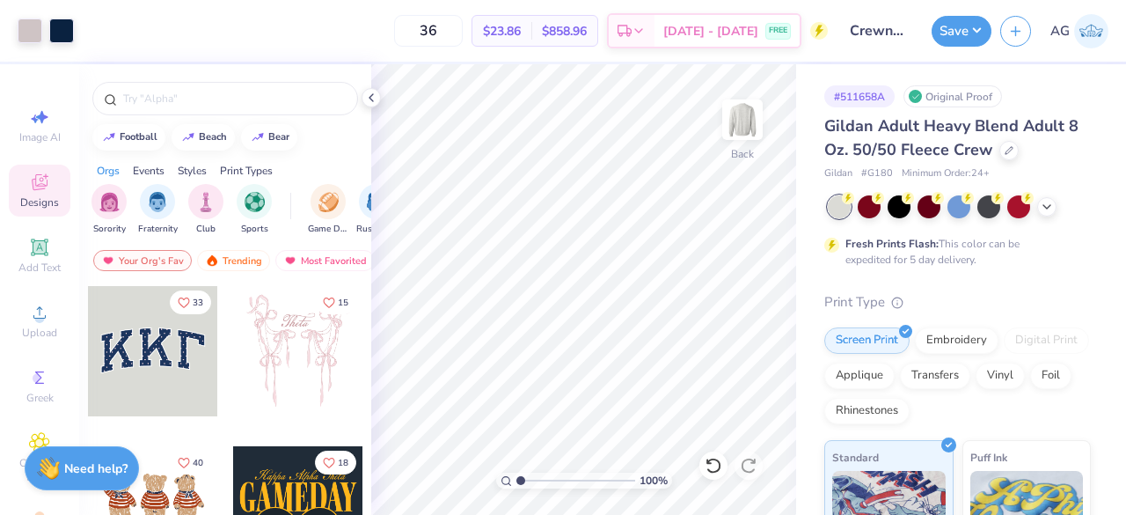
click at [125, 364] on div at bounding box center [153, 351] width 130 height 130
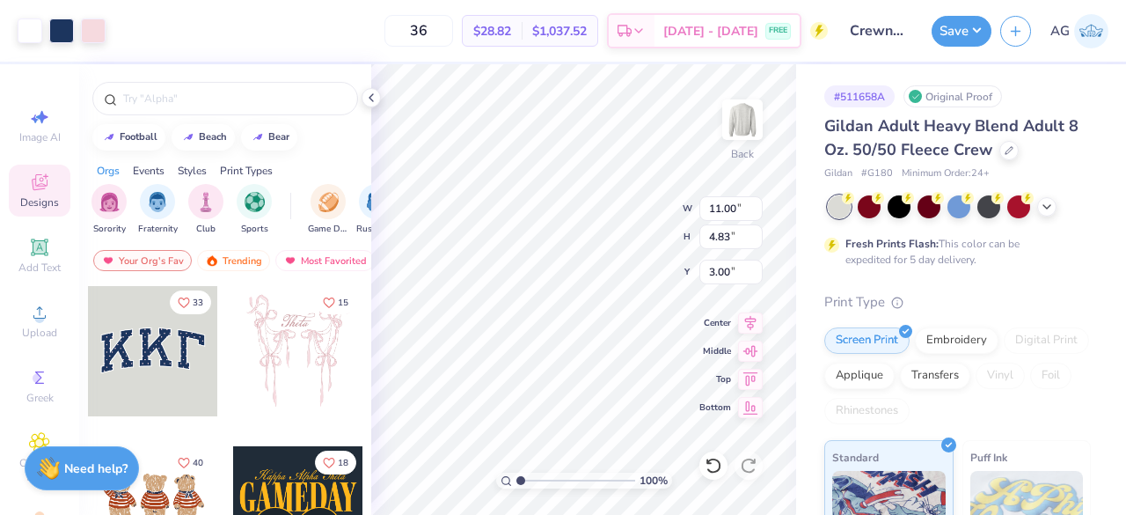
type input "11.00"
type input "4.83"
type input "3.00"
type input "10.81"
type input "4.61"
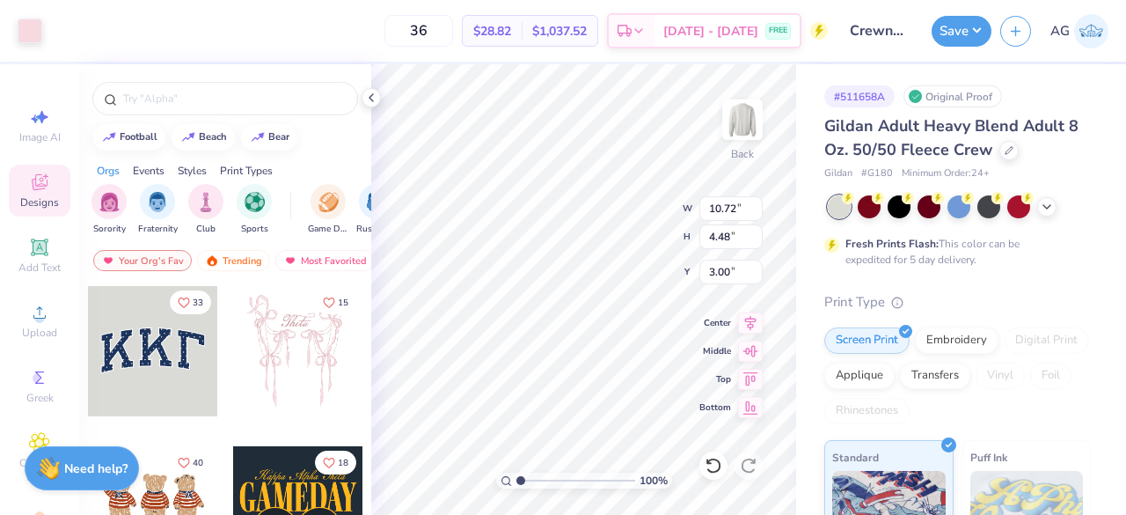
type input "3.09"
type input "10.81"
type input "4.61"
type input "3.09"
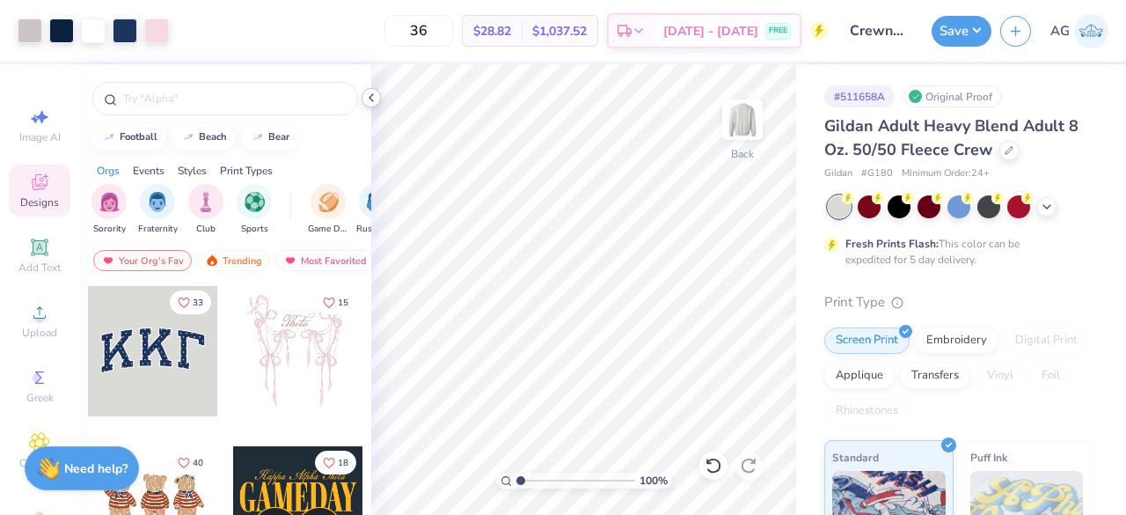
click at [375, 101] on icon at bounding box center [371, 98] width 14 height 14
